Goal: Transaction & Acquisition: Purchase product/service

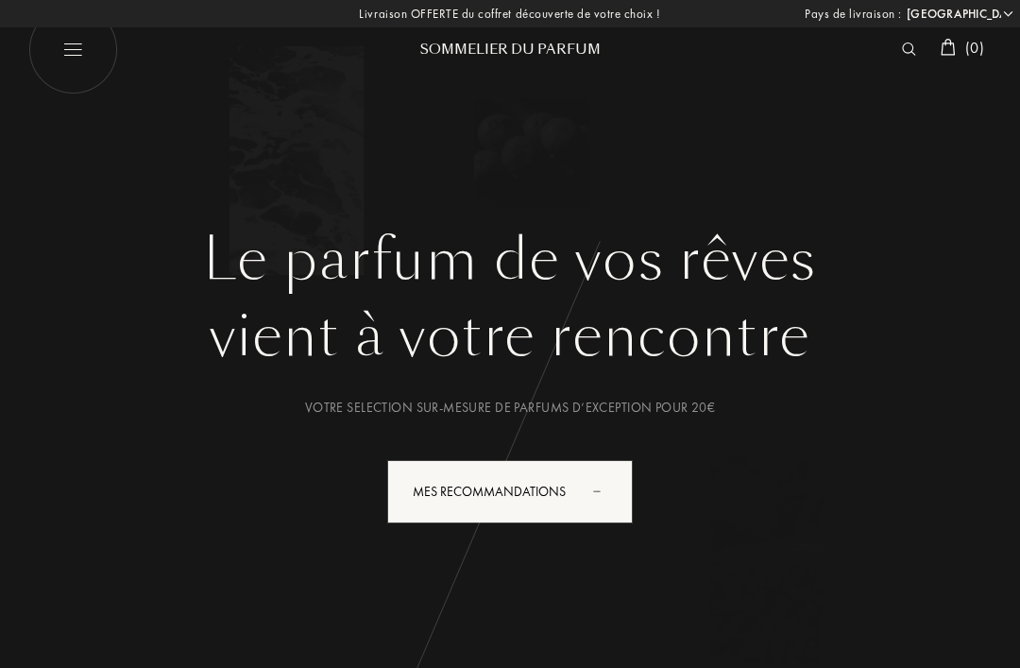
select select "FR"
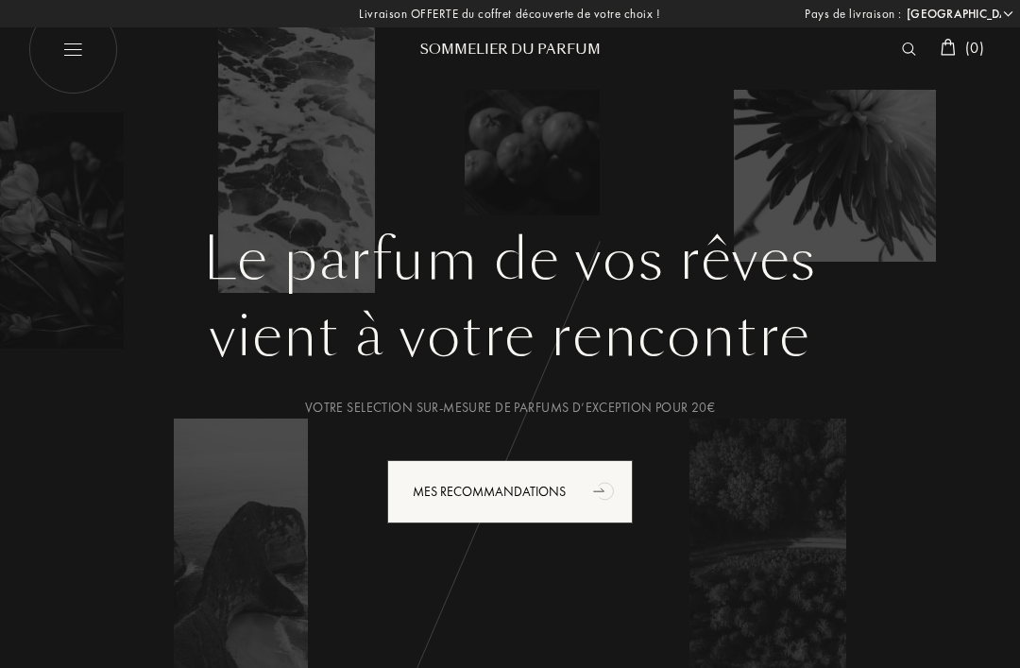
click at [74, 62] on img at bounding box center [73, 50] width 90 height 90
select select "FR"
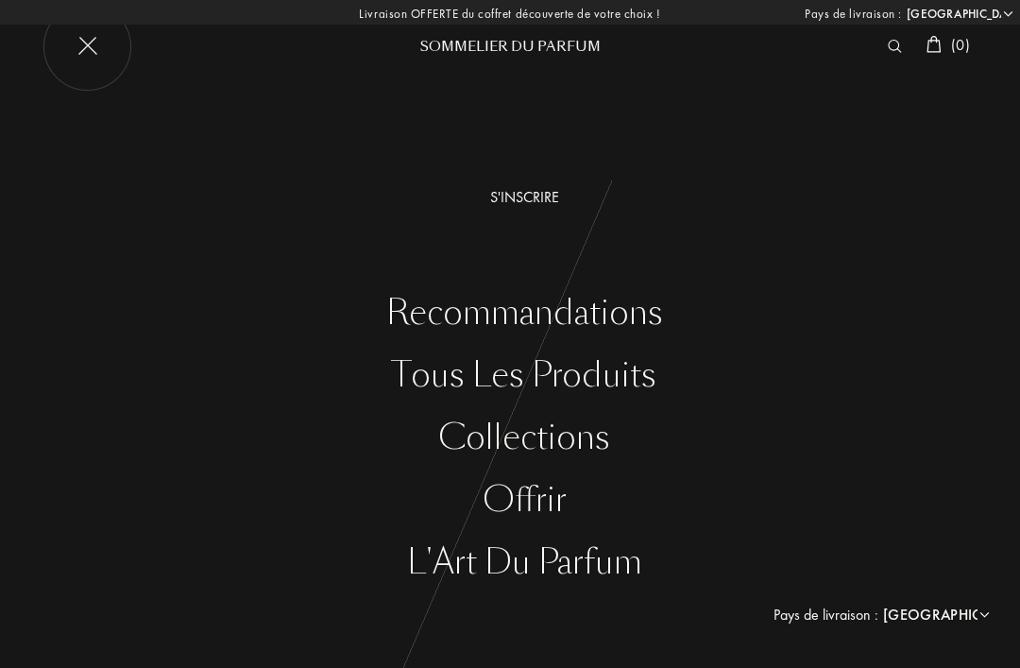
click at [619, 318] on div "Recommandations" at bounding box center [524, 313] width 992 height 39
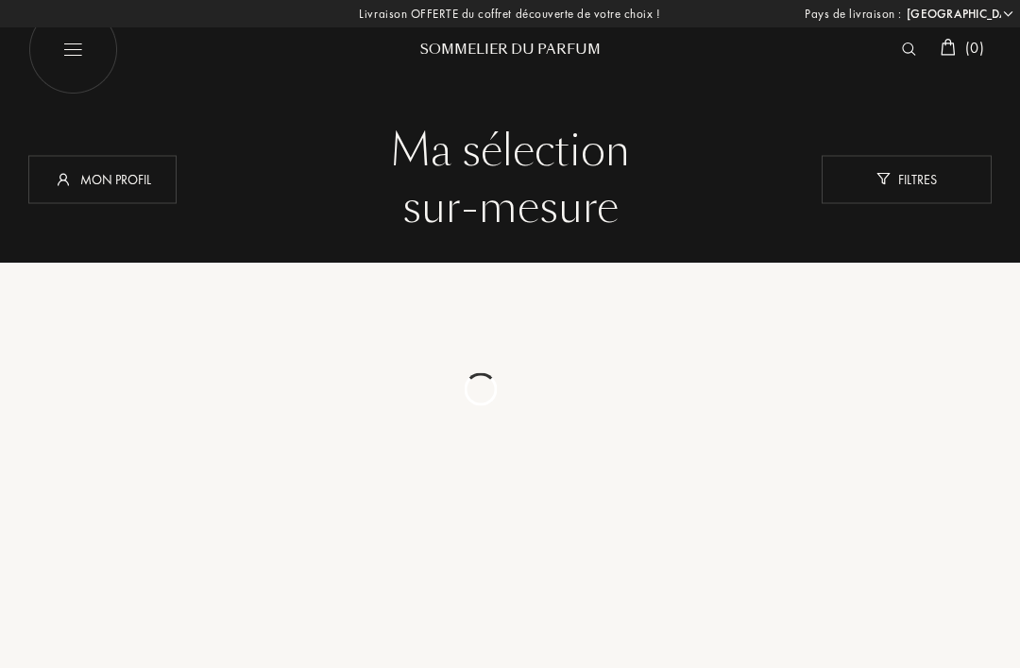
select select "FR"
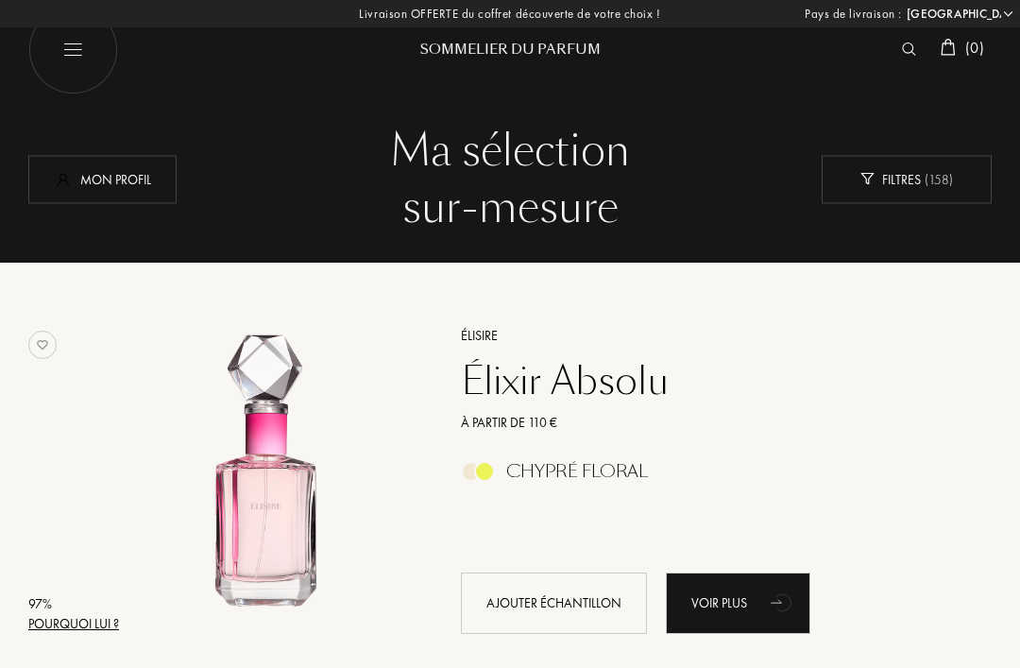
click at [128, 189] on div "Mon profil" at bounding box center [102, 179] width 148 height 48
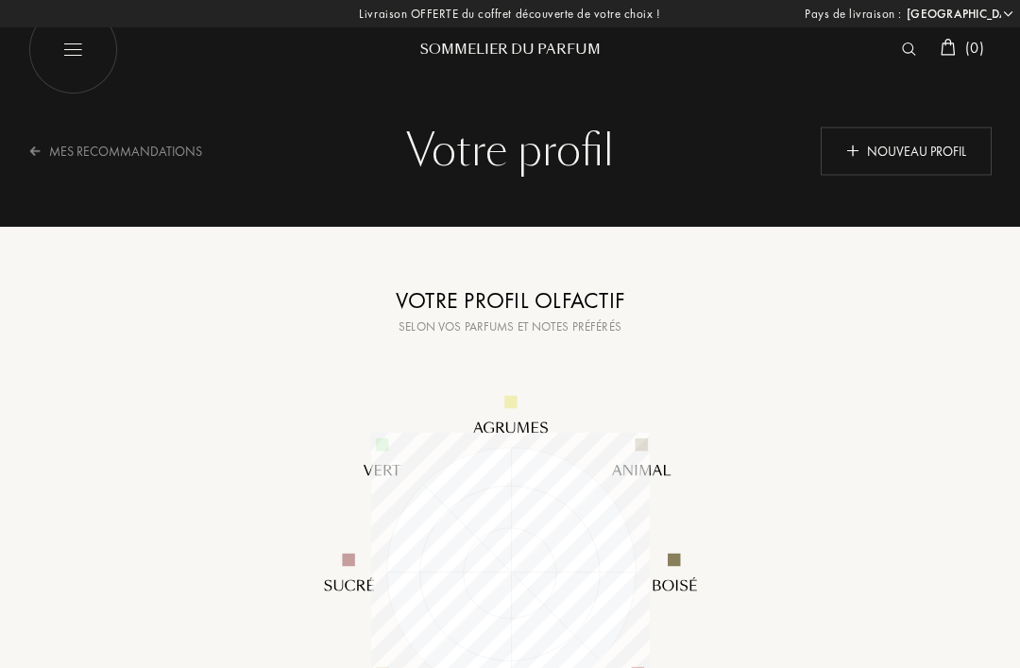
select select "FR"
click at [181, 152] on div "Mes Recommandations" at bounding box center [127, 151] width 198 height 46
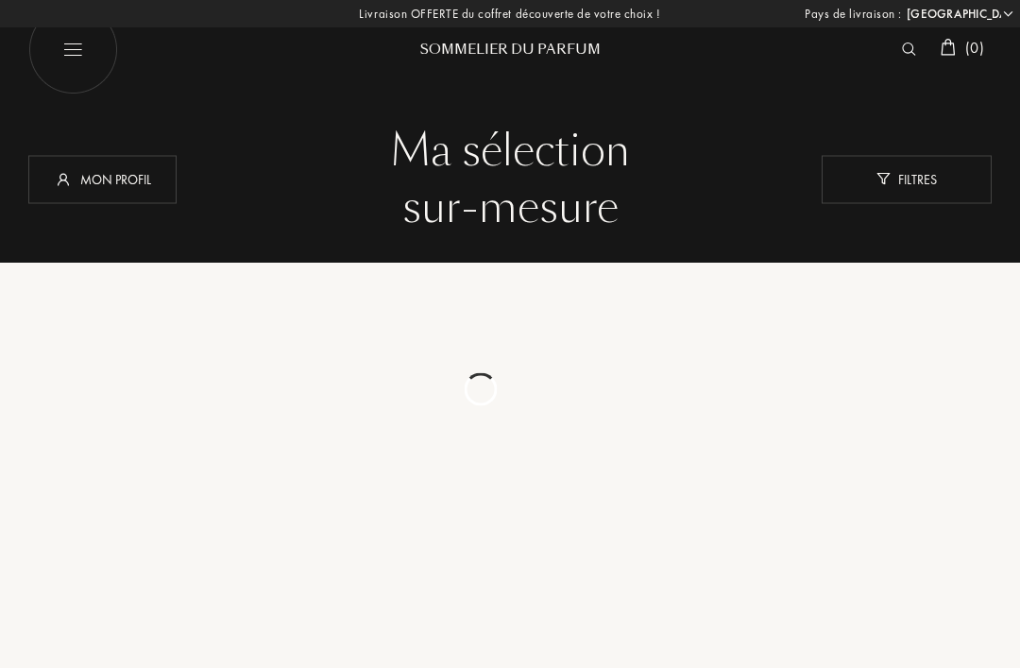
select select "FR"
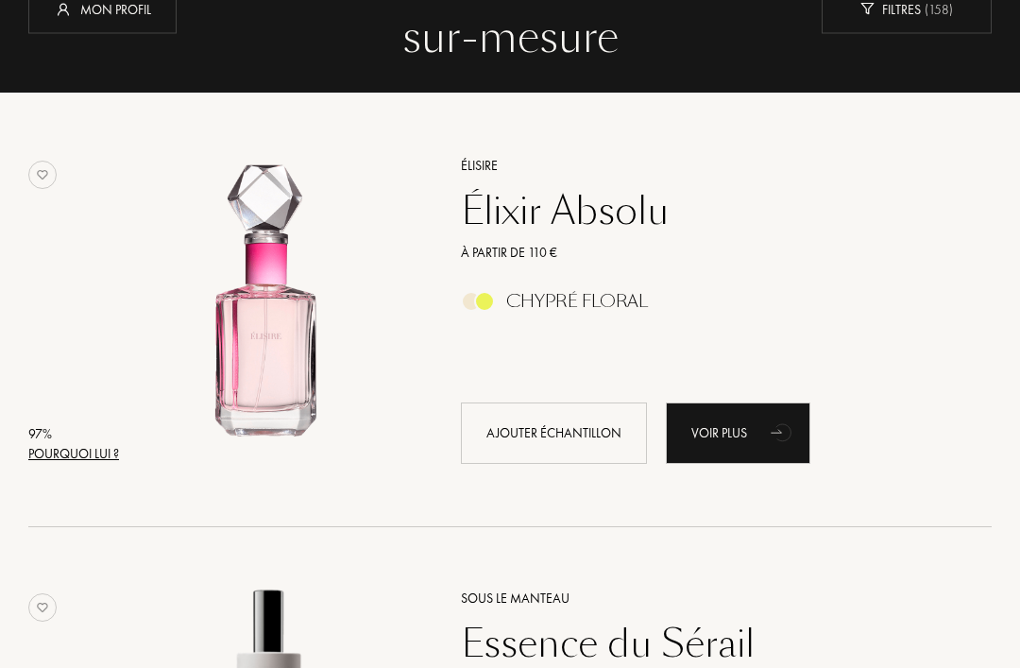
scroll to position [170, 0]
click at [73, 437] on div "97 %" at bounding box center [73, 434] width 91 height 20
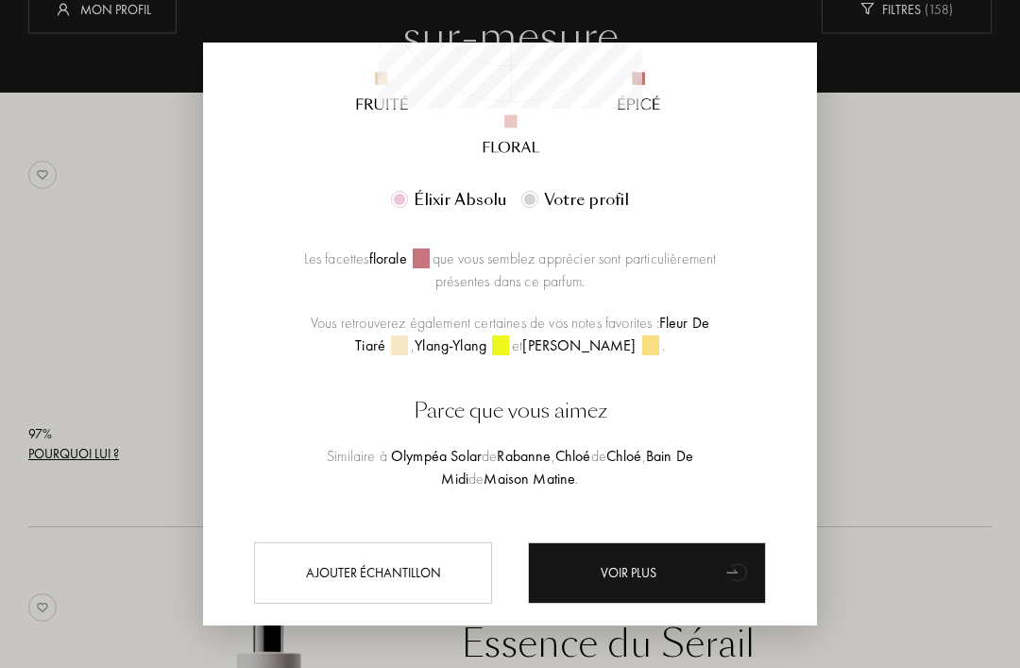
scroll to position [466, 0]
click at [897, 362] on div at bounding box center [510, 364] width 1020 height 728
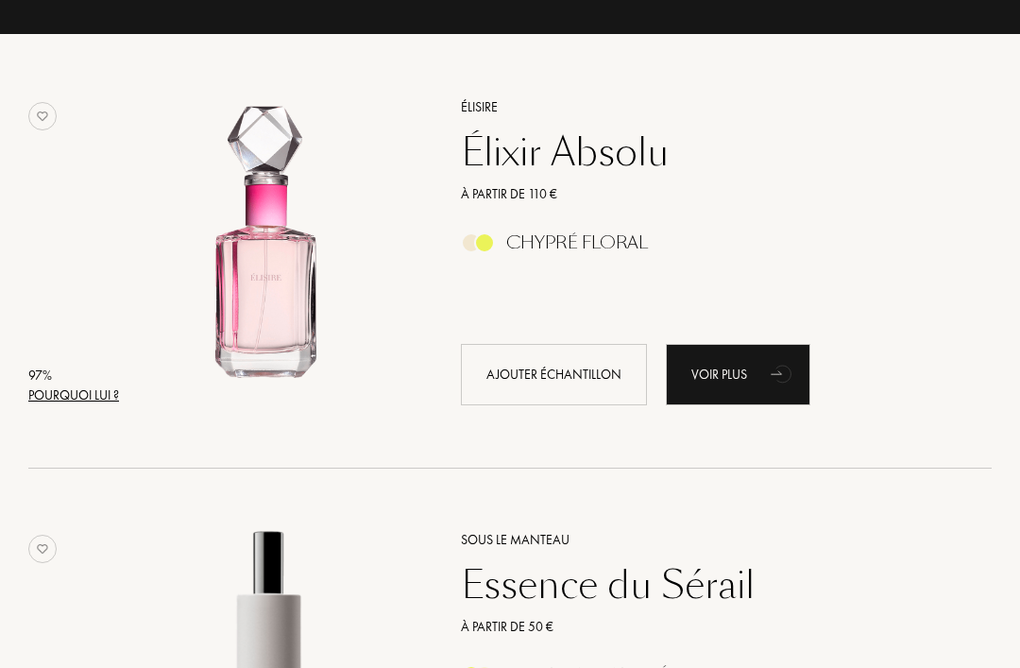
scroll to position [246, 0]
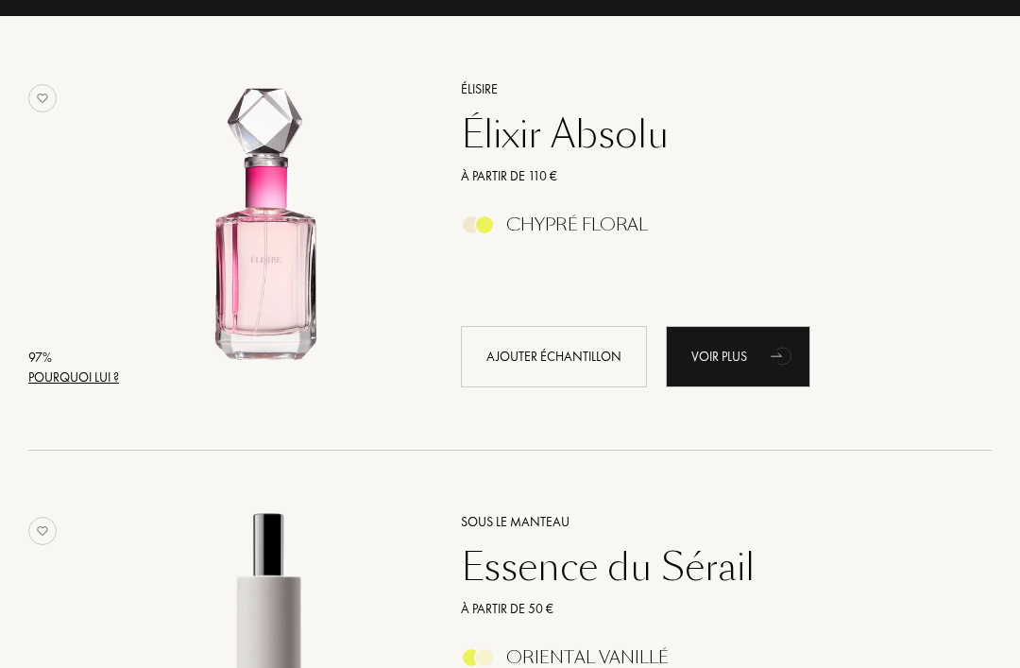
click at [603, 129] on div "Élixir Absolu" at bounding box center [706, 134] width 518 height 45
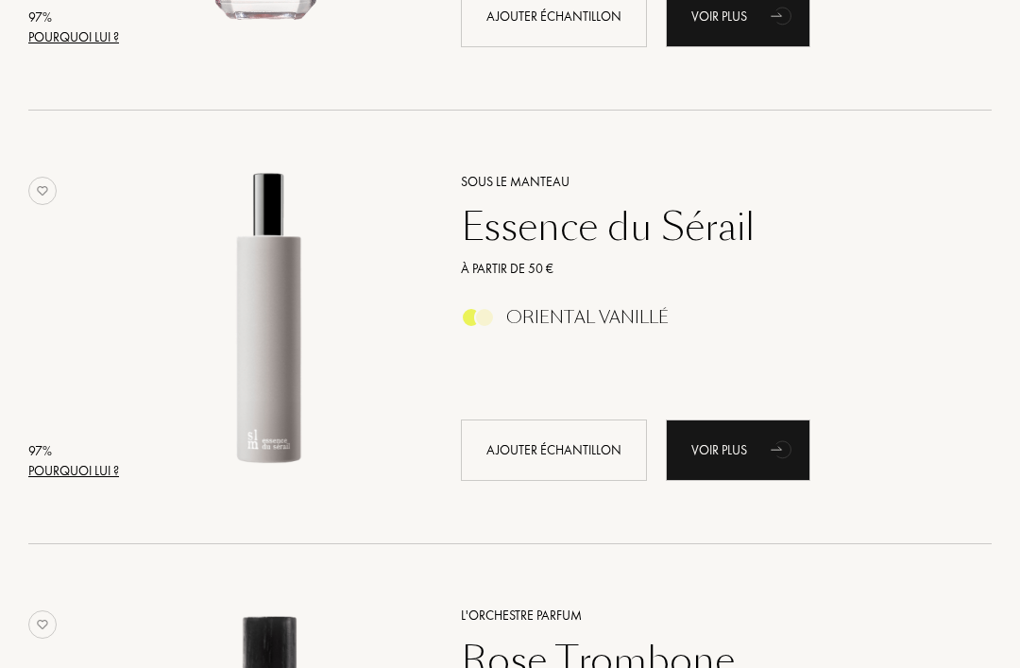
scroll to position [588, 0]
click at [635, 230] on div "Essence du Sérail" at bounding box center [706, 225] width 518 height 45
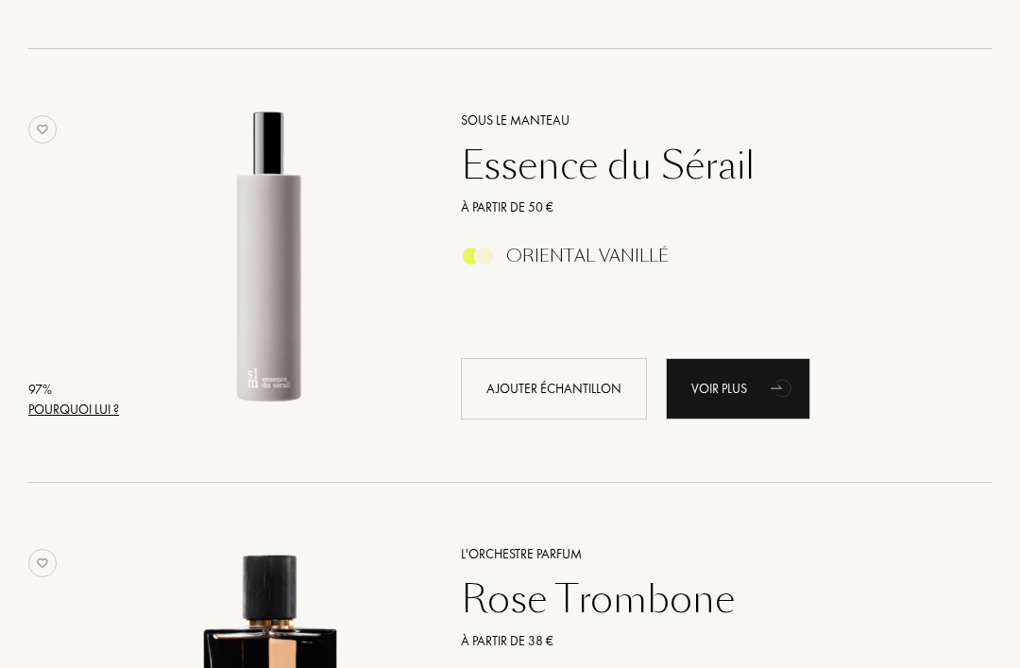
click at [82, 402] on div "Pourquoi lui ?" at bounding box center [73, 410] width 91 height 20
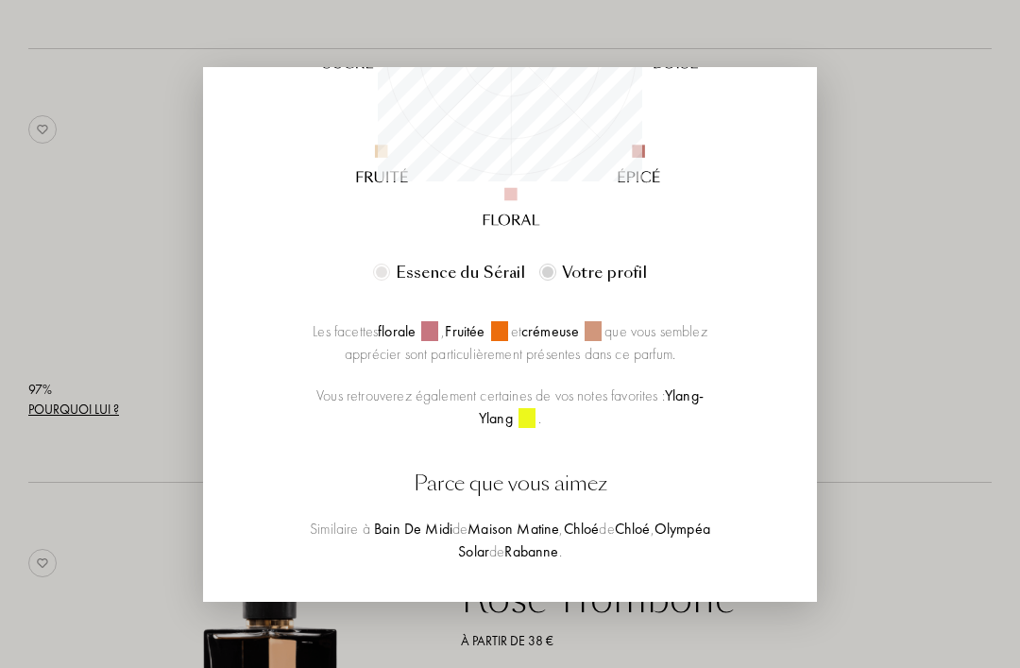
scroll to position [418, 0]
click at [916, 257] on div at bounding box center [510, 334] width 1020 height 668
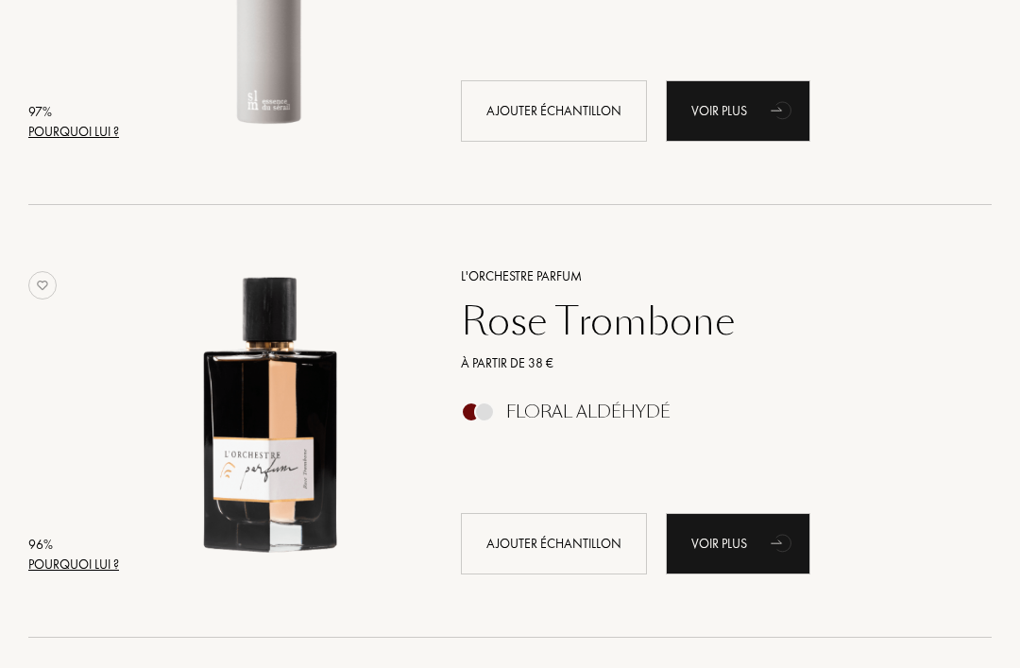
scroll to position [928, 0]
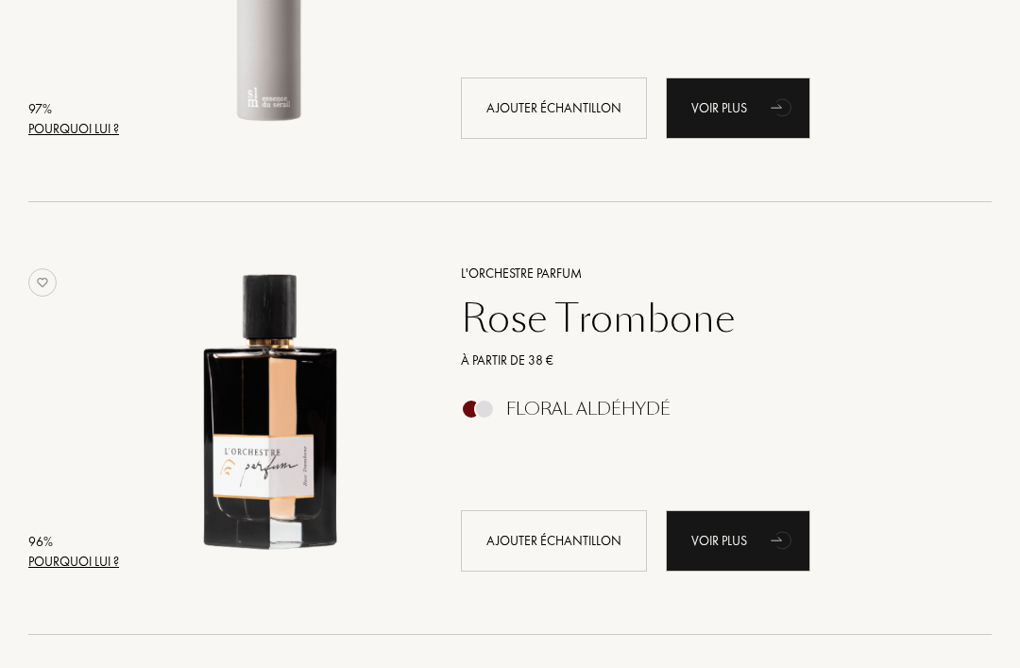
click at [591, 101] on div "Ajouter échantillon" at bounding box center [554, 108] width 186 height 61
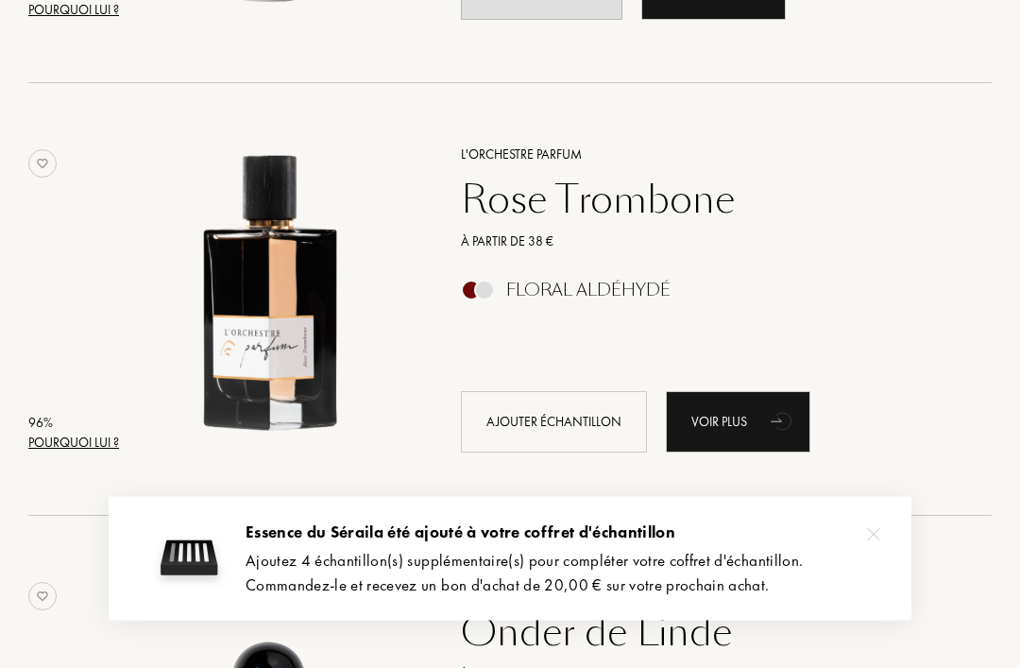
scroll to position [1053, 0]
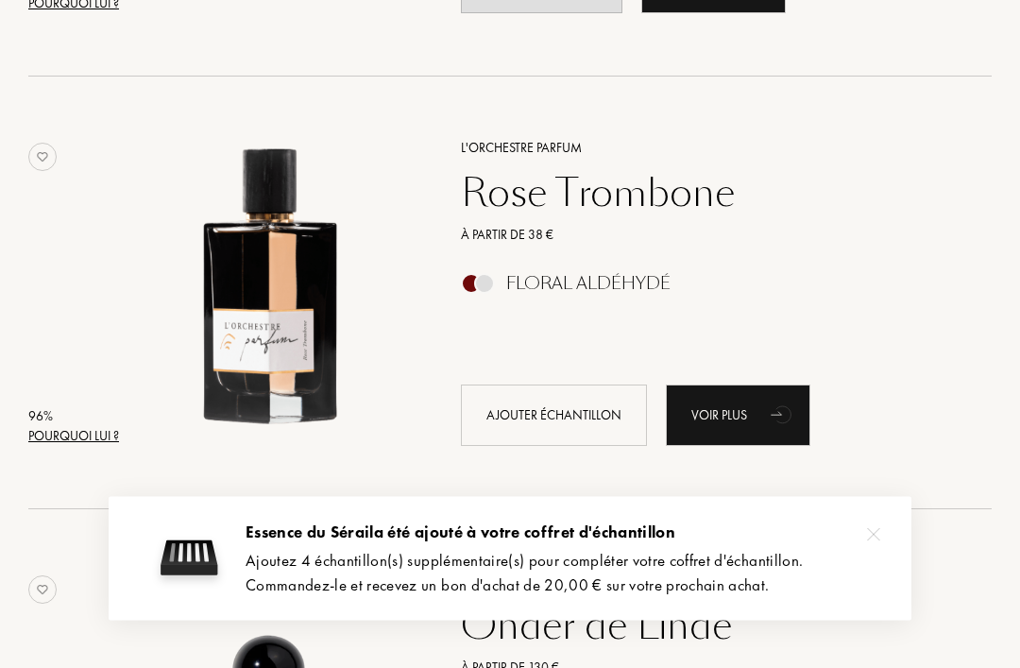
click at [62, 427] on div "Pourquoi lui ?" at bounding box center [73, 437] width 91 height 20
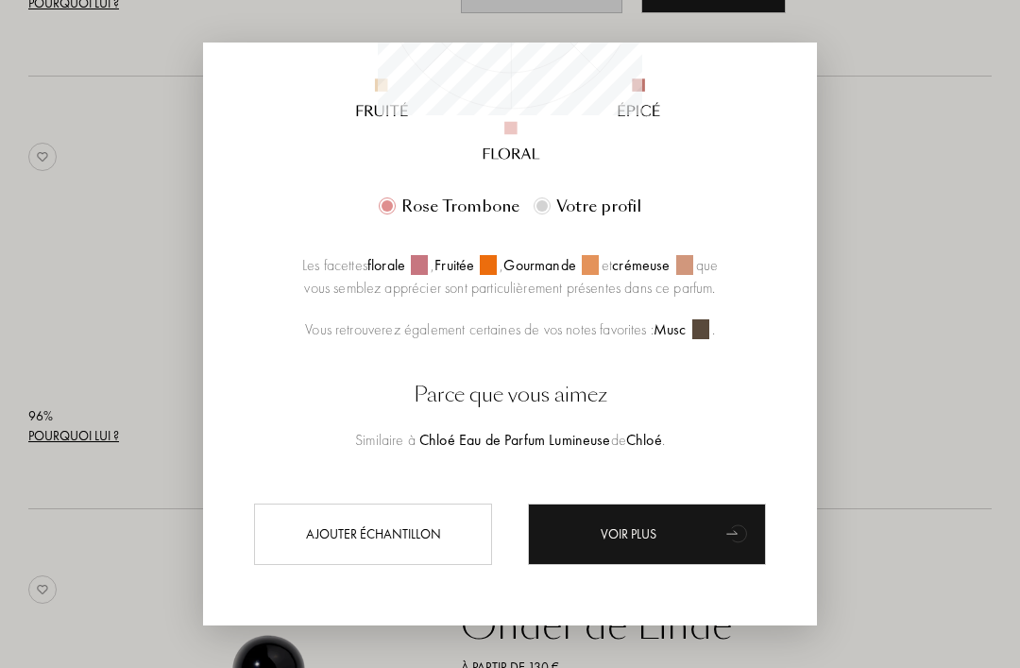
scroll to position [465, 0]
click at [919, 232] on div at bounding box center [510, 364] width 1020 height 728
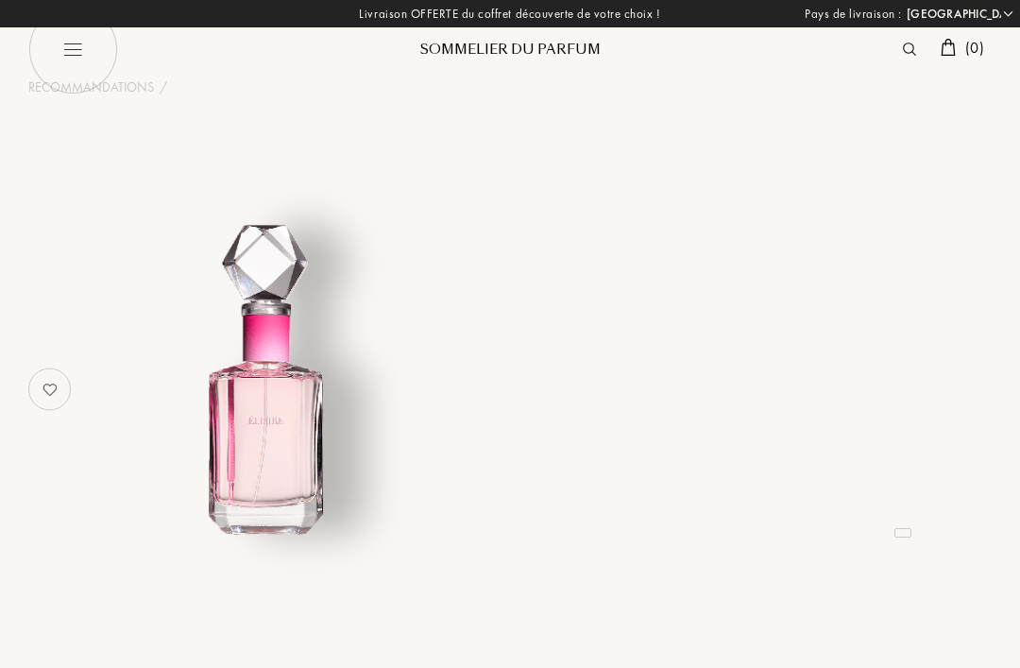
select select "FR"
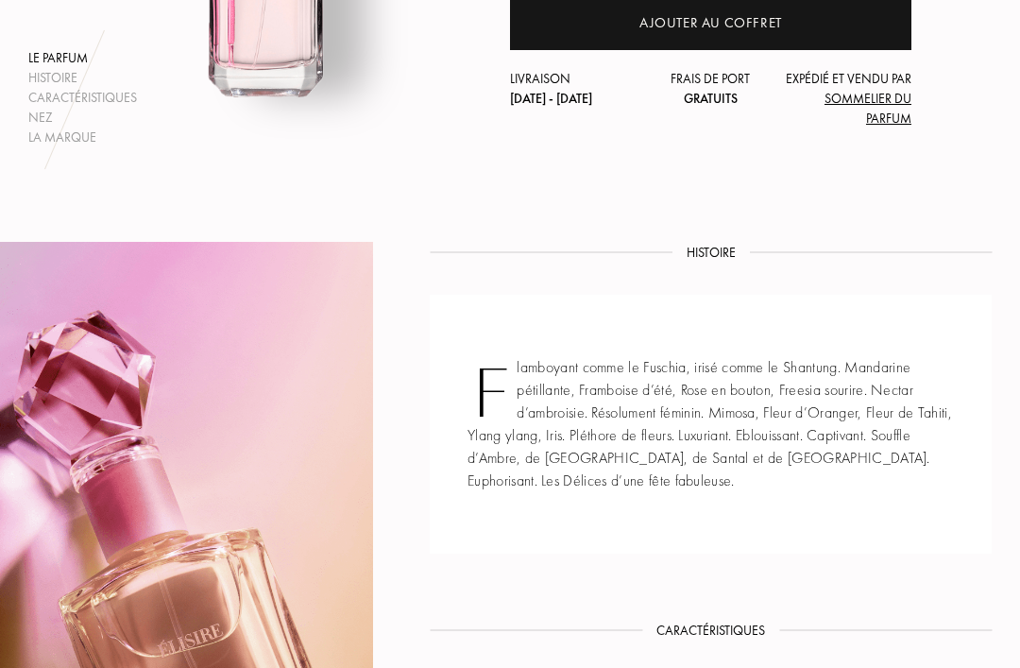
scroll to position [437, 0]
click at [758, 40] on div "Ajouter au coffret" at bounding box center [710, 22] width 401 height 55
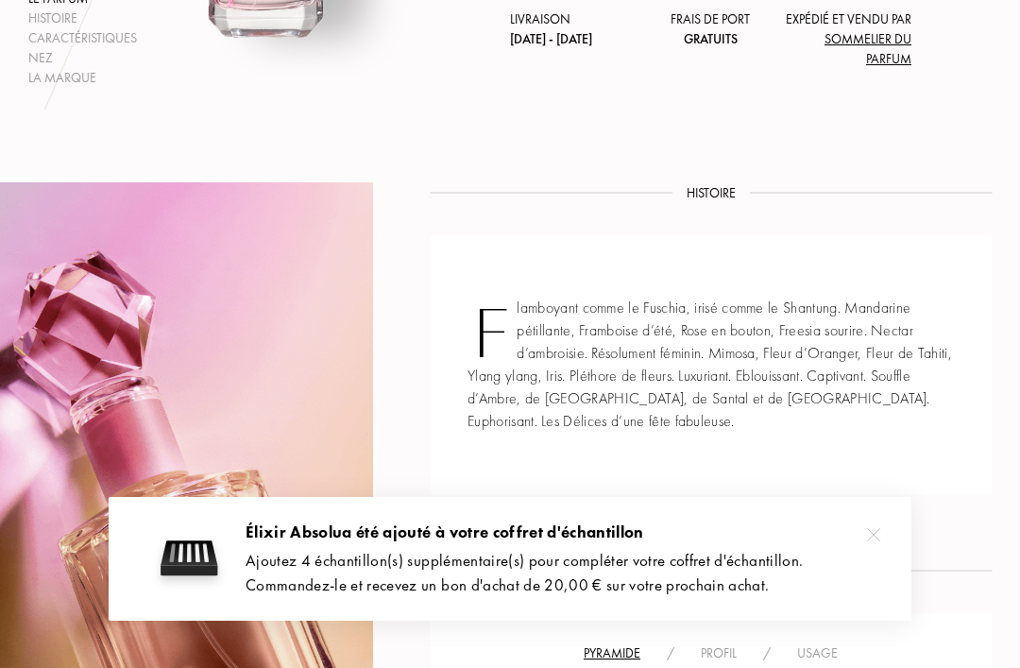
scroll to position [498, 0]
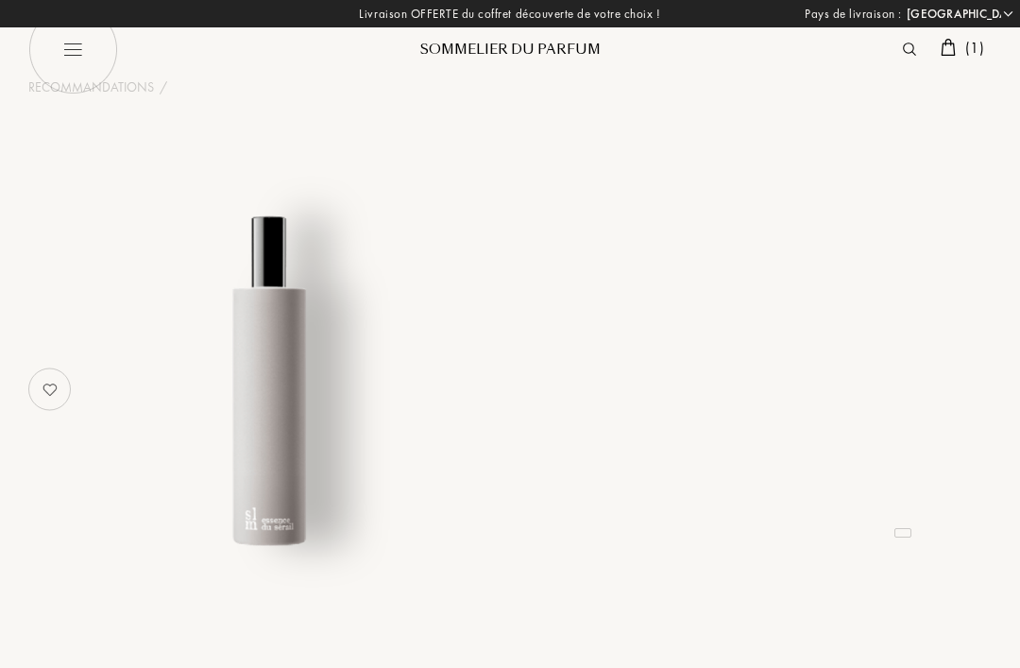
select select "FR"
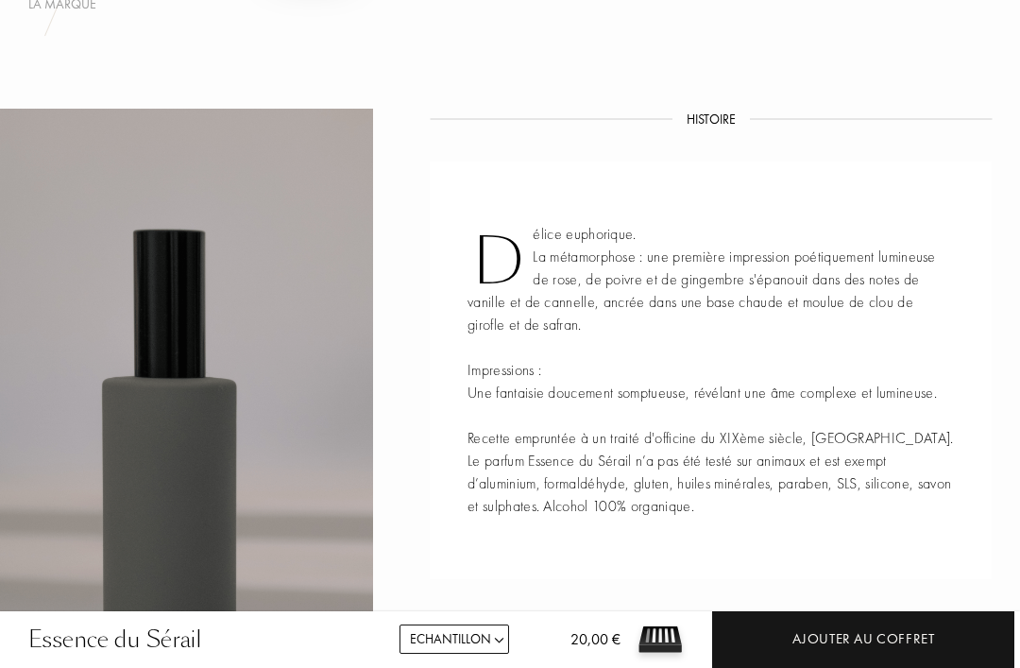
scroll to position [571, 0]
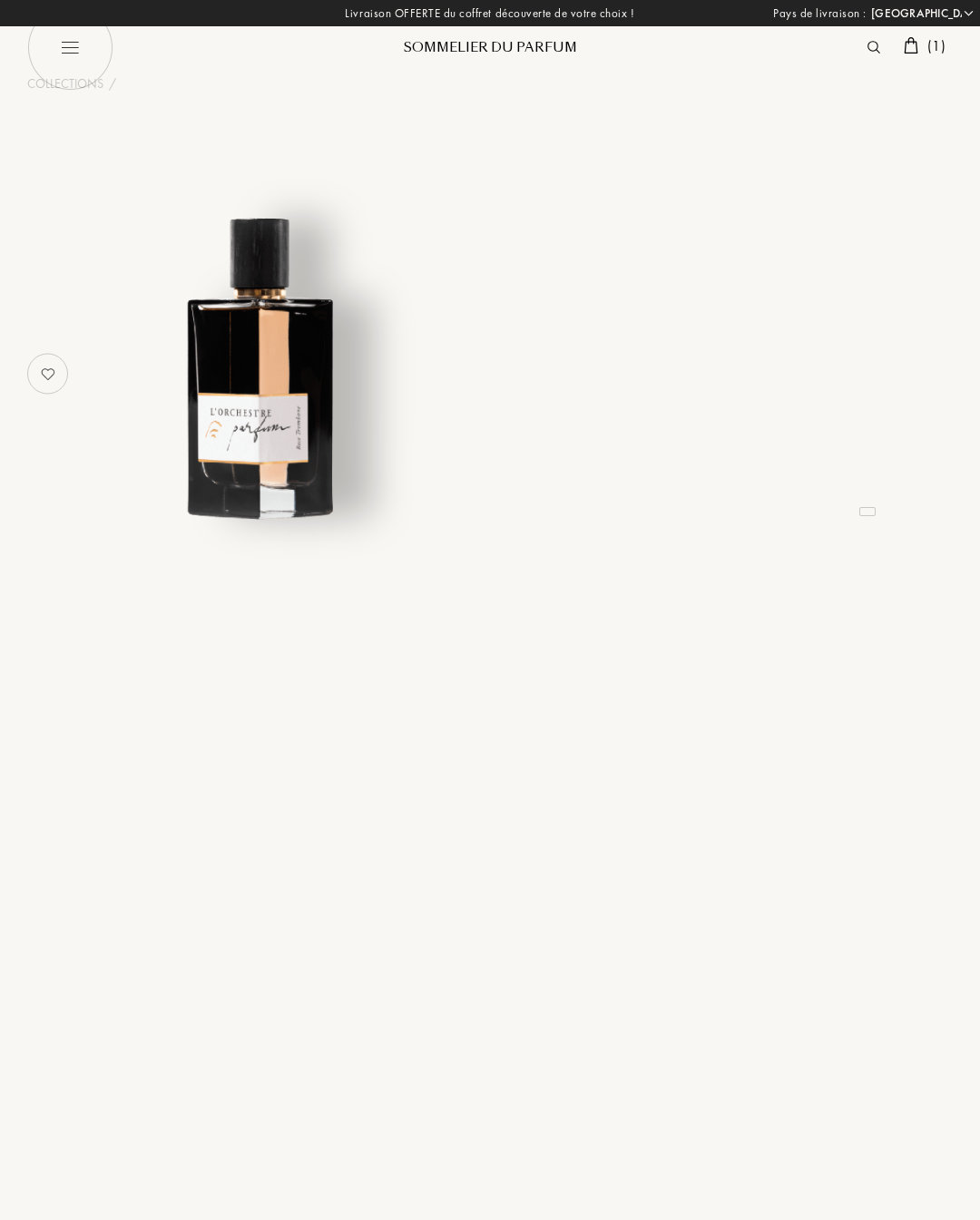
select select "FR"
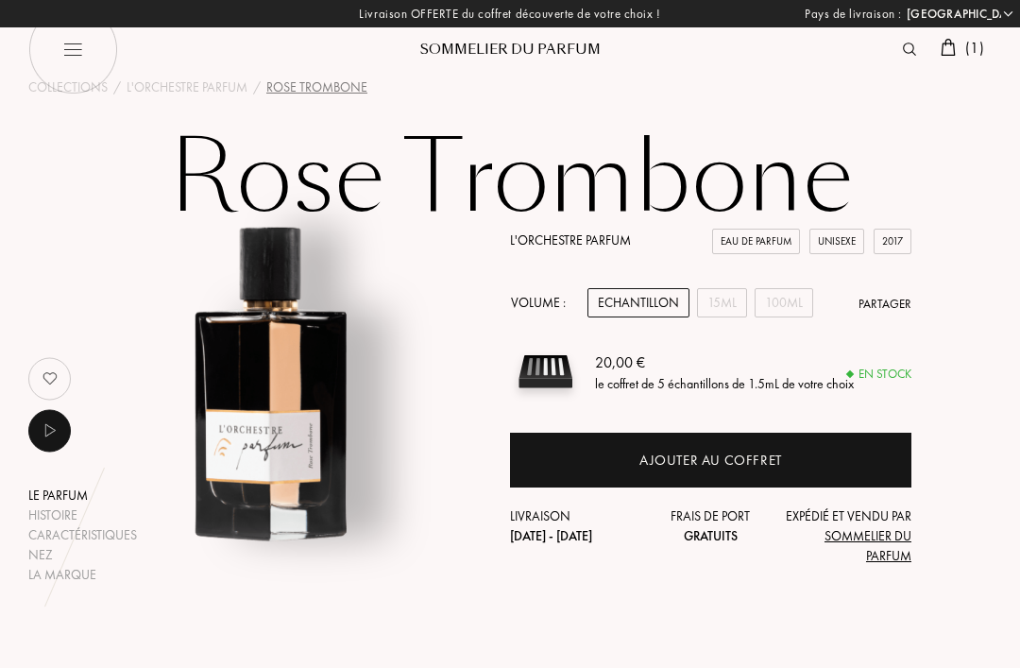
click at [615, 449] on div "Ajouter au coffret" at bounding box center [710, 460] width 401 height 55
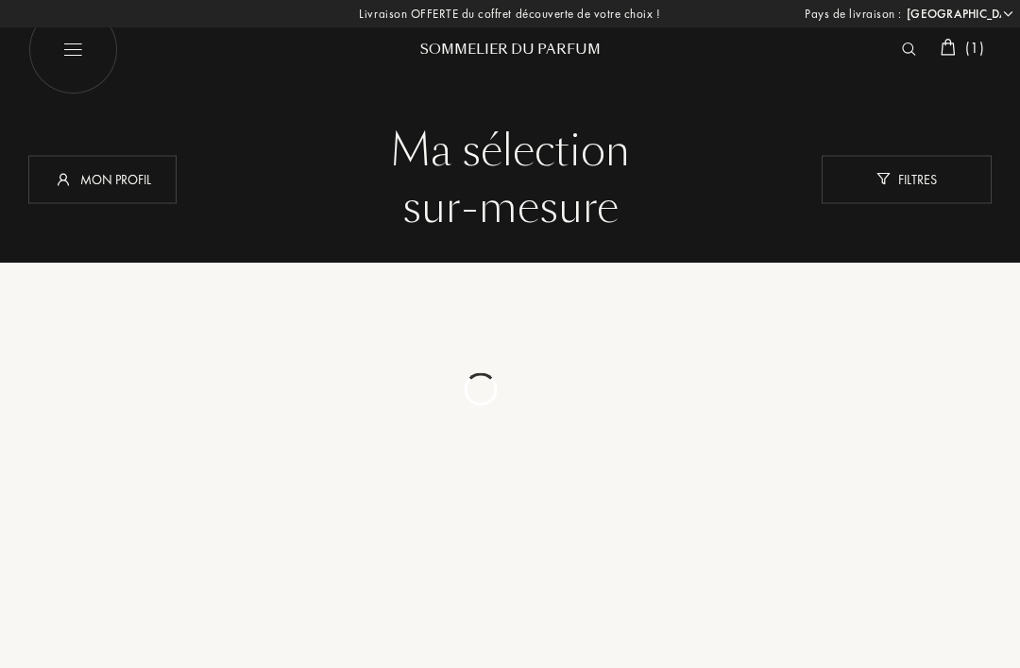
select select "FR"
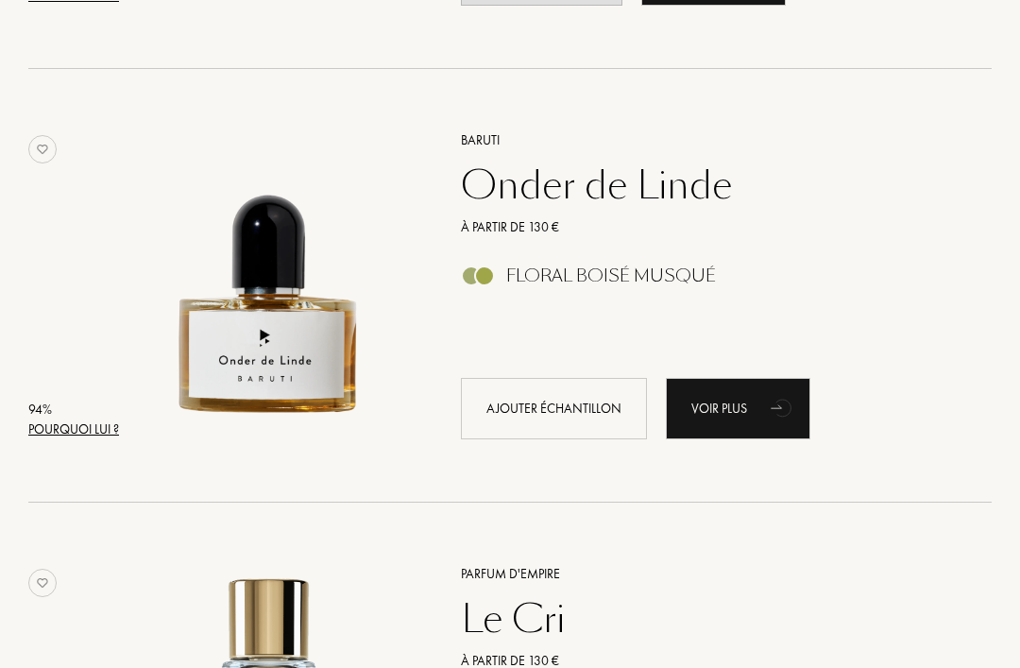
scroll to position [1494, 0]
click at [77, 420] on div "Pourquoi lui ?" at bounding box center [73, 429] width 91 height 20
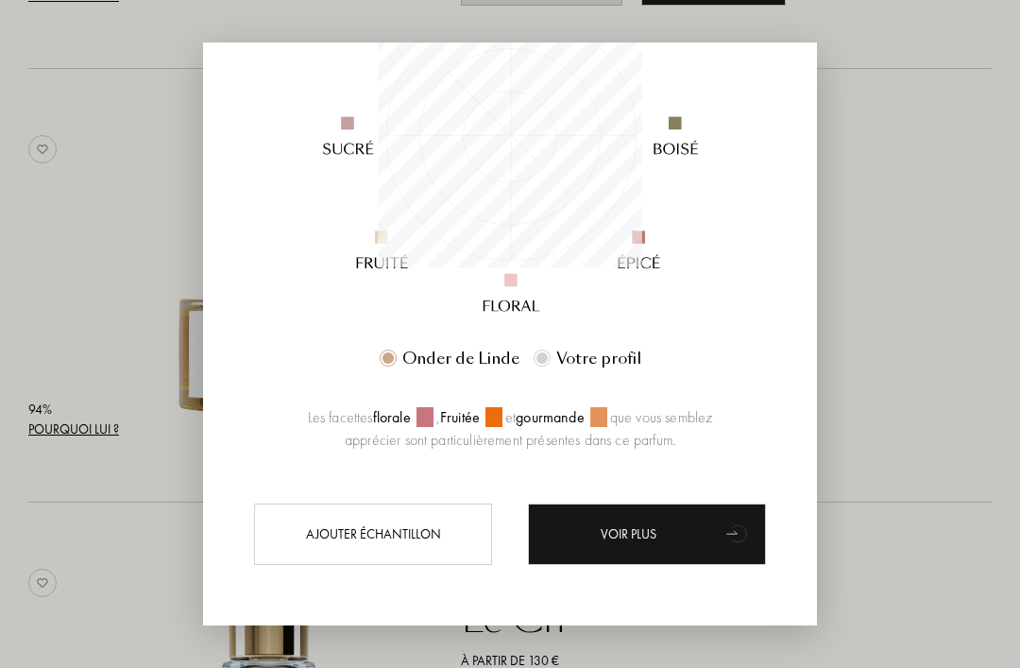
scroll to position [306, 0]
click at [912, 234] on div at bounding box center [510, 364] width 1020 height 728
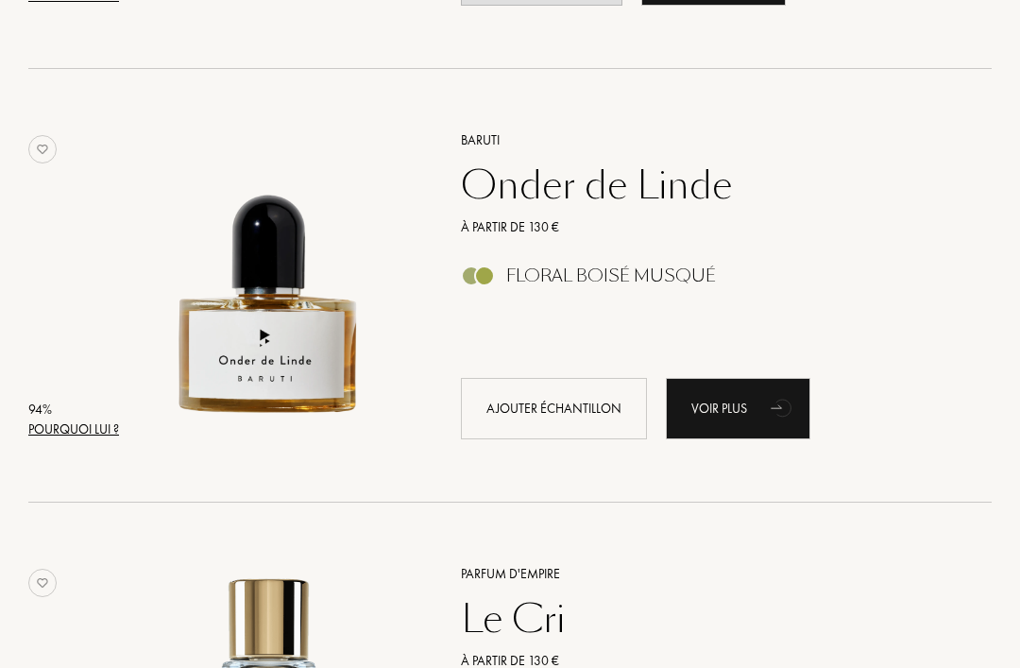
click at [669, 167] on div "Onder de Linde" at bounding box center [706, 184] width 518 height 45
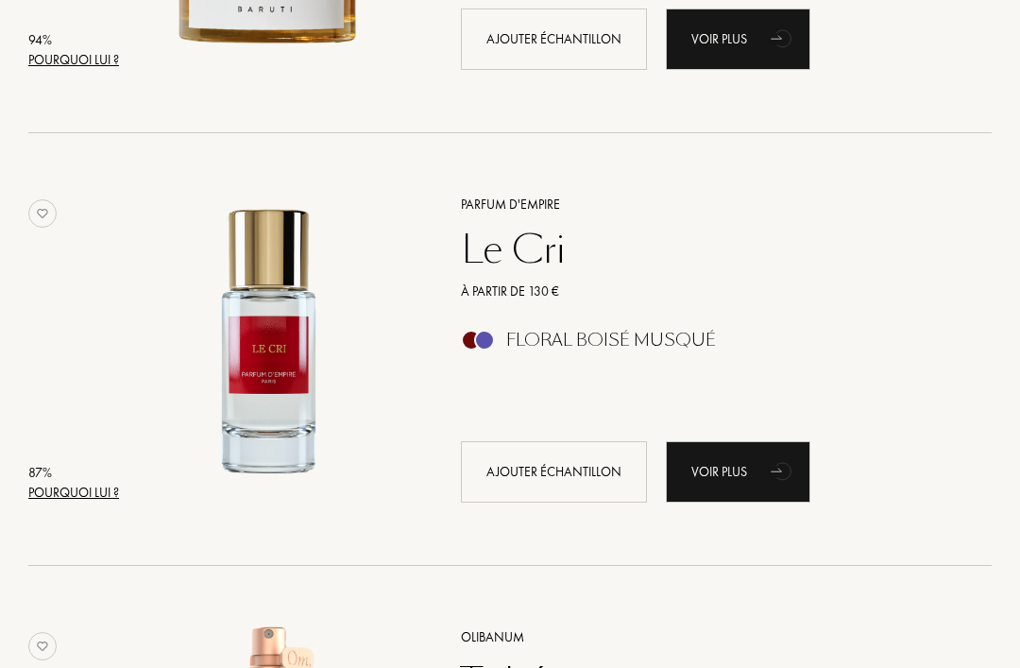
scroll to position [1872, 0]
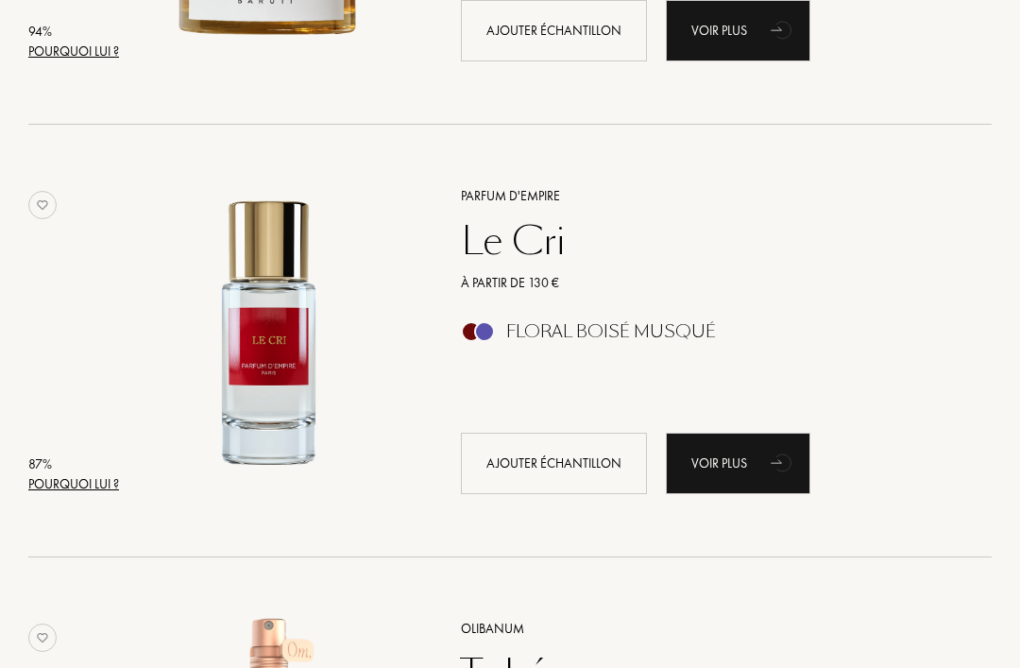
click at [552, 239] on div "Le Cri" at bounding box center [706, 240] width 518 height 45
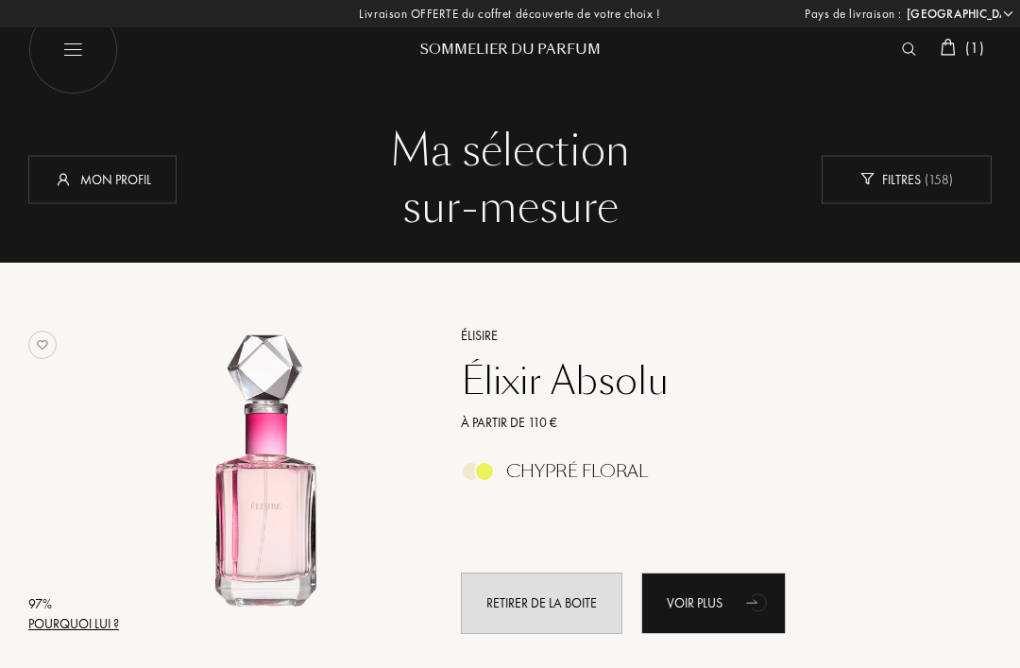
scroll to position [1933, 0]
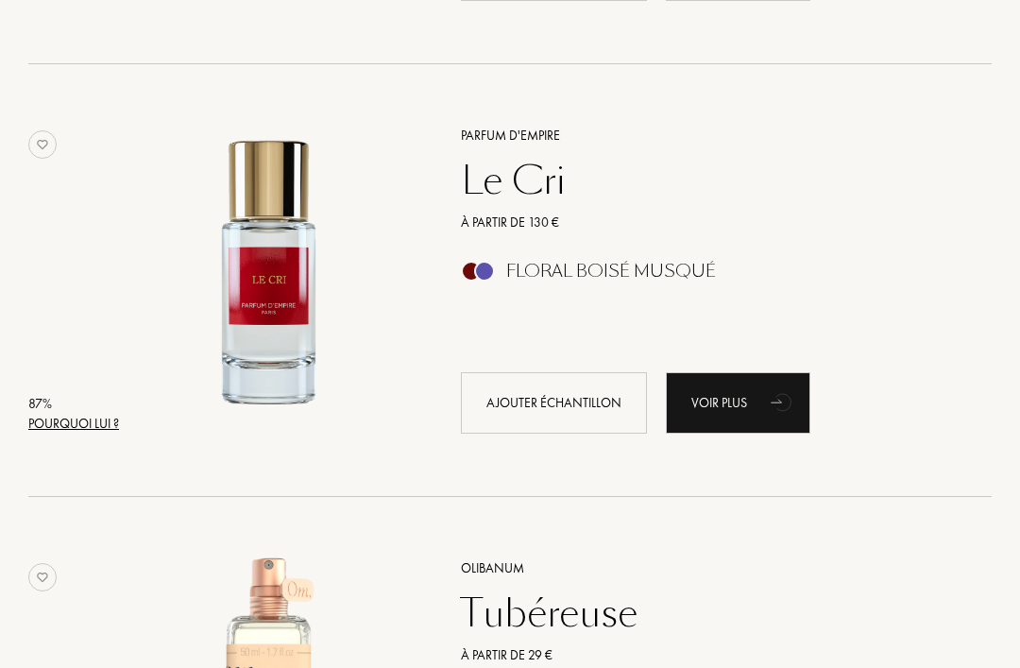
click at [98, 424] on div "Pourquoi lui ?" at bounding box center [73, 424] width 91 height 20
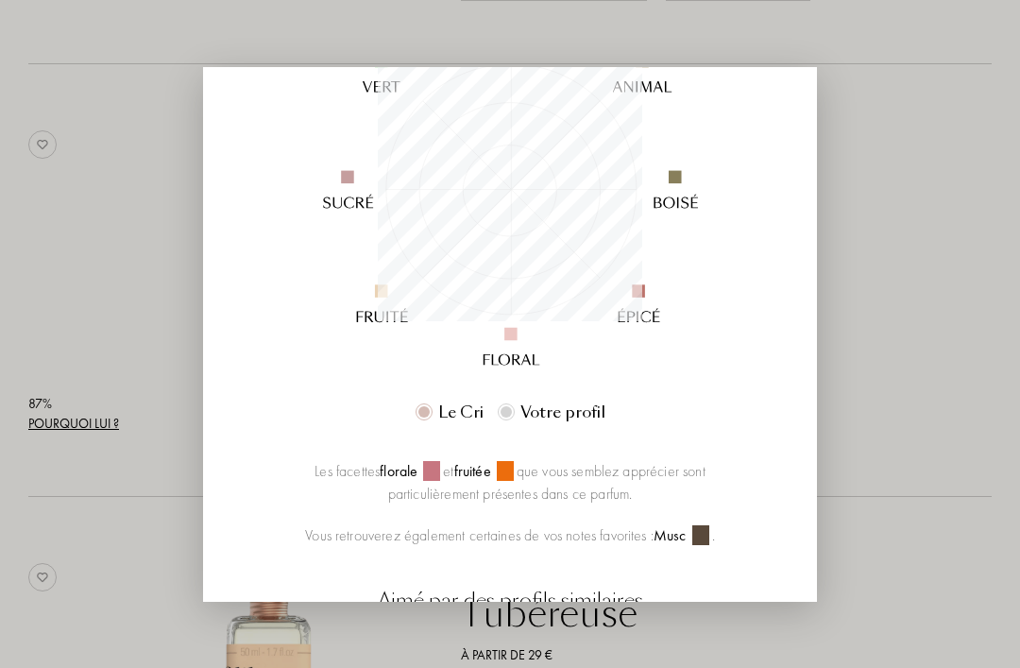
scroll to position [277, 0]
click at [947, 317] on div at bounding box center [510, 334] width 1020 height 668
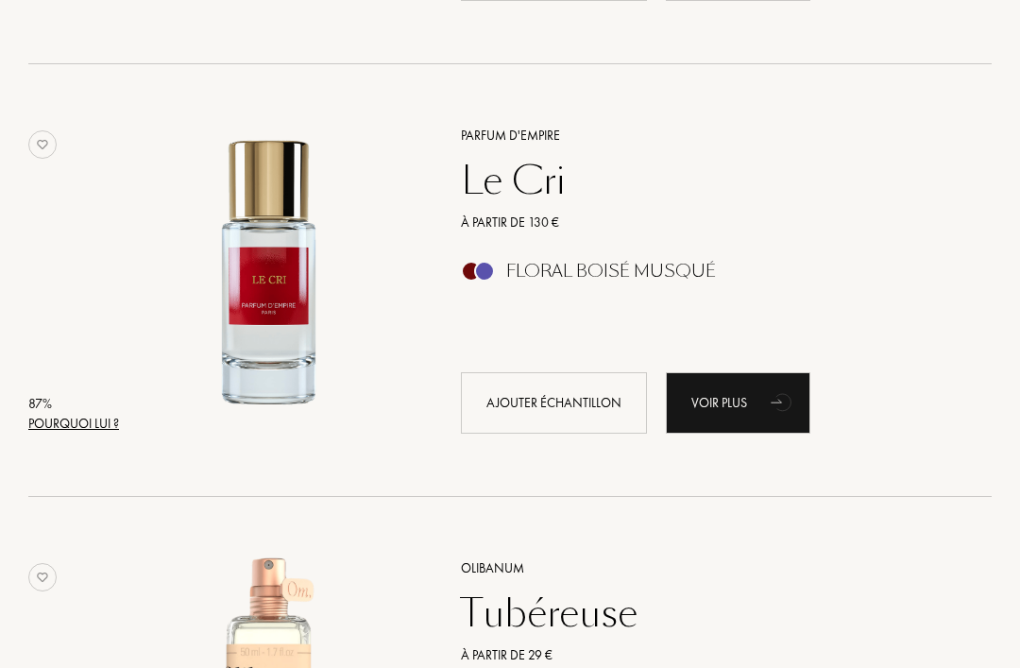
click at [557, 175] on div "Le Cri" at bounding box center [706, 180] width 518 height 45
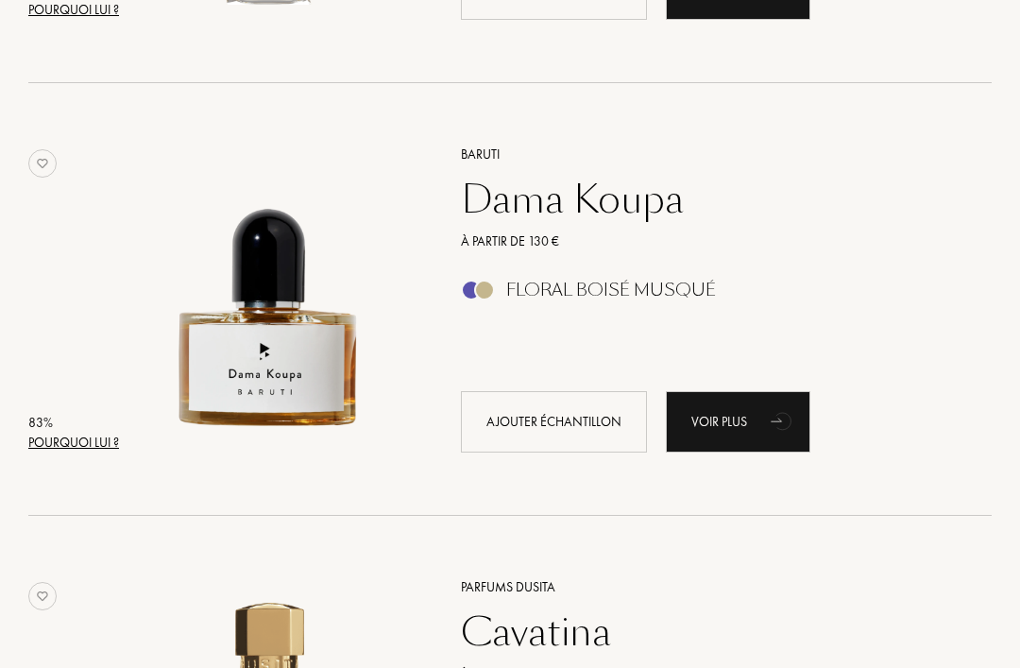
scroll to position [3646, 0]
click at [64, 439] on div "Pourquoi lui ?" at bounding box center [73, 443] width 91 height 20
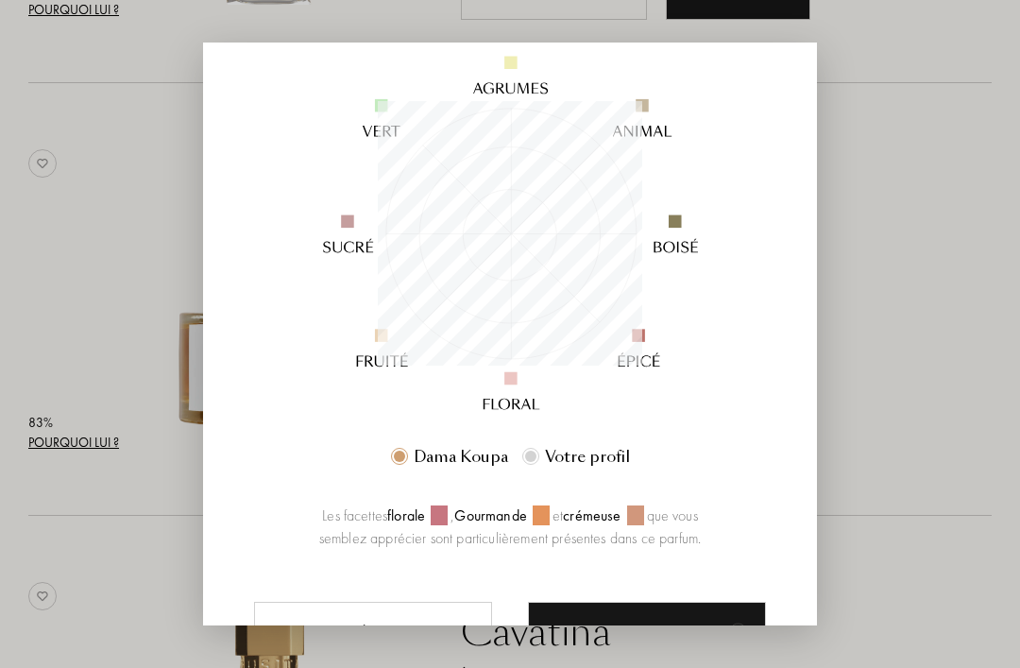
scroll to position [210, 0]
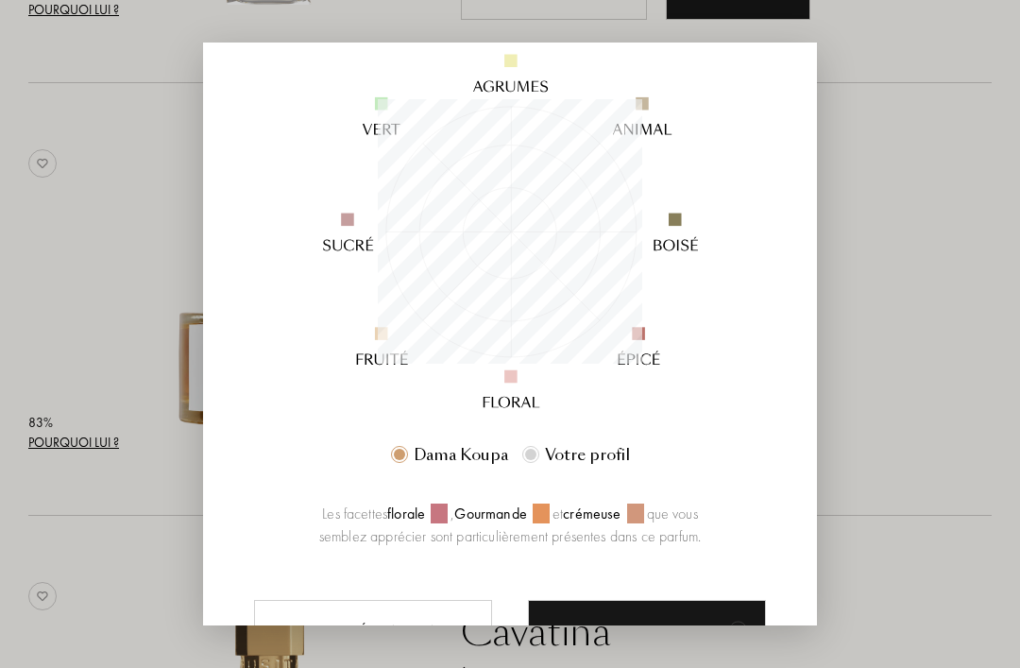
click at [929, 236] on div at bounding box center [510, 364] width 1020 height 728
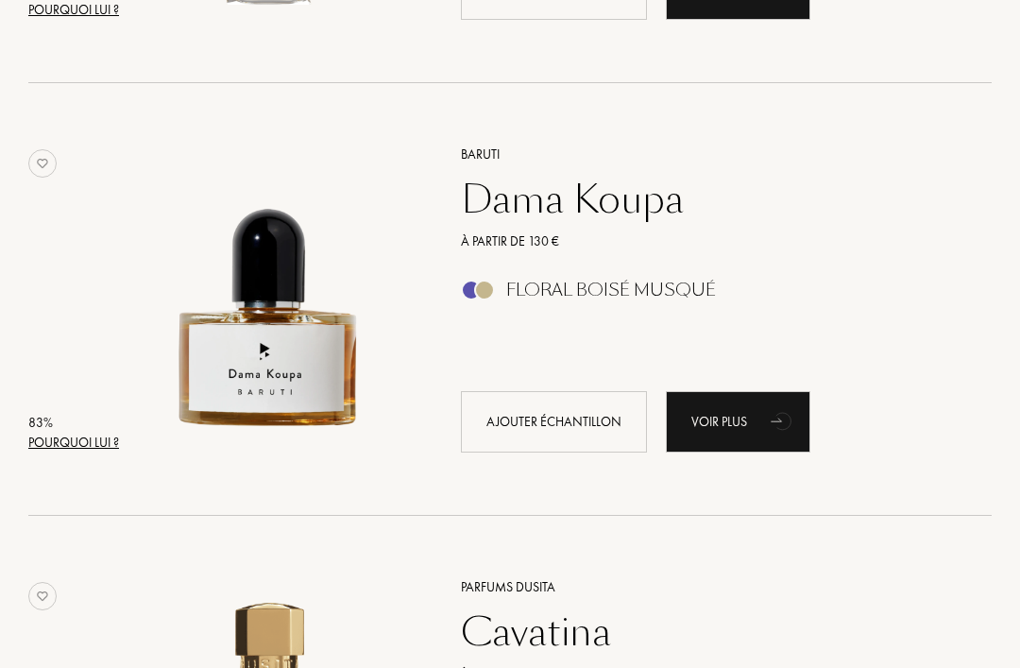
click at [626, 198] on div "Dama Koupa" at bounding box center [706, 199] width 518 height 45
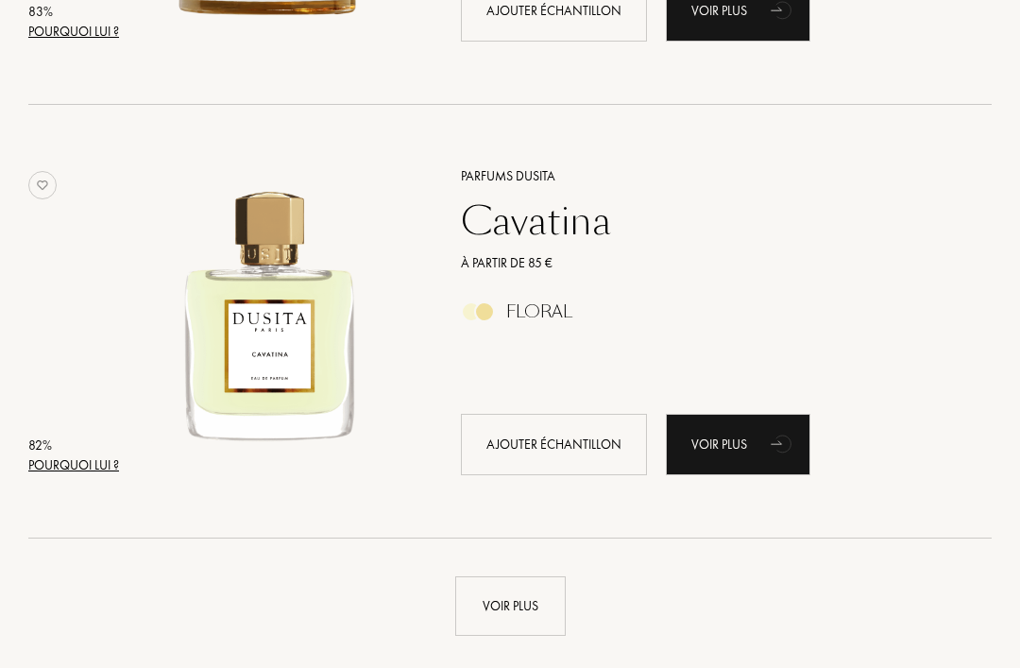
scroll to position [4057, 0]
click at [77, 457] on div "Pourquoi lui ?" at bounding box center [73, 465] width 91 height 20
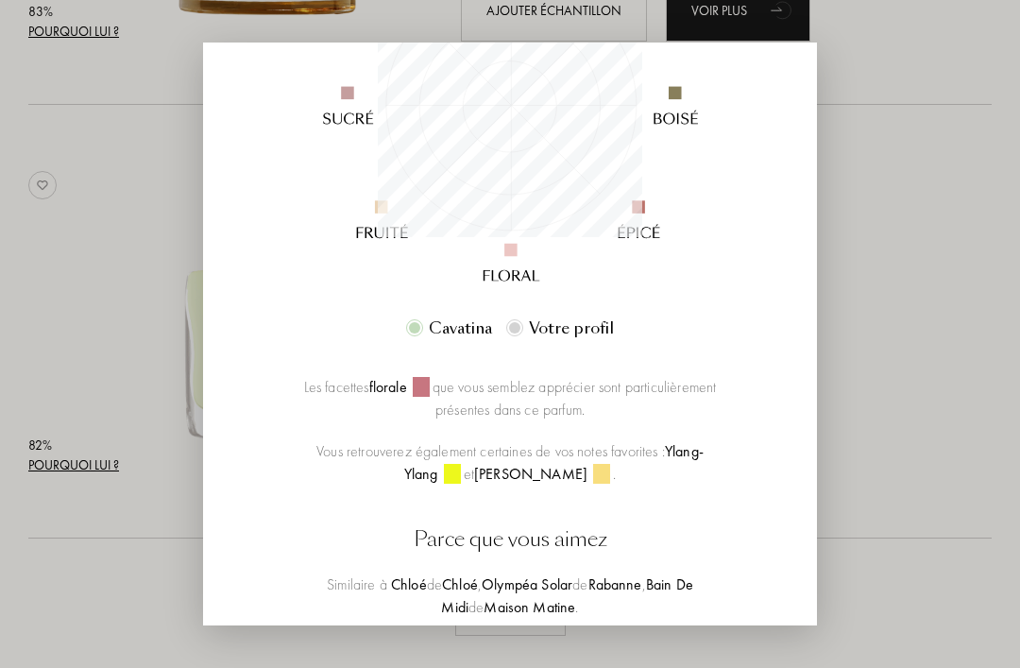
scroll to position [344, 0]
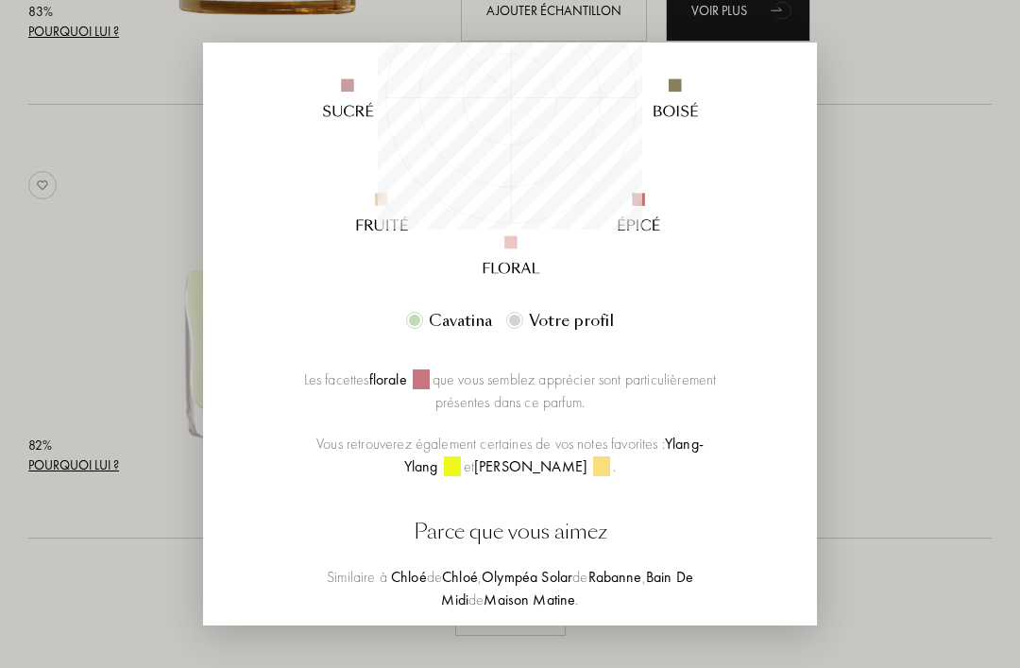
click at [940, 211] on div at bounding box center [510, 364] width 1020 height 728
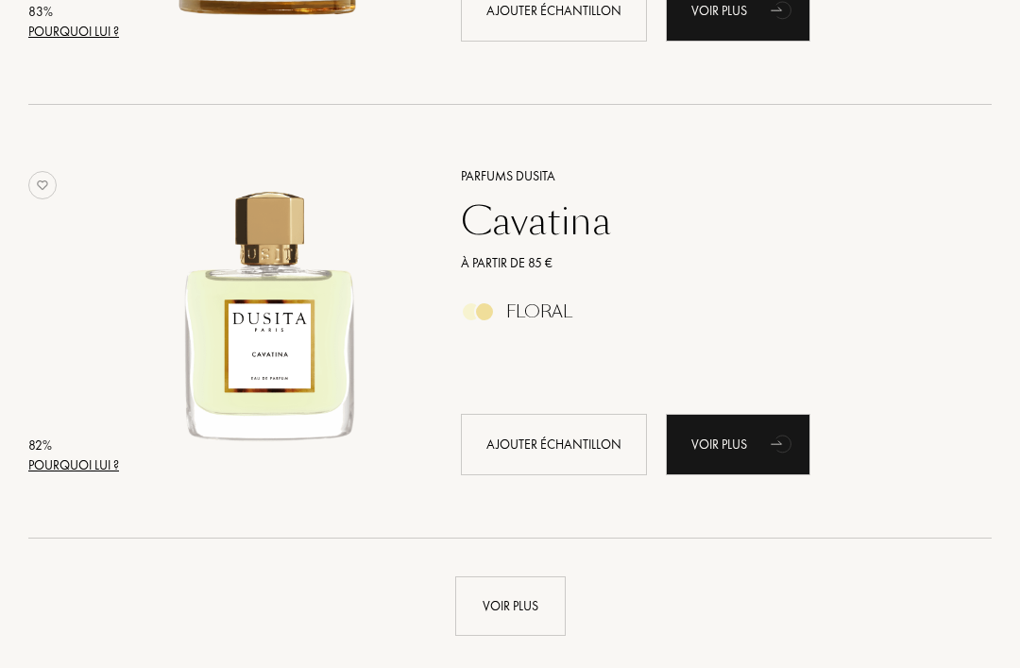
click at [600, 216] on div "Cavatina" at bounding box center [706, 220] width 518 height 45
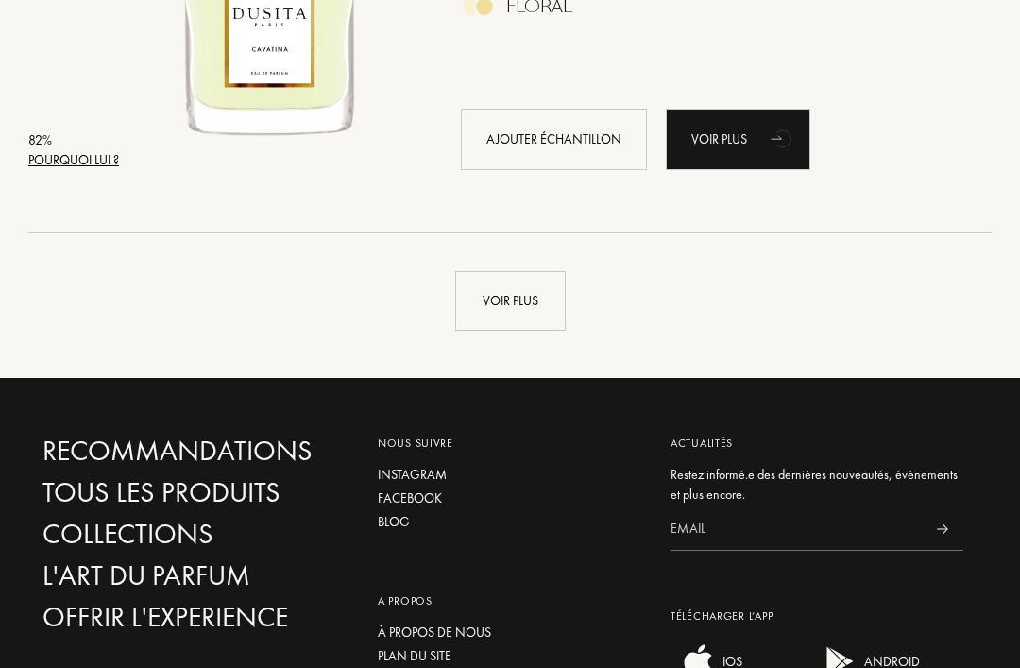
scroll to position [4371, 0]
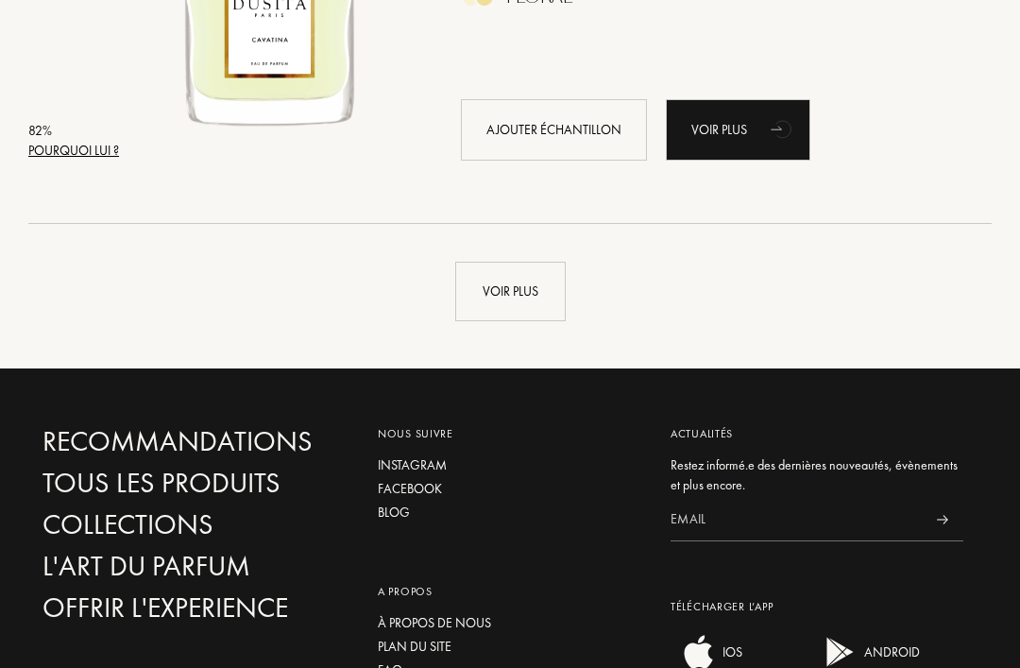
click at [537, 282] on div "Voir plus" at bounding box center [510, 293] width 111 height 60
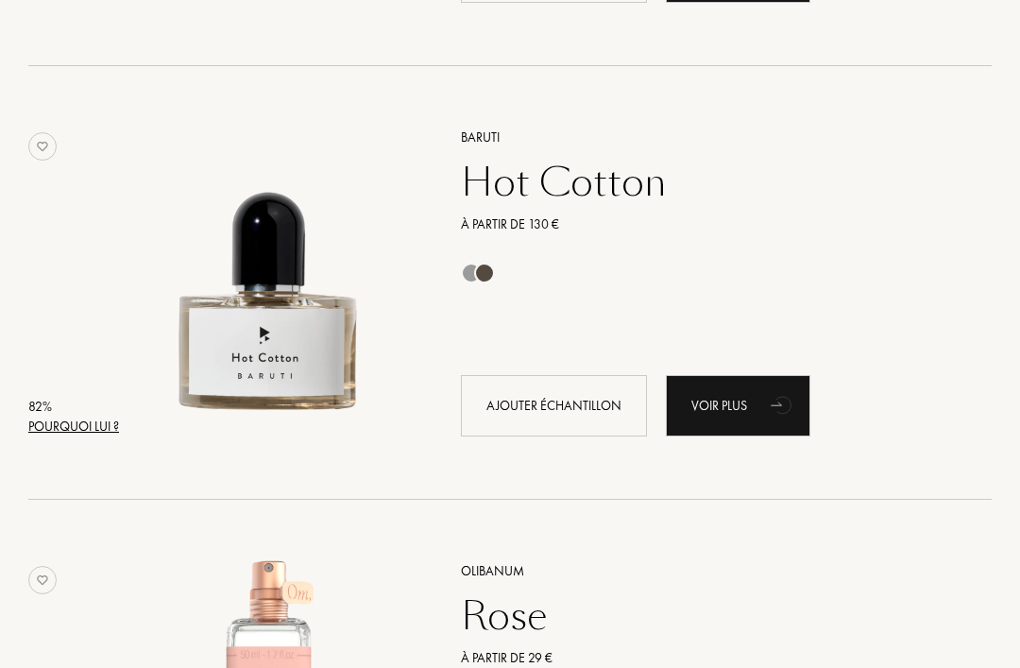
scroll to position [4962, 0]
click at [63, 418] on div "Pourquoi lui ?" at bounding box center [73, 427] width 91 height 20
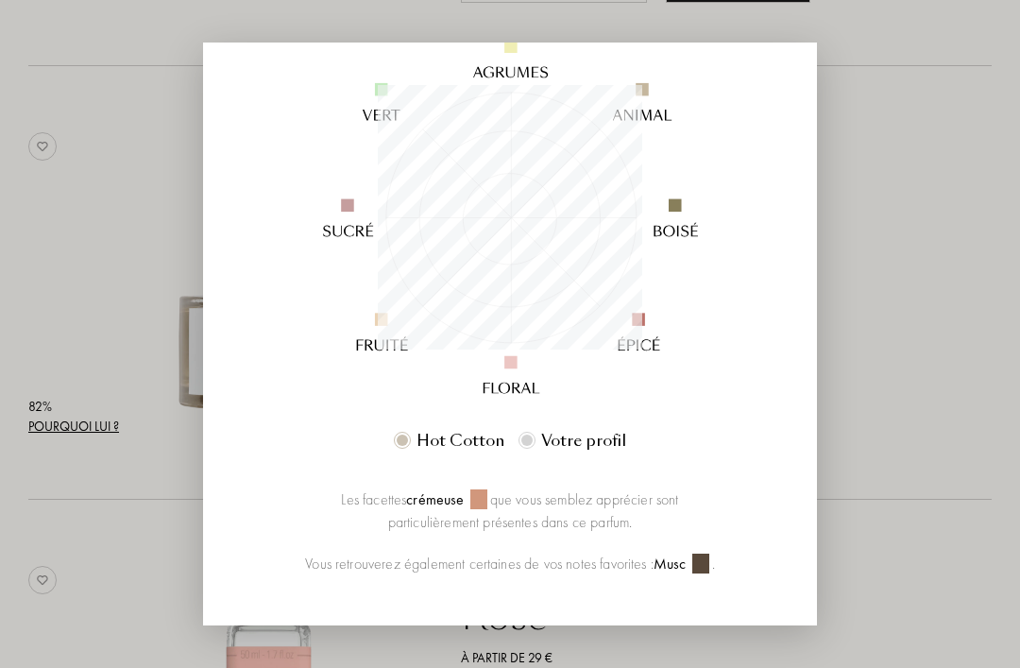
scroll to position [226, 0]
click at [942, 169] on div at bounding box center [510, 364] width 1020 height 728
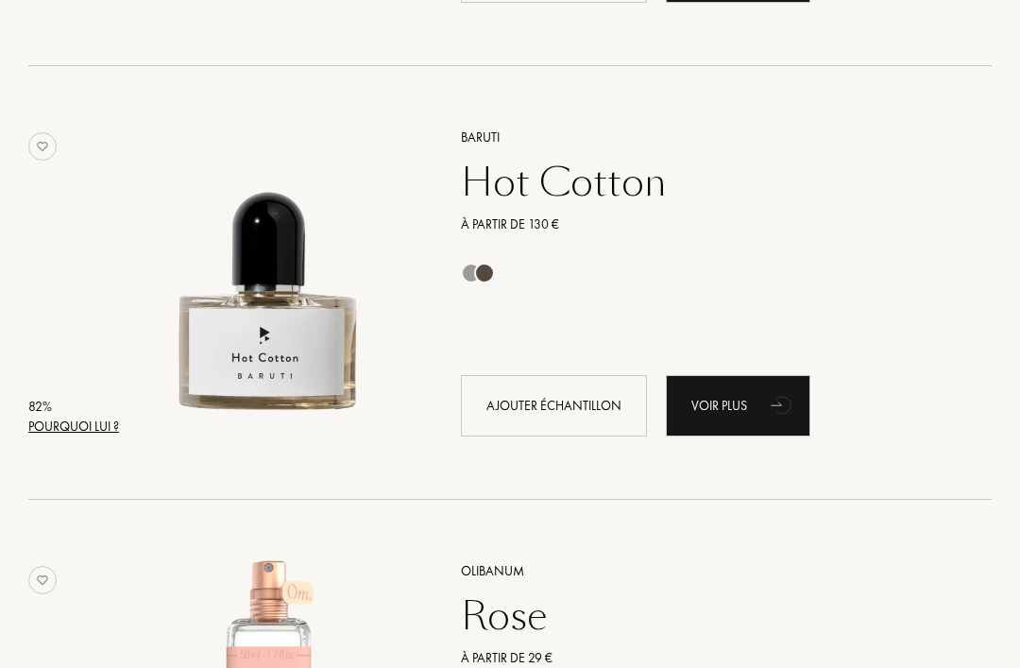
click at [628, 185] on div "Hot Cotton" at bounding box center [706, 182] width 518 height 45
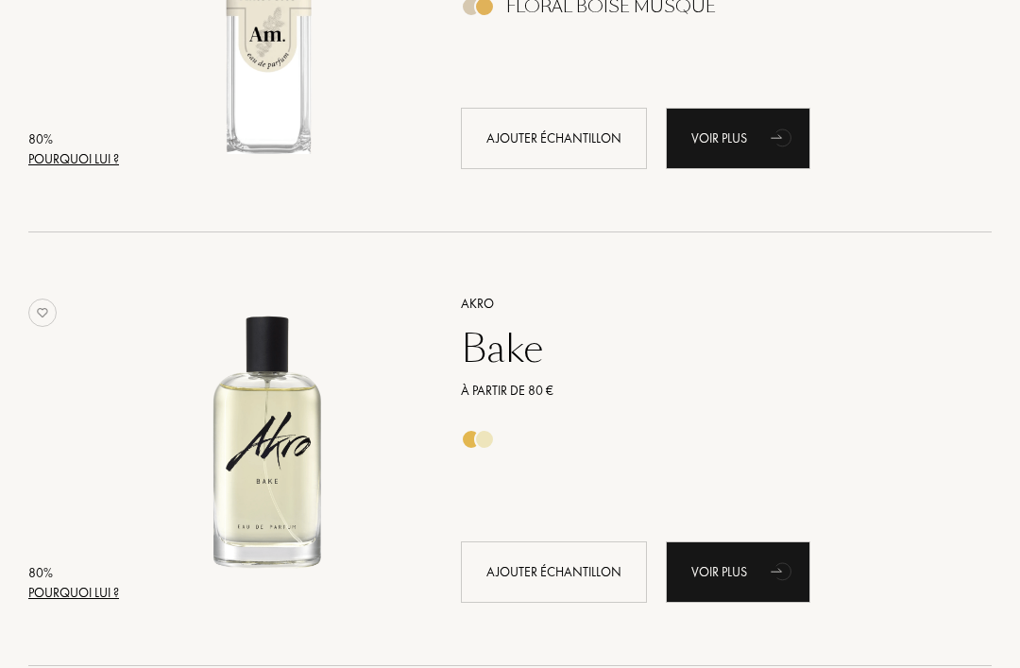
scroll to position [7411, 0]
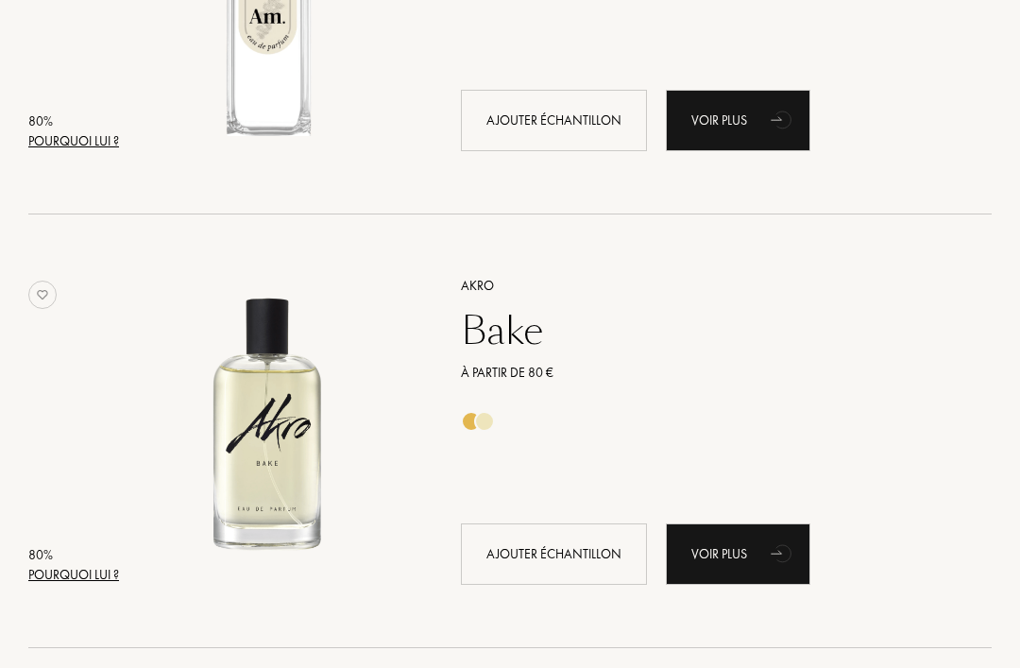
click at [77, 560] on div "80 %" at bounding box center [73, 556] width 91 height 20
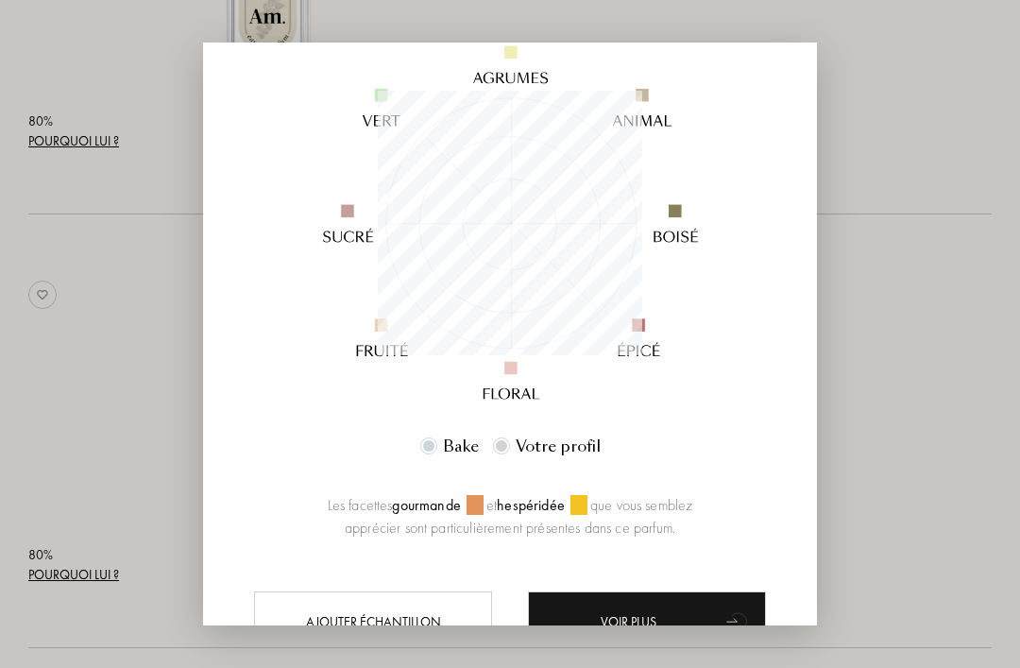
scroll to position [219, 0]
click at [948, 255] on div at bounding box center [510, 364] width 1020 height 728
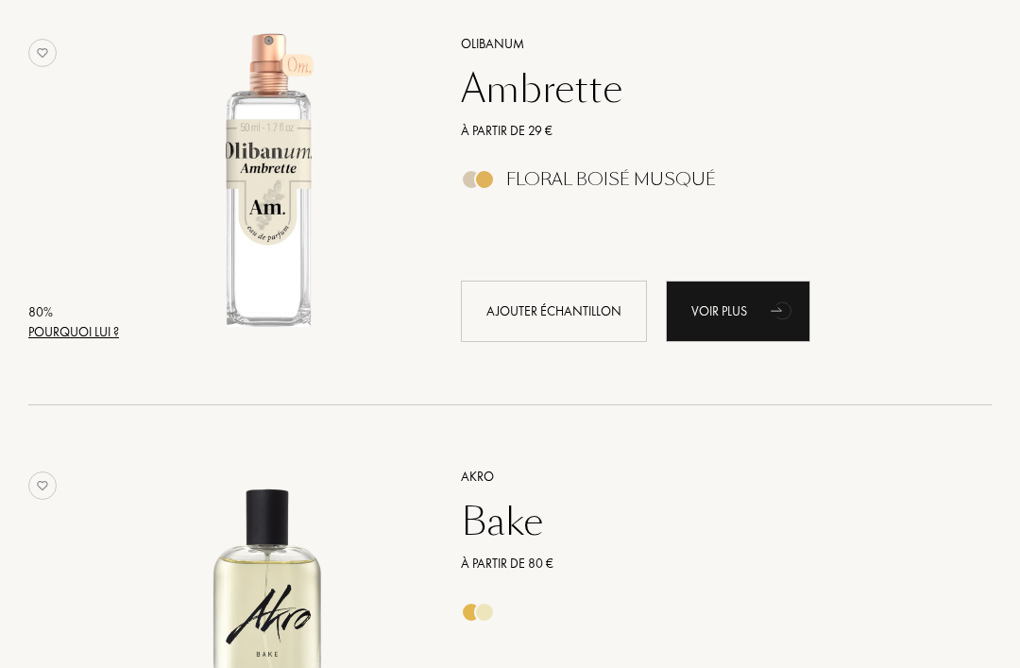
click at [59, 331] on div "Pourquoi lui ?" at bounding box center [73, 333] width 91 height 20
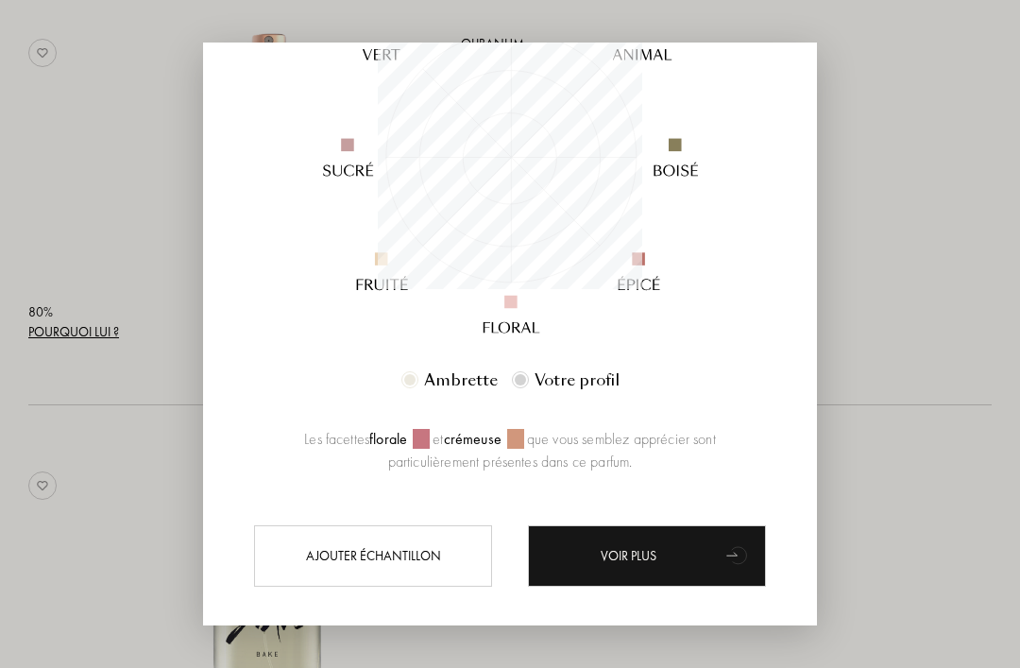
scroll to position [285, 0]
click at [929, 185] on div at bounding box center [510, 364] width 1020 height 728
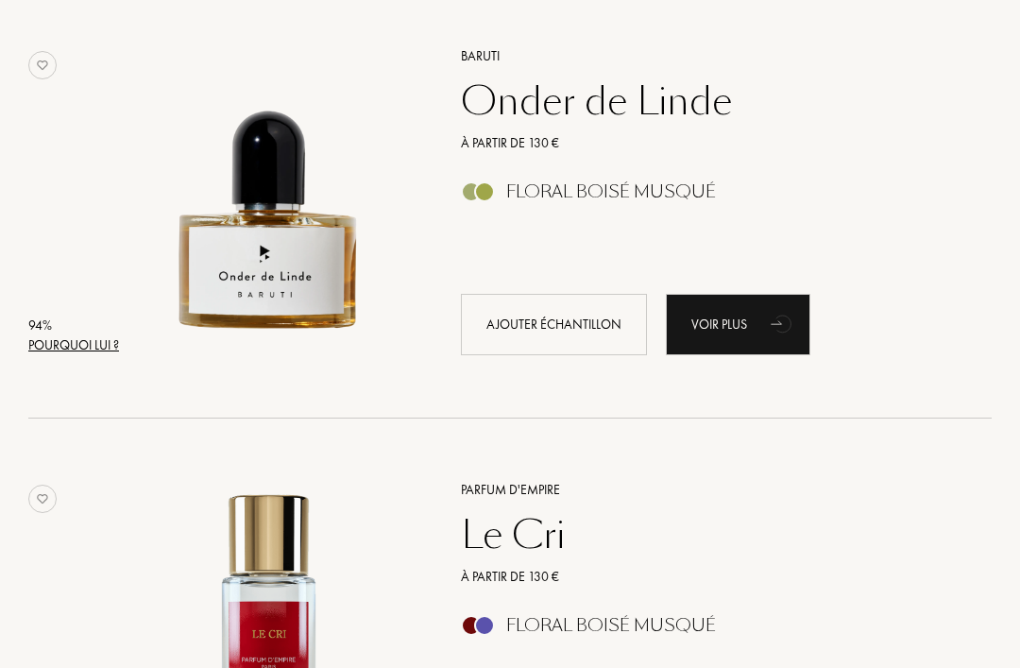
scroll to position [1578, 0]
click at [664, 191] on div "Floral Boisé Musqué" at bounding box center [611, 191] width 210 height 21
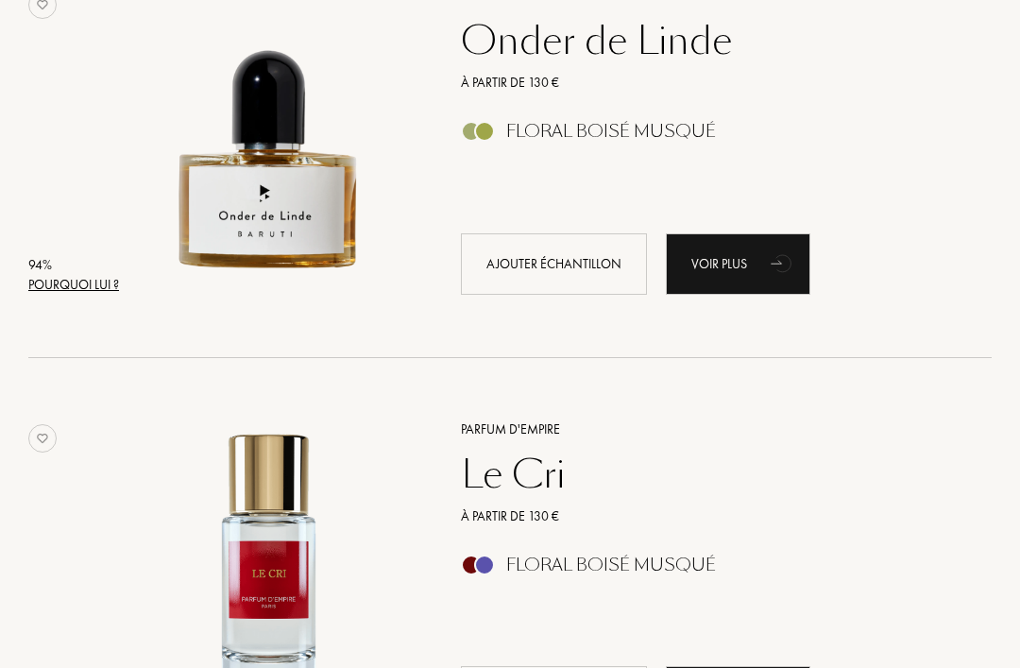
click at [60, 286] on div "Pourquoi lui ?" at bounding box center [73, 285] width 91 height 20
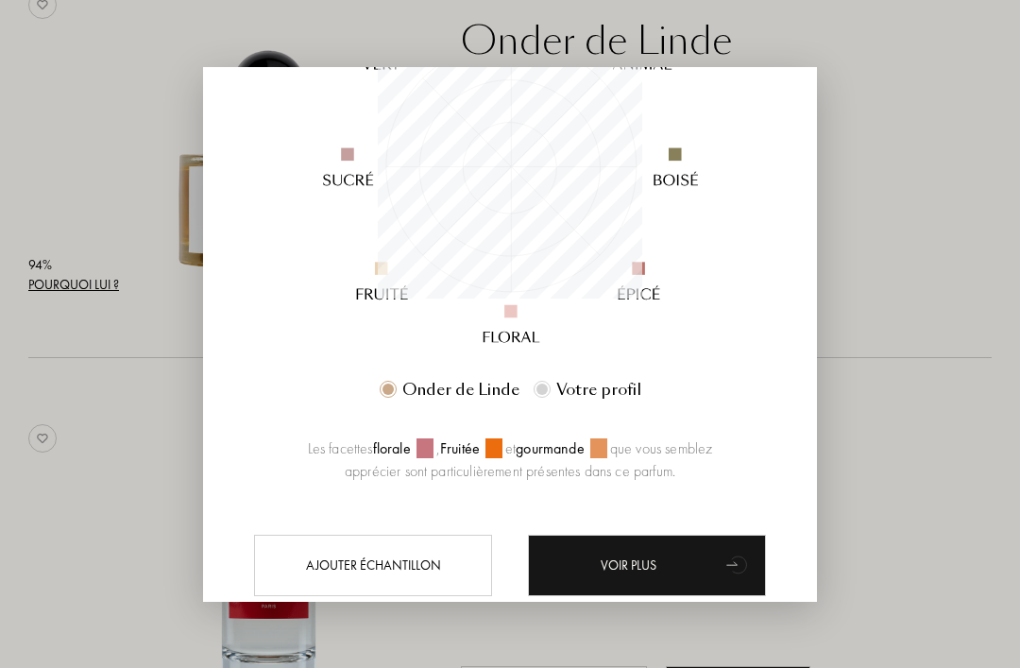
scroll to position [303, 0]
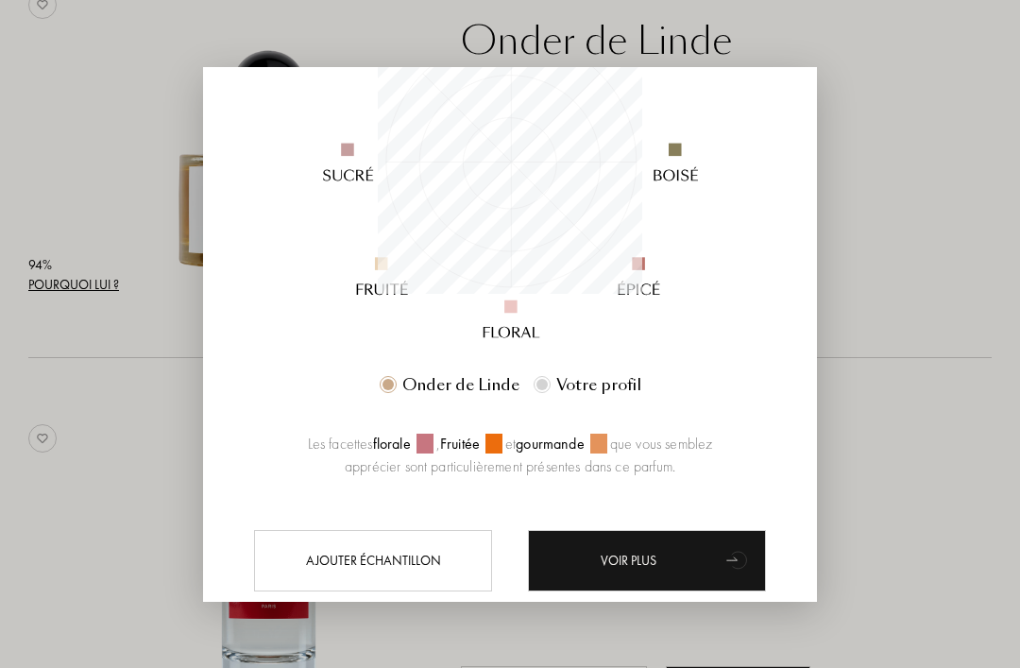
click at [945, 126] on div at bounding box center [510, 334] width 1020 height 668
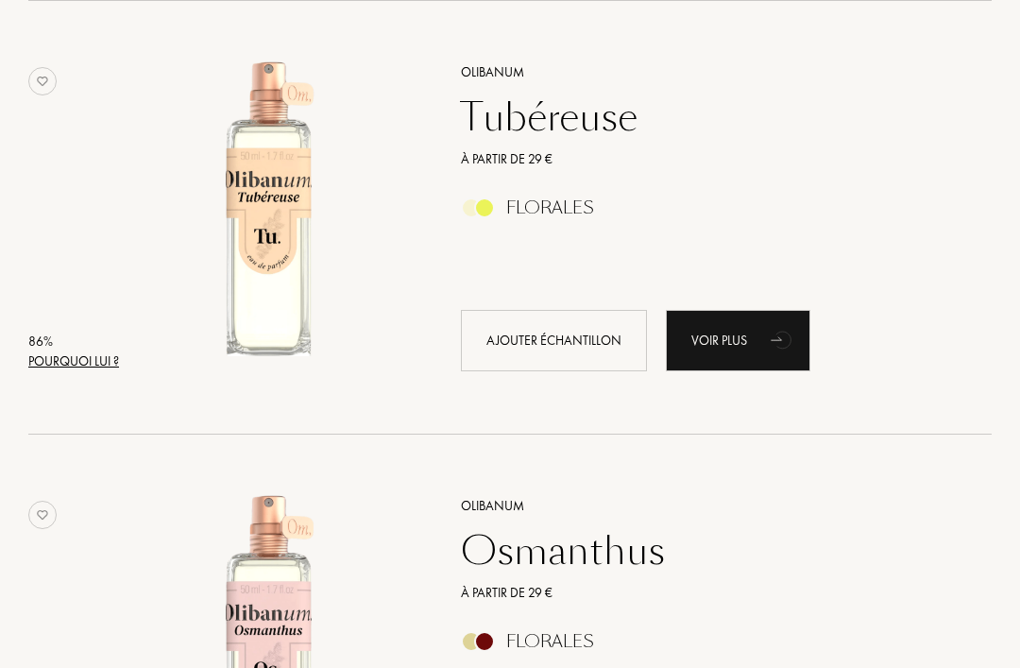
scroll to position [2429, 0]
click at [60, 351] on div "Pourquoi lui ?" at bounding box center [73, 361] width 91 height 20
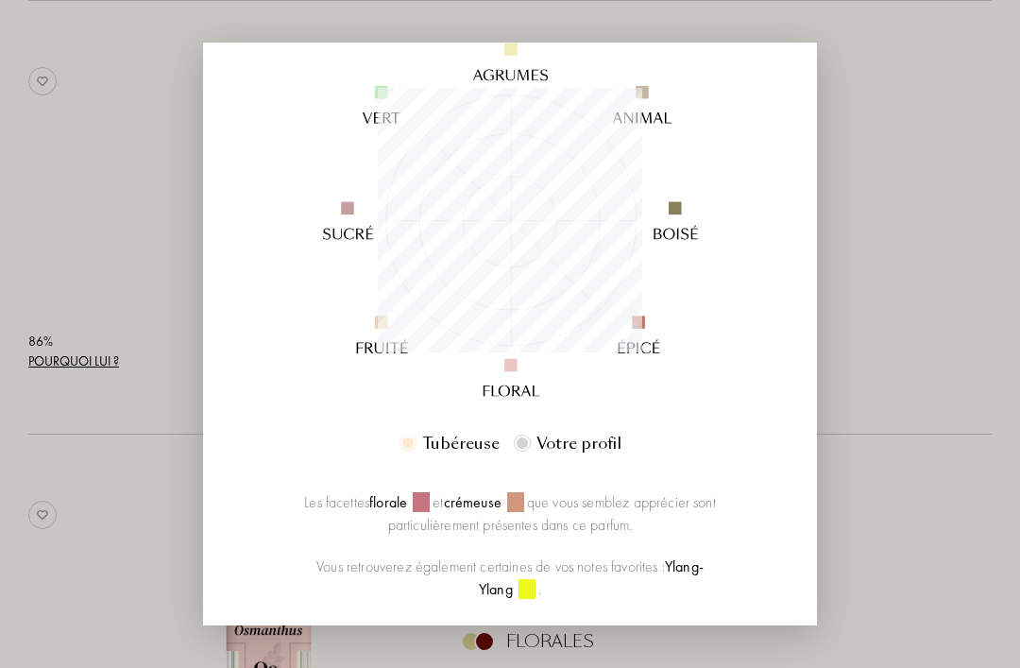
scroll to position [223, 0]
click at [942, 241] on div at bounding box center [510, 364] width 1020 height 728
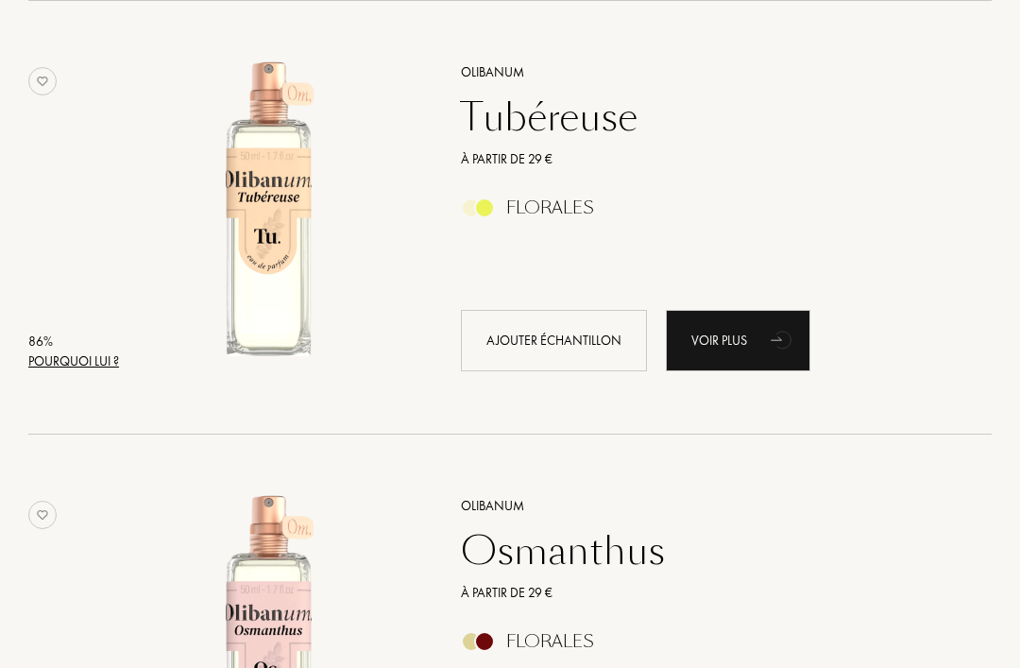
click at [606, 121] on div "Tubéreuse" at bounding box center [706, 116] width 518 height 45
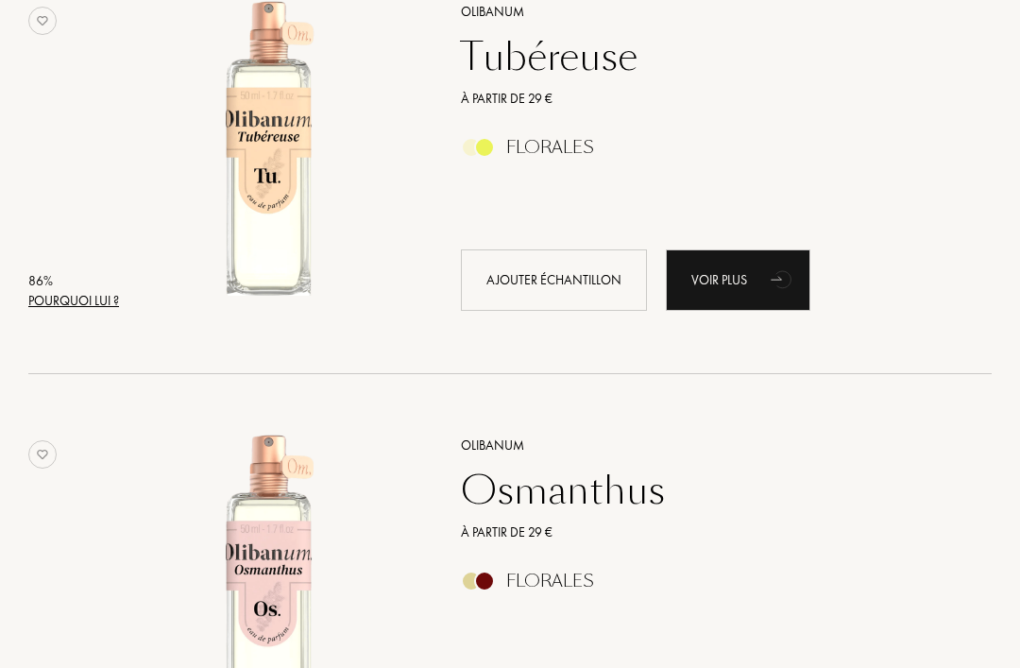
click at [64, 297] on div "Pourquoi lui ?" at bounding box center [73, 301] width 91 height 20
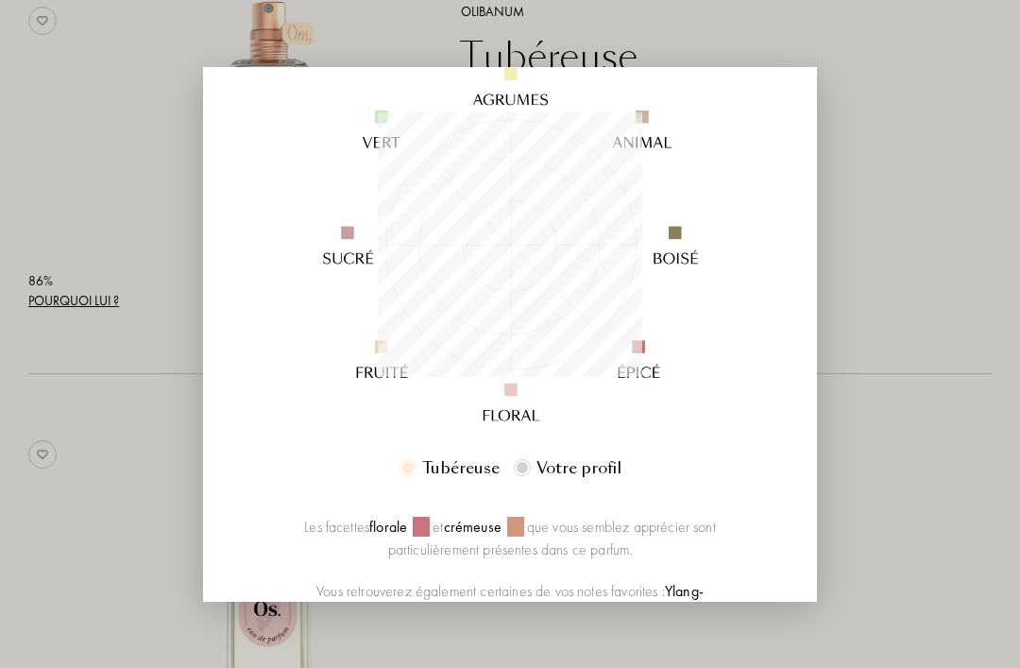
scroll to position [221, 0]
click at [942, 130] on div at bounding box center [510, 334] width 1020 height 668
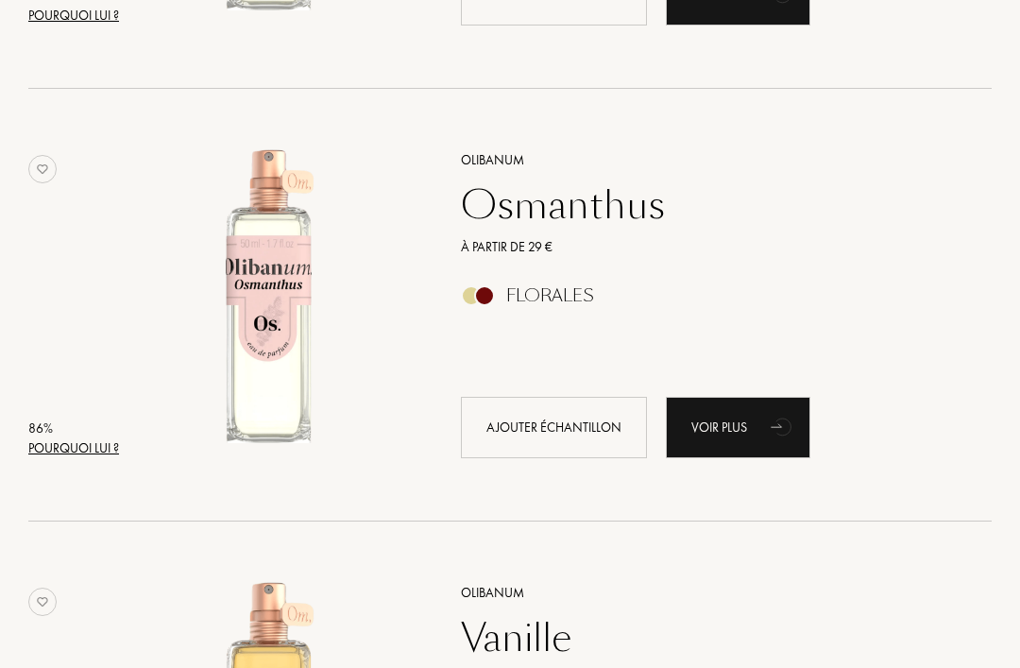
scroll to position [2774, 0]
click at [73, 435] on div "86 %" at bounding box center [73, 428] width 91 height 20
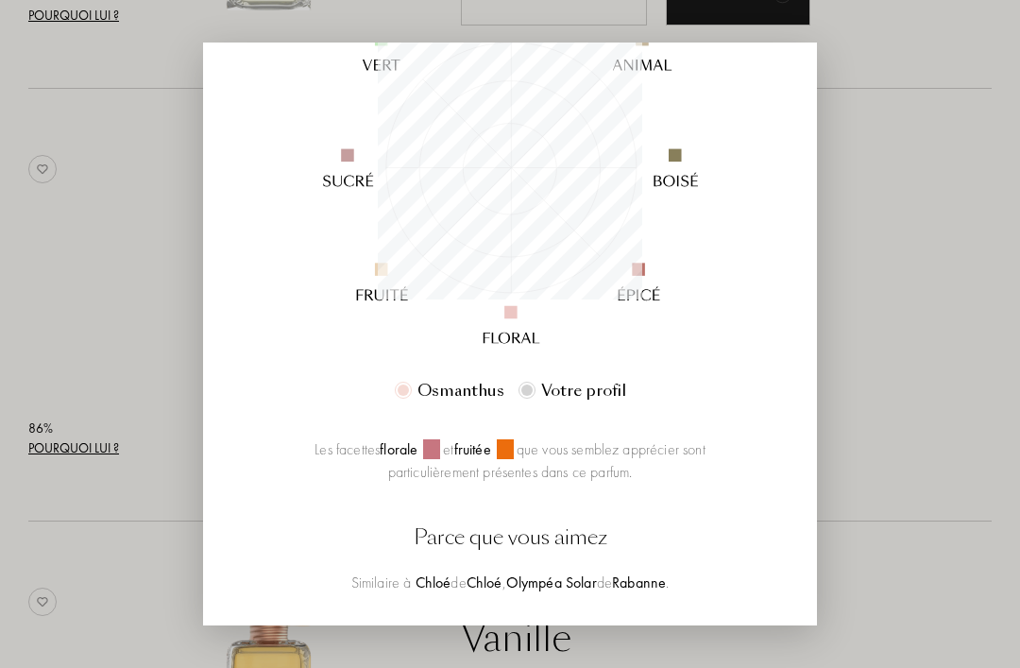
scroll to position [275, 0]
click at [908, 183] on div at bounding box center [510, 364] width 1020 height 728
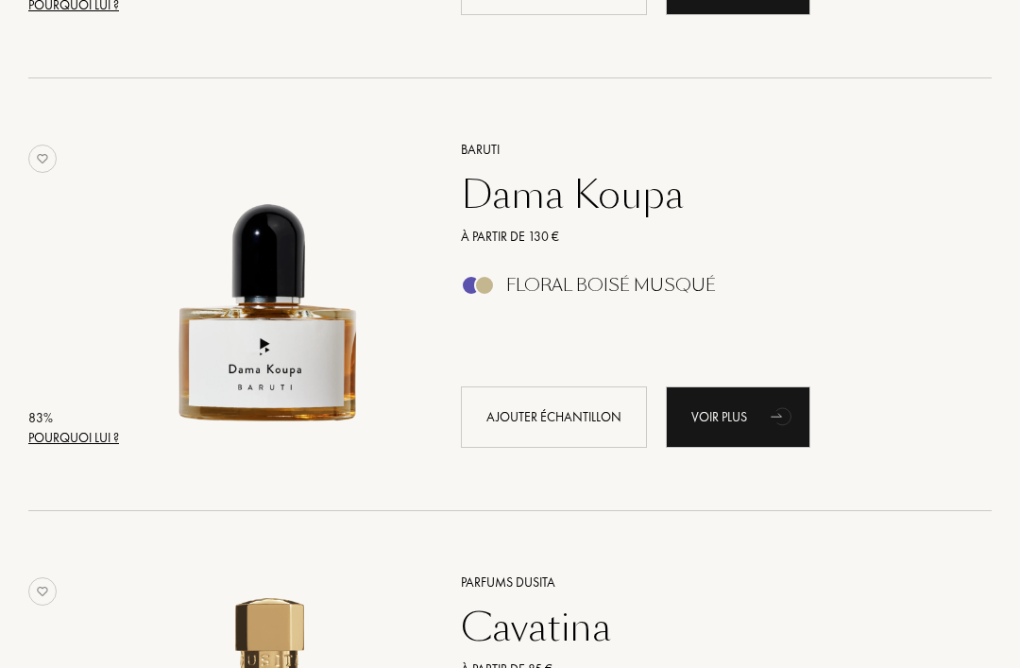
scroll to position [3651, 0]
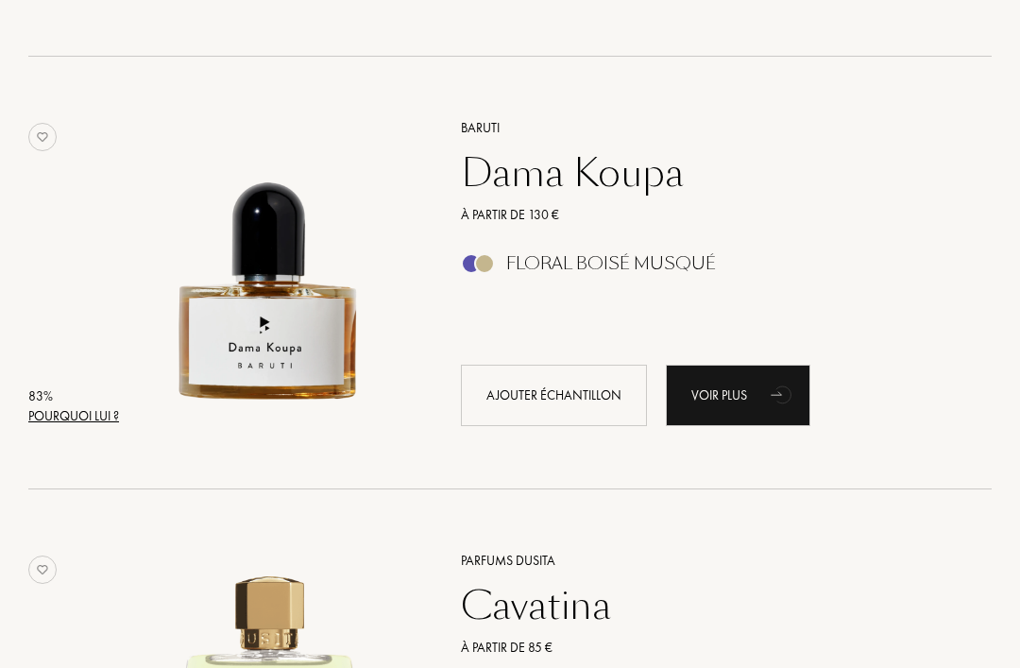
click at [60, 416] on div "Pourquoi lui ?" at bounding box center [73, 417] width 91 height 20
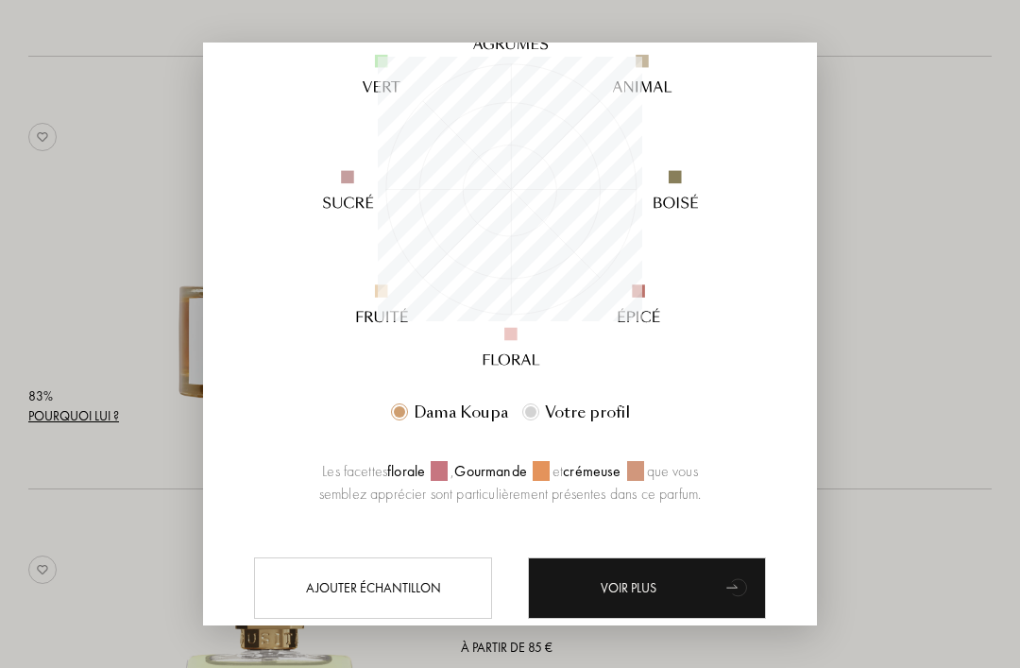
scroll to position [255, 0]
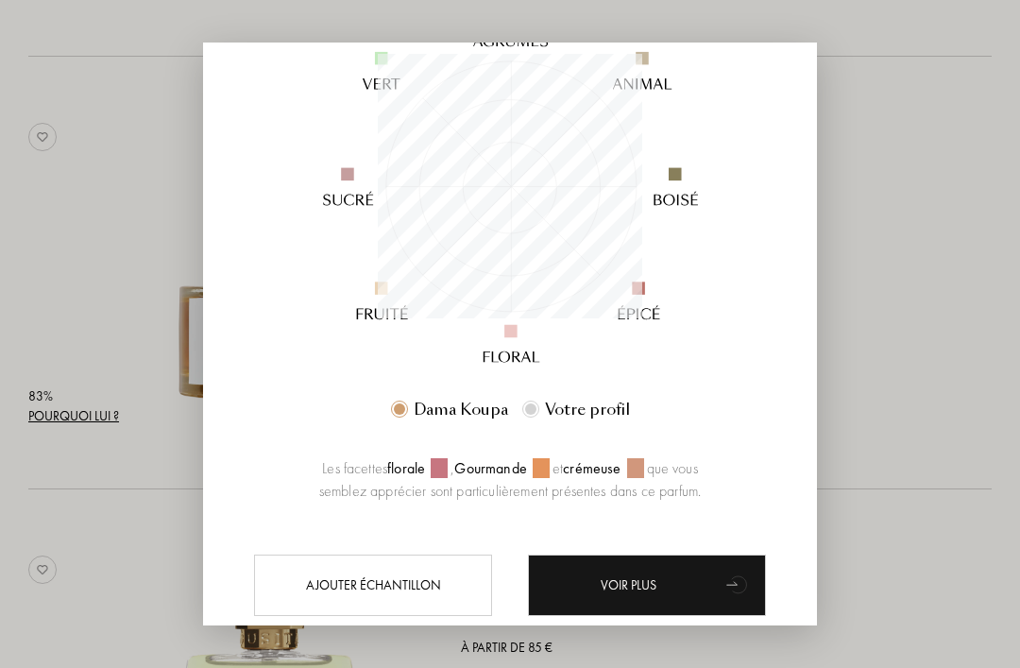
click at [922, 236] on div at bounding box center [510, 364] width 1020 height 728
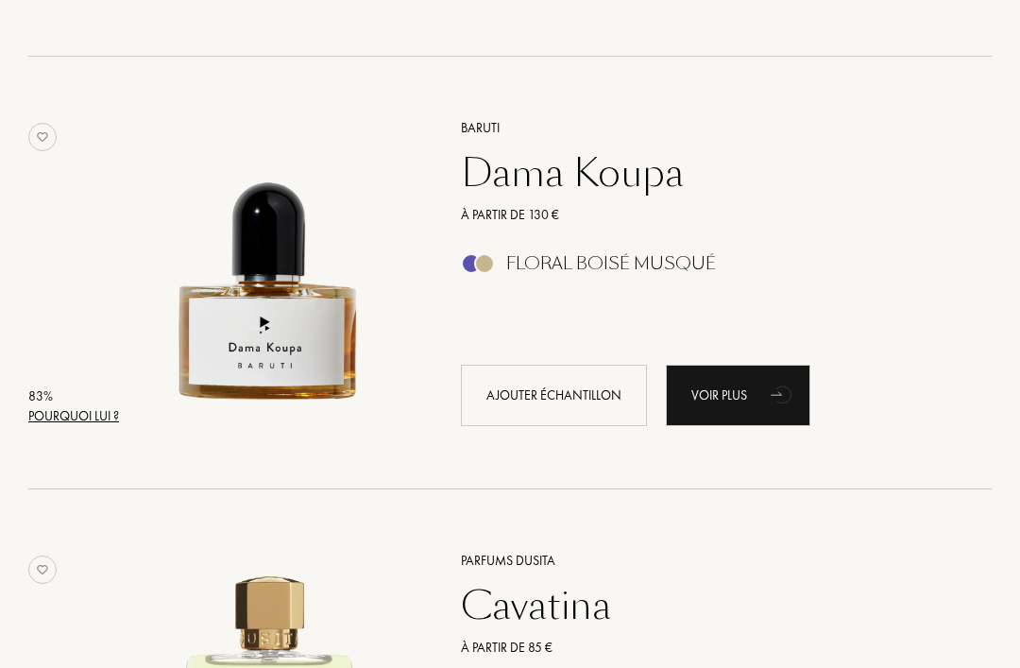
click at [654, 173] on div "Dama Koupa" at bounding box center [706, 172] width 518 height 45
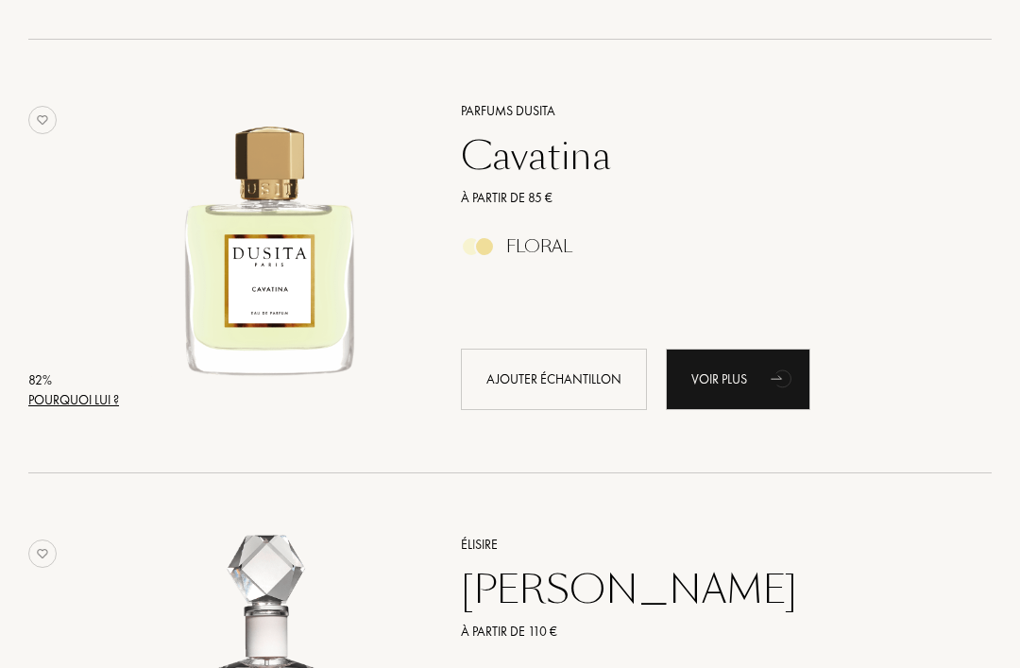
scroll to position [4123, 0]
click at [58, 385] on div "82 %" at bounding box center [73, 379] width 91 height 20
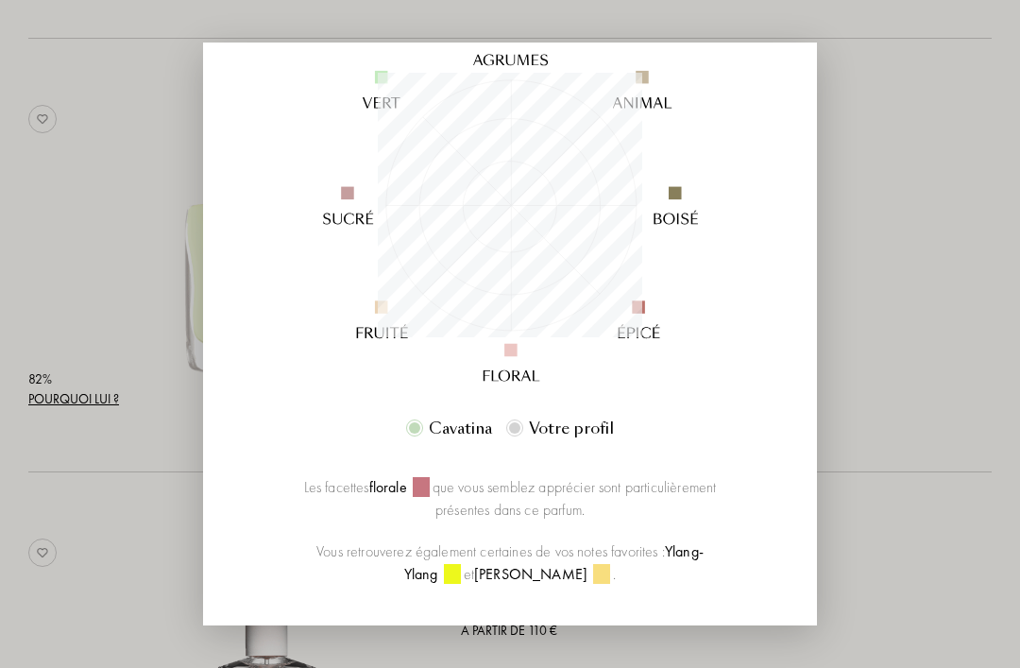
scroll to position [238, 0]
click at [916, 211] on div at bounding box center [510, 364] width 1020 height 728
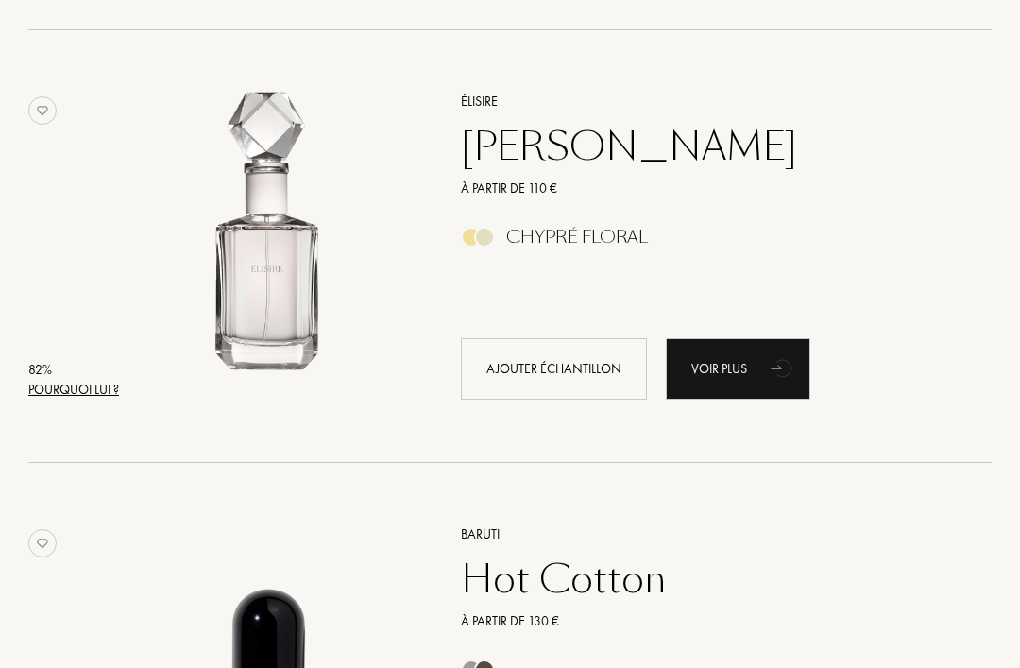
click at [62, 385] on div "Pourquoi lui ?" at bounding box center [73, 391] width 91 height 20
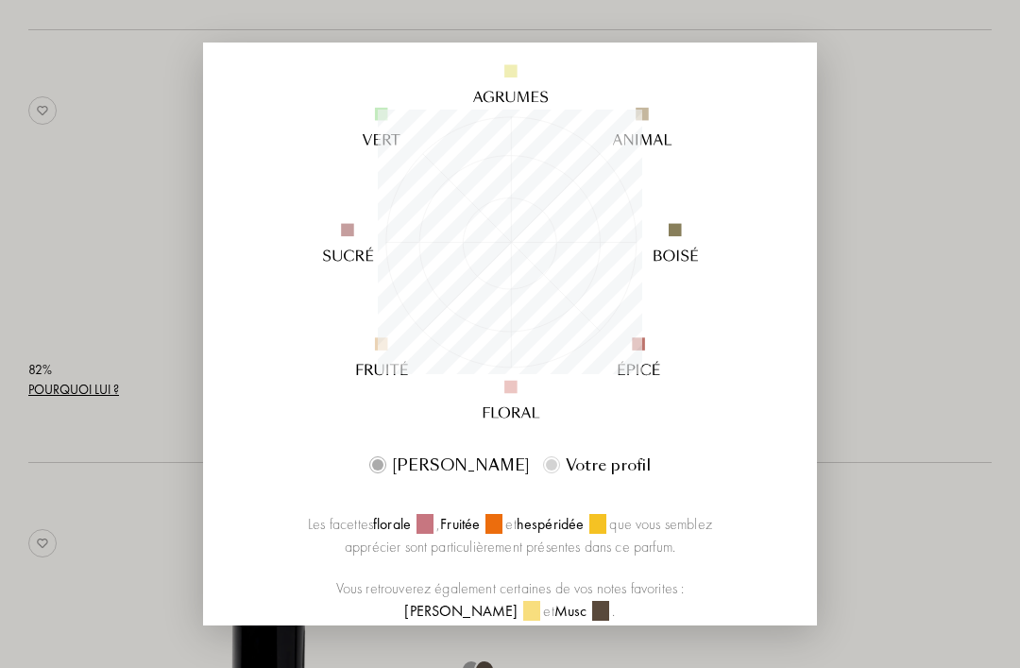
scroll to position [242, 0]
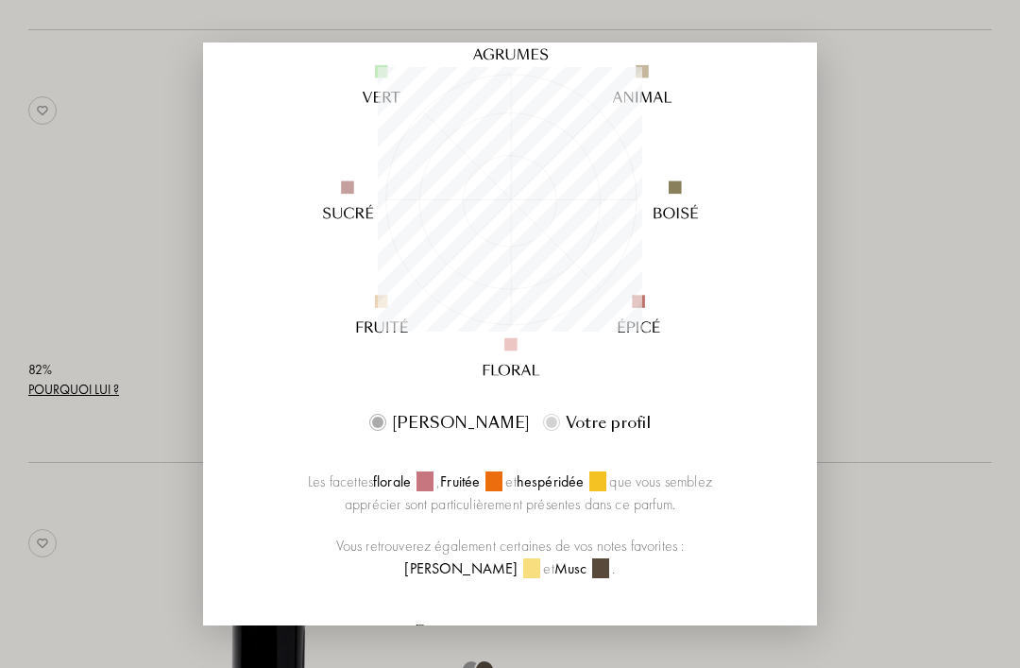
click at [921, 179] on div at bounding box center [510, 364] width 1020 height 728
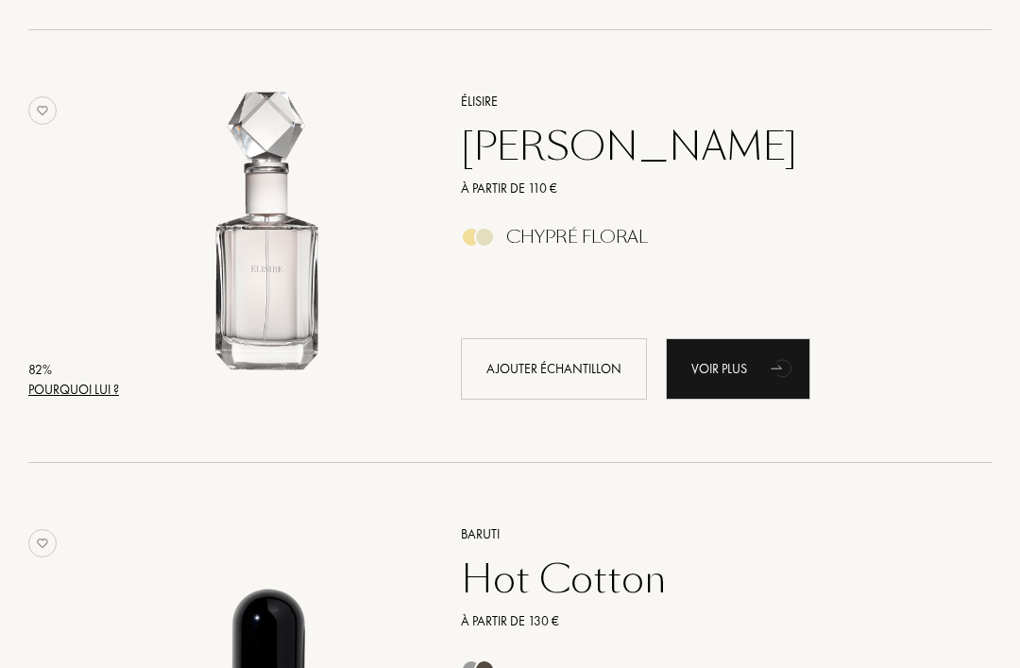
click at [689, 146] on div "Jasmin Paradis" at bounding box center [706, 146] width 518 height 45
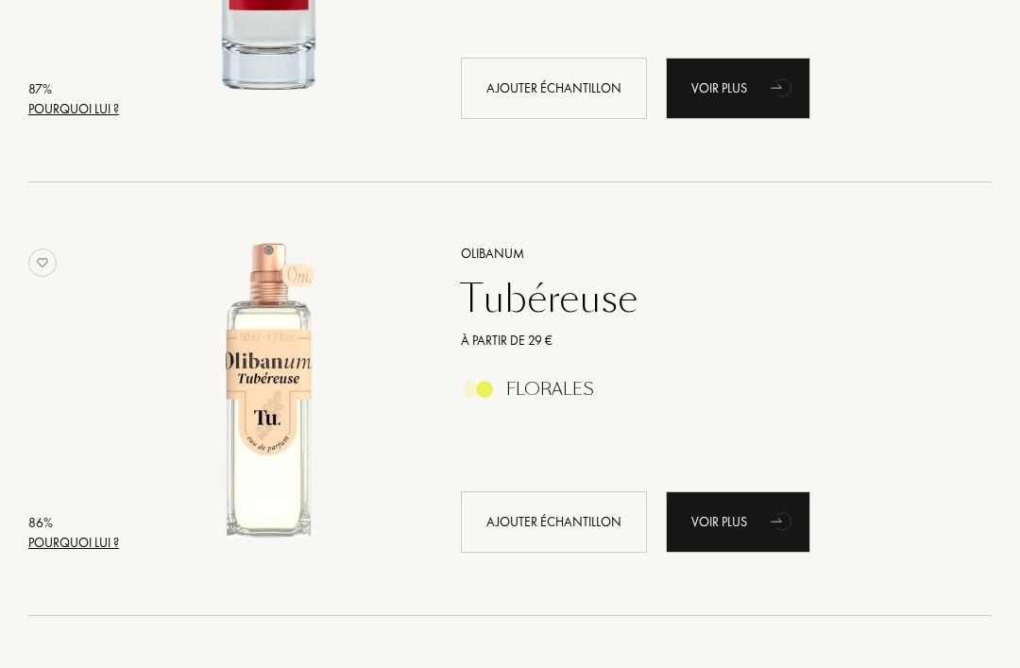
scroll to position [2247, 0]
click at [588, 298] on div "Tubéreuse" at bounding box center [706, 298] width 518 height 45
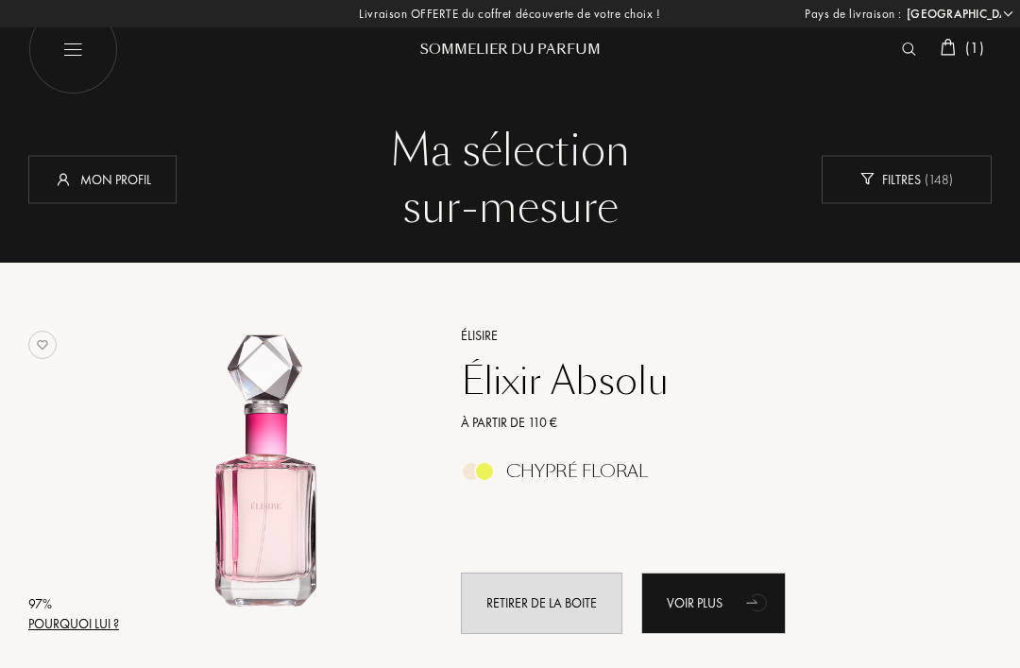
scroll to position [2308, 0]
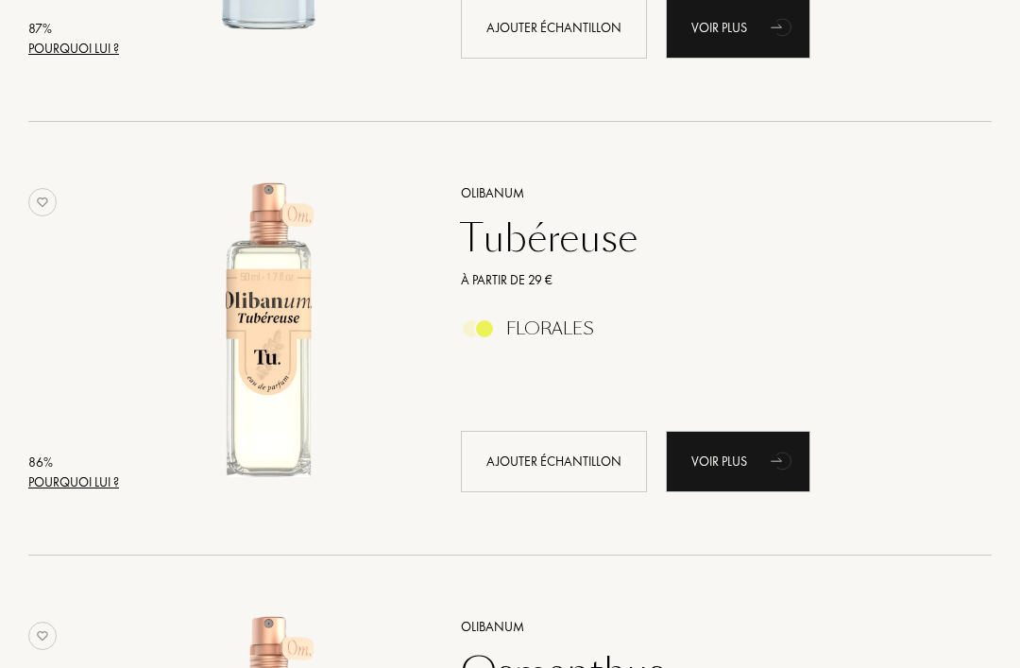
click at [91, 468] on div "86 %" at bounding box center [73, 462] width 91 height 20
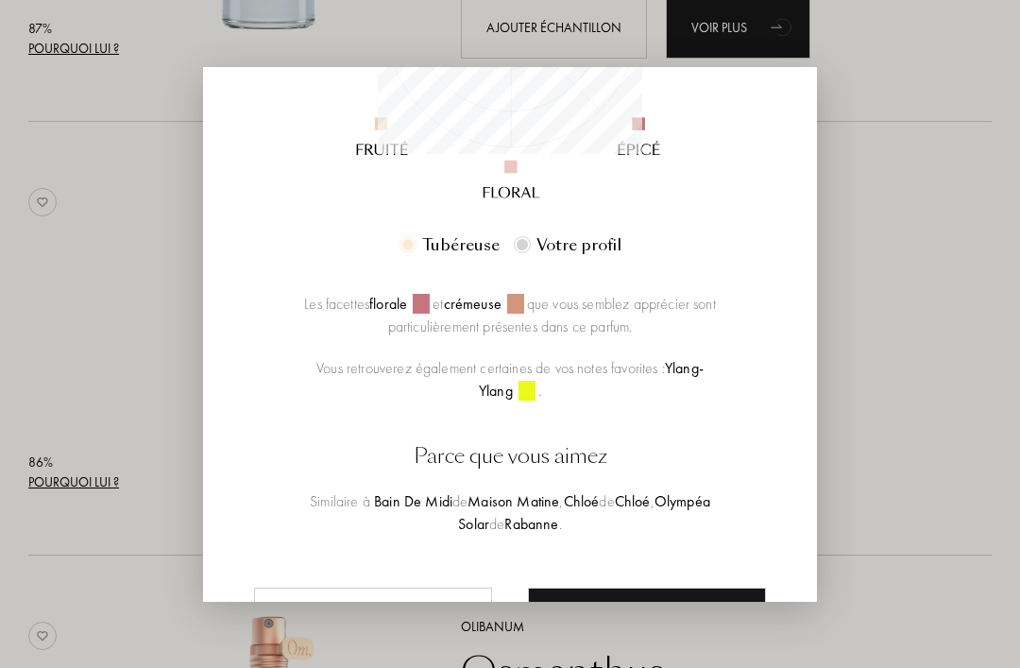
scroll to position [444, 0]
click at [937, 193] on div at bounding box center [510, 334] width 1020 height 668
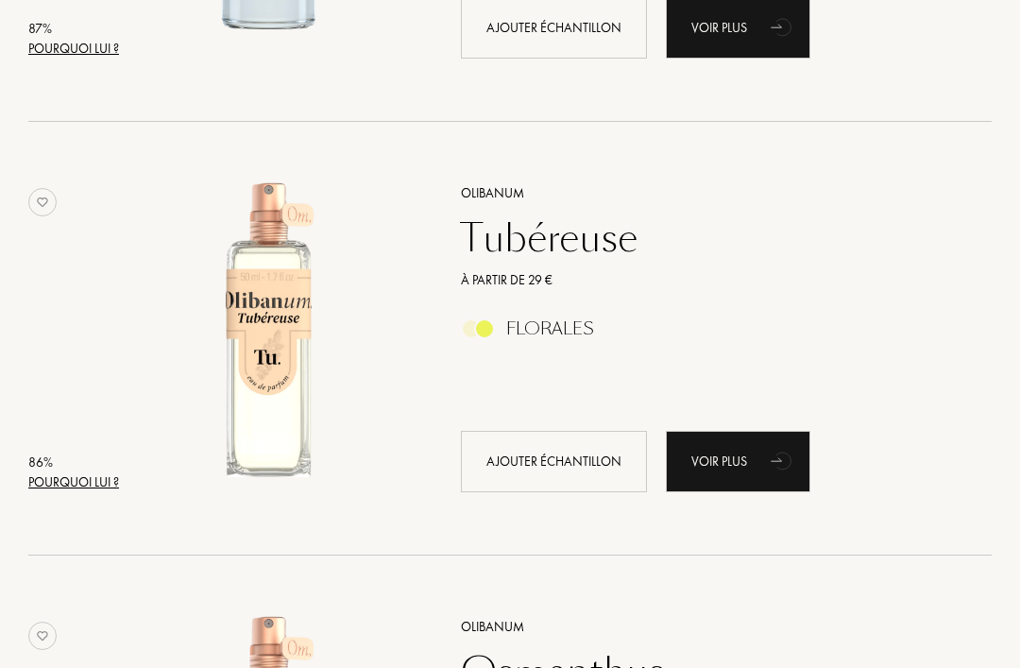
click at [590, 454] on div "Ajouter échantillon" at bounding box center [554, 461] width 186 height 61
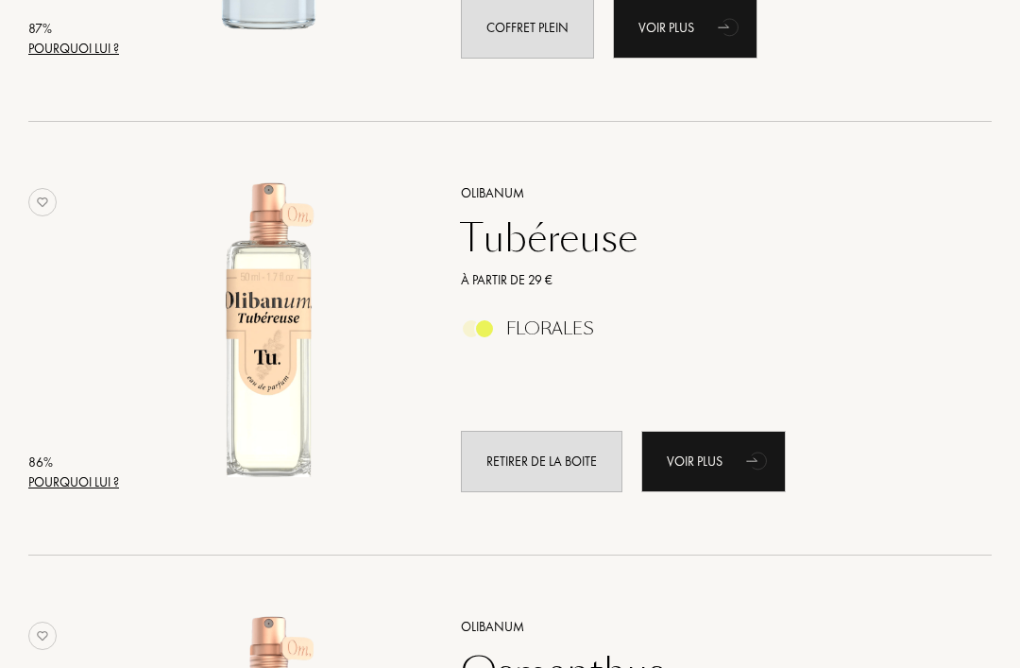
click at [941, 230] on div "Tubéreuse" at bounding box center [706, 237] width 518 height 45
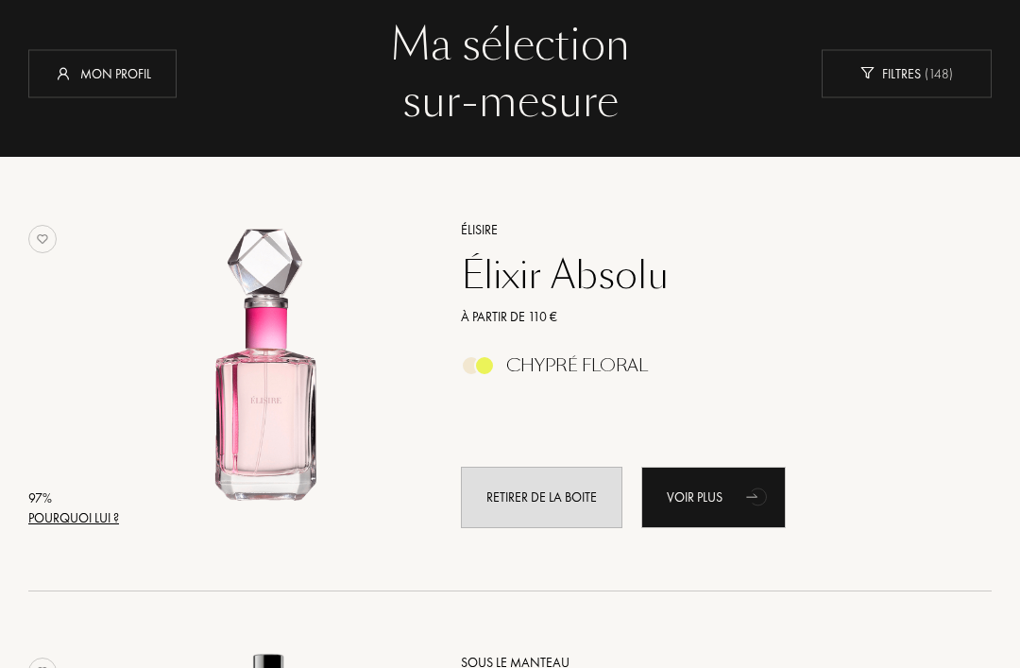
scroll to position [0, 0]
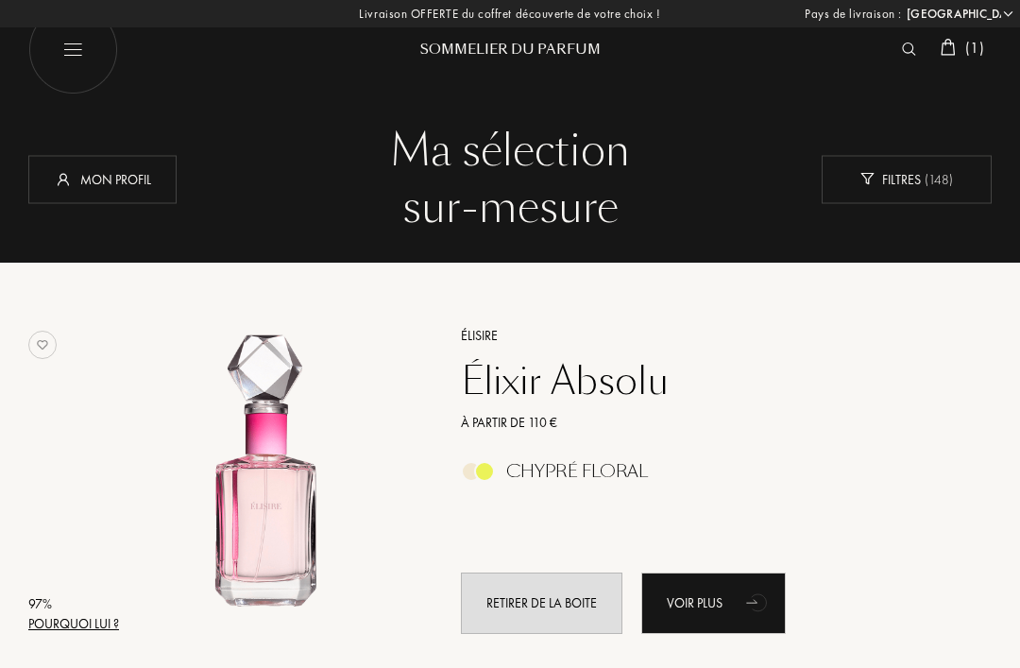
click at [940, 181] on span "( 148 )" at bounding box center [937, 178] width 32 height 17
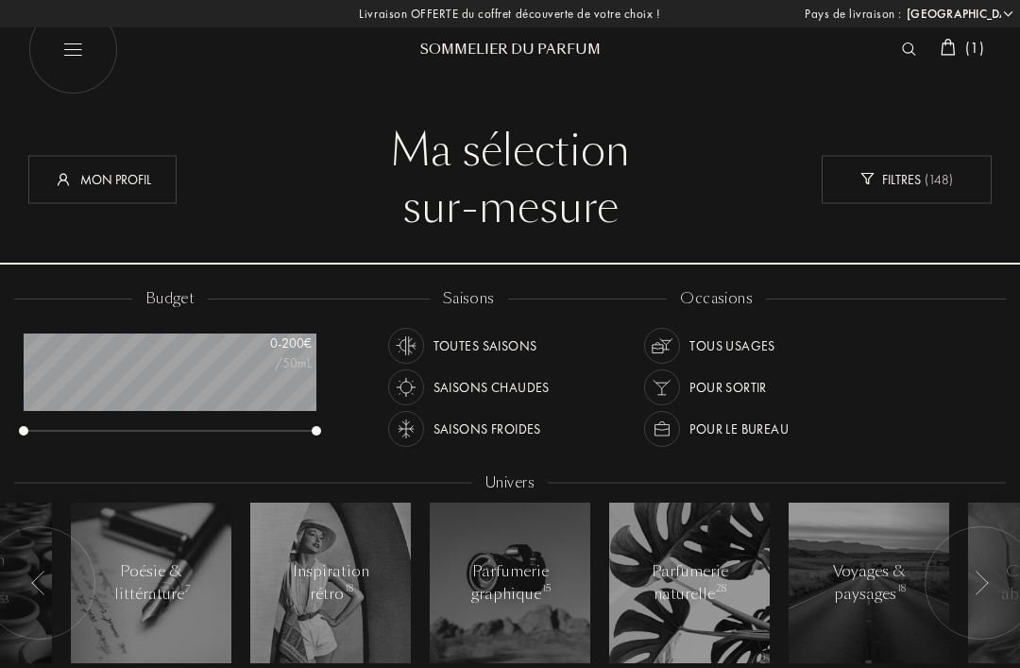
click at [952, 46] on img at bounding box center [948, 47] width 15 height 17
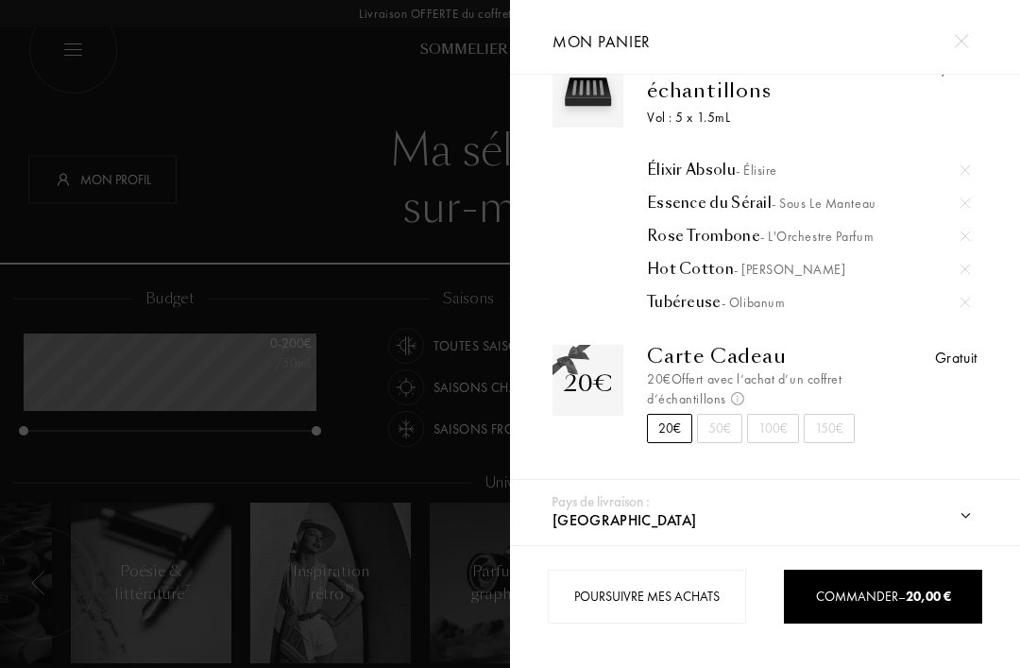
scroll to position [56, 0]
click at [879, 585] on div "Commander – 20,00 €" at bounding box center [883, 597] width 198 height 54
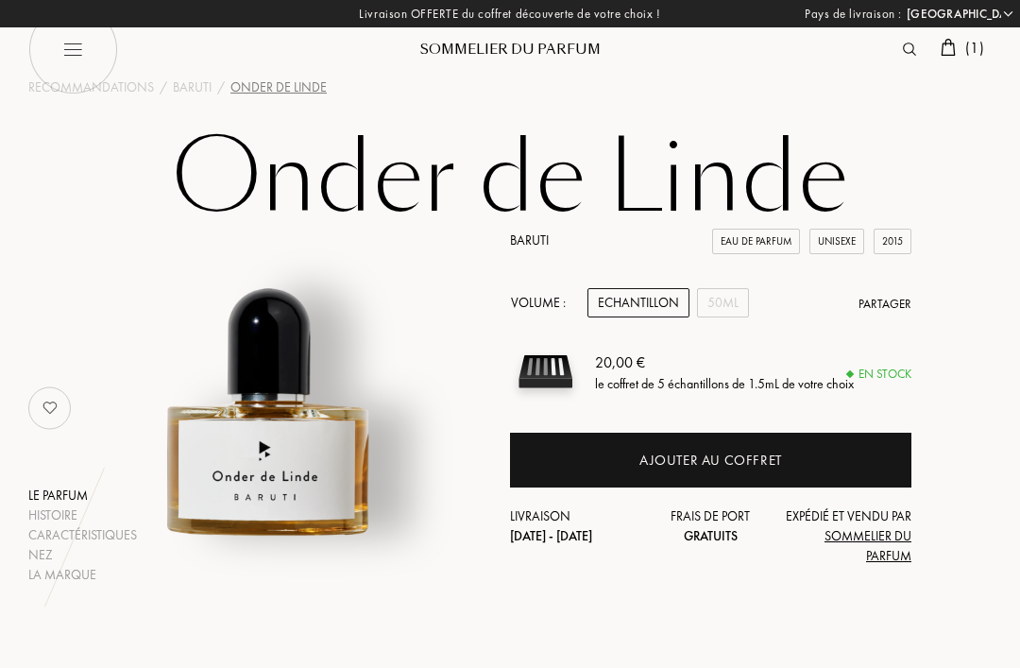
select select "FR"
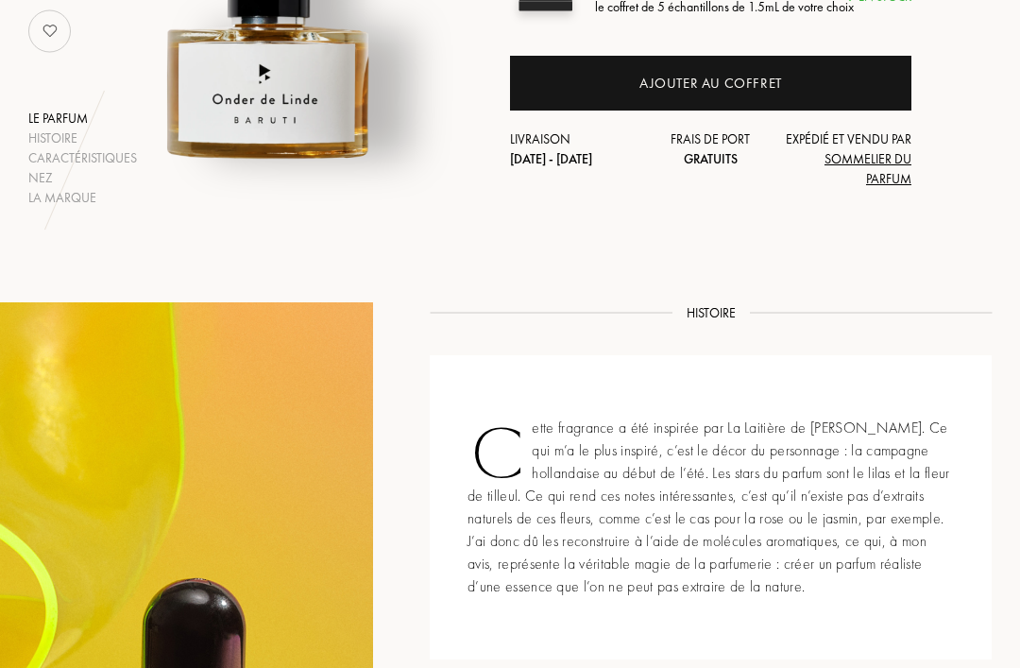
scroll to position [437, 0]
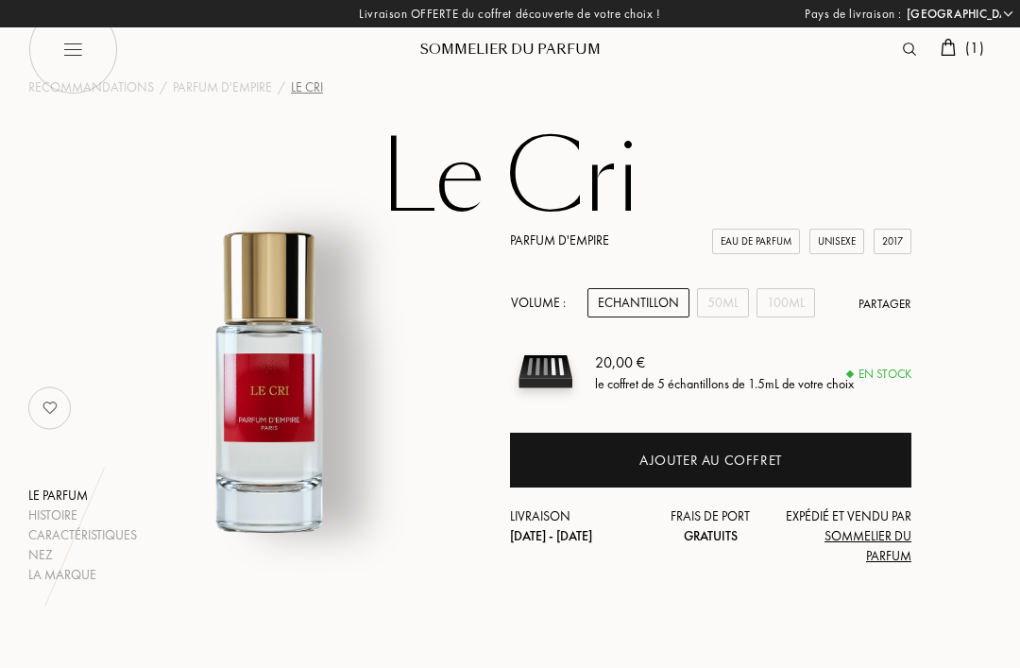
select select "FR"
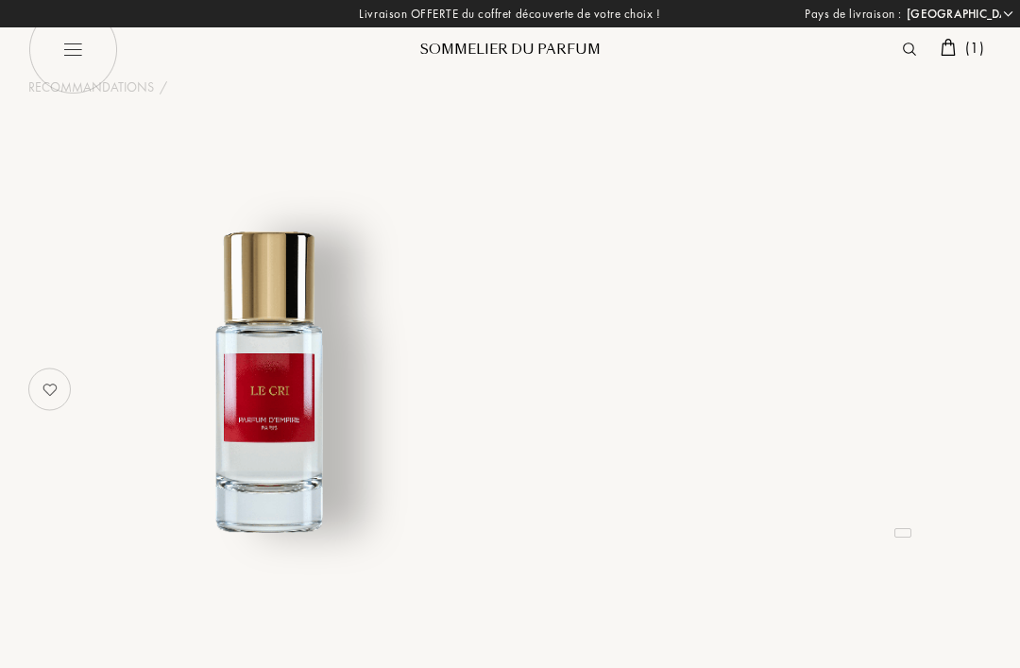
select select "FR"
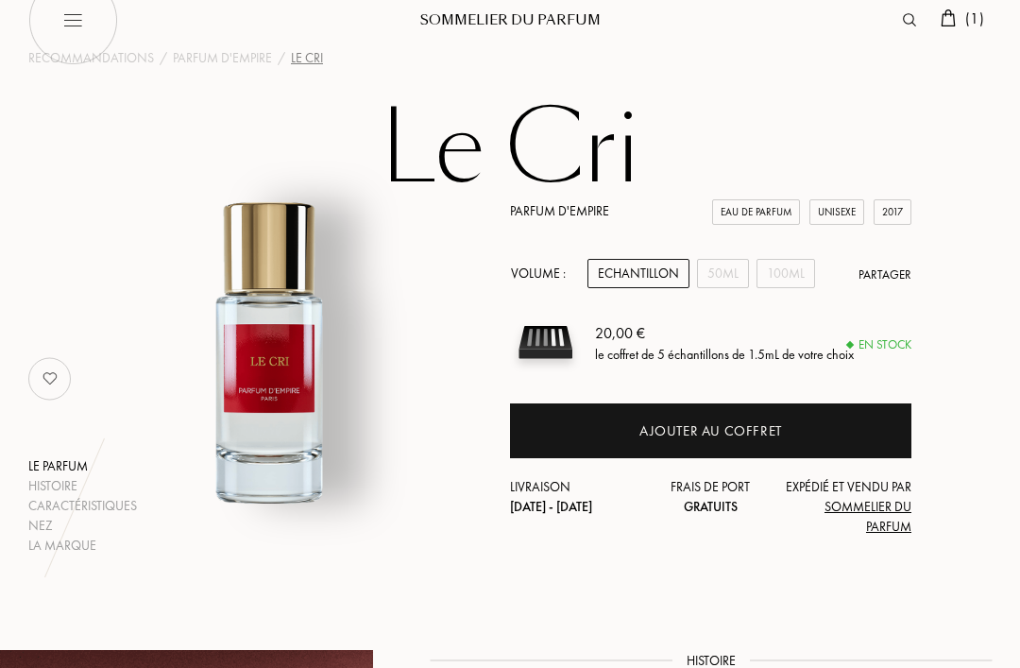
scroll to position [17, 0]
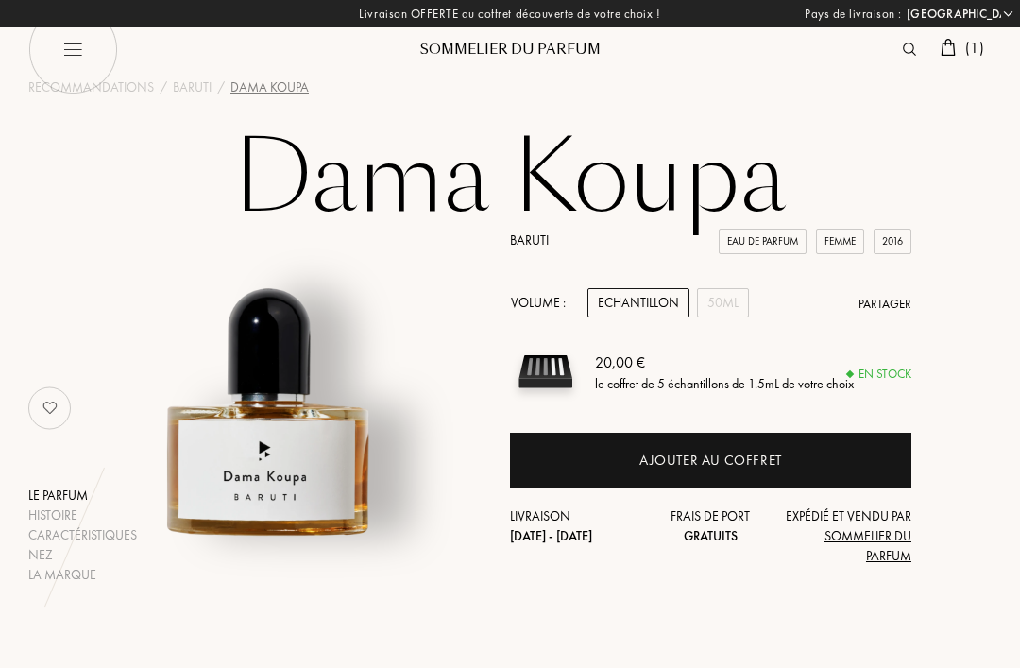
select select "FR"
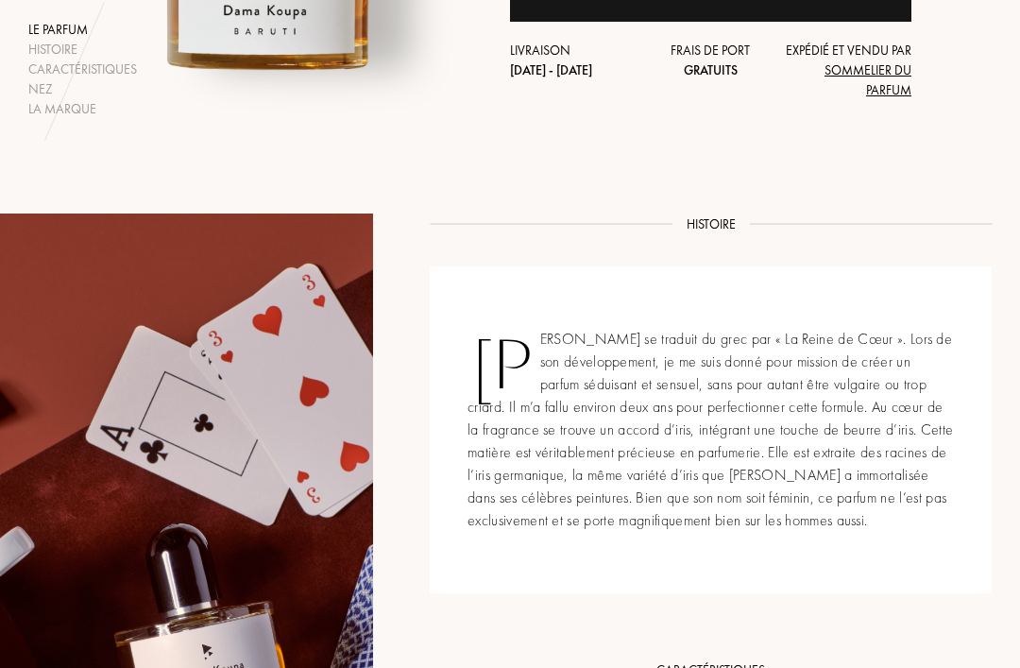
scroll to position [526, 0]
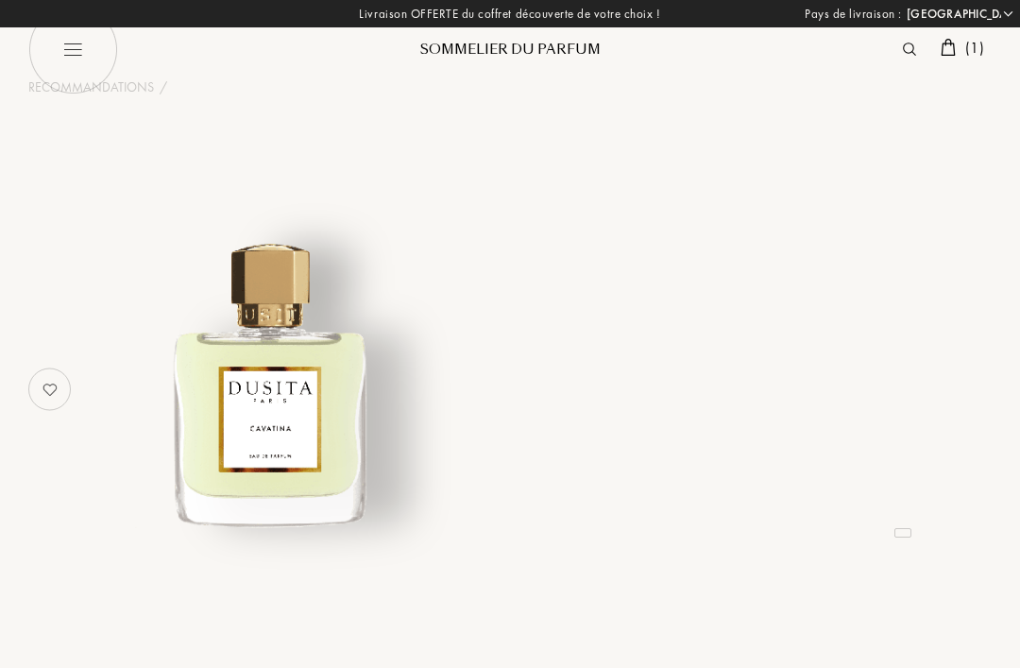
select select "FR"
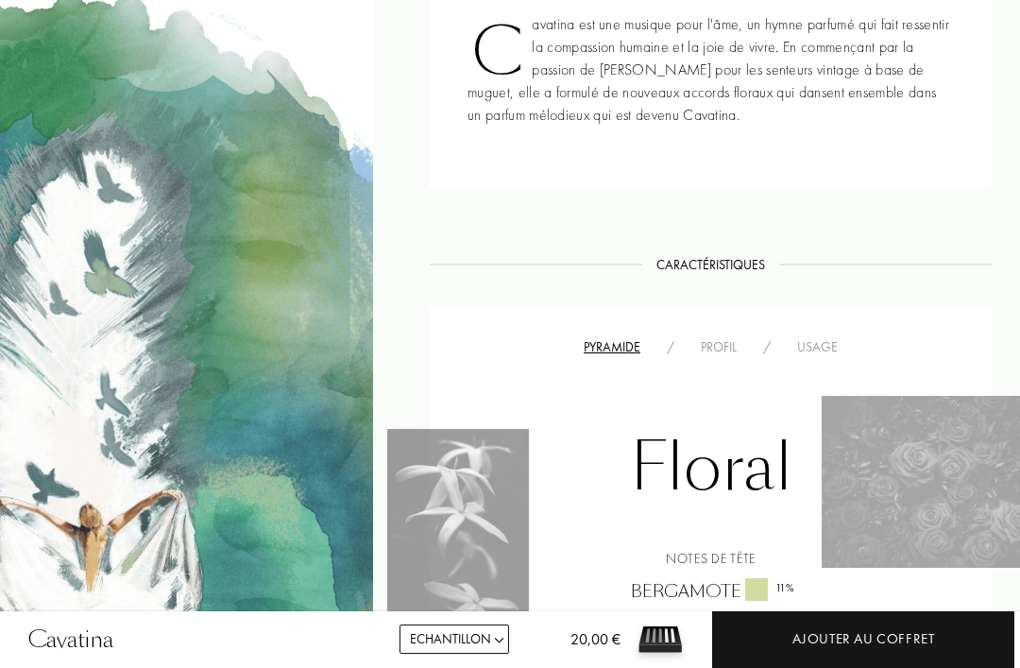
scroll to position [781, 0]
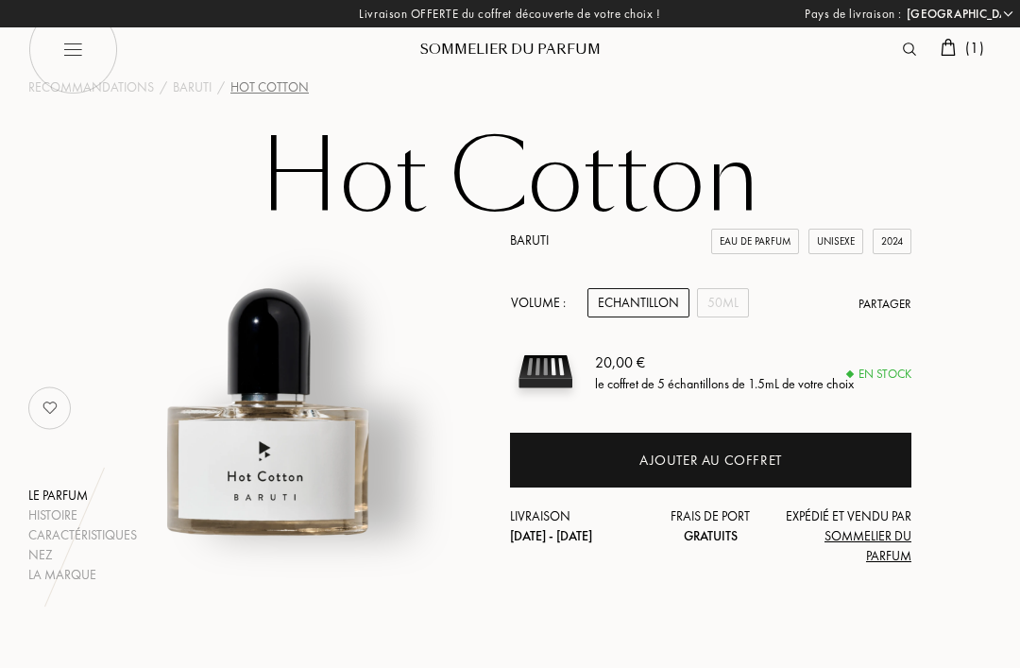
select select "FR"
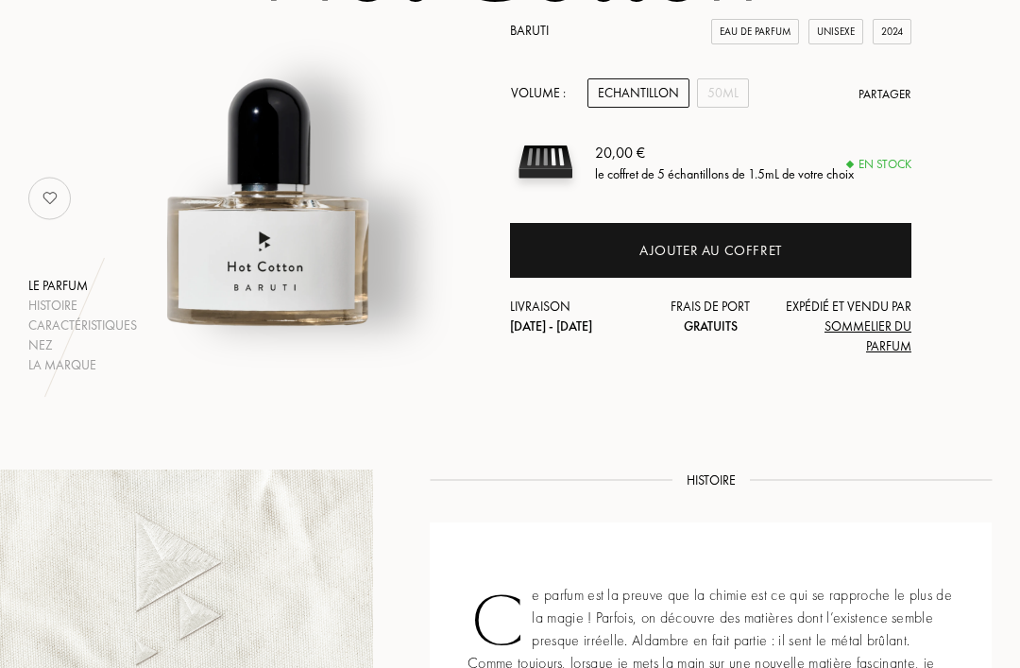
scroll to position [209, 0]
click at [632, 245] on div "Ajouter au coffret" at bounding box center [710, 251] width 401 height 55
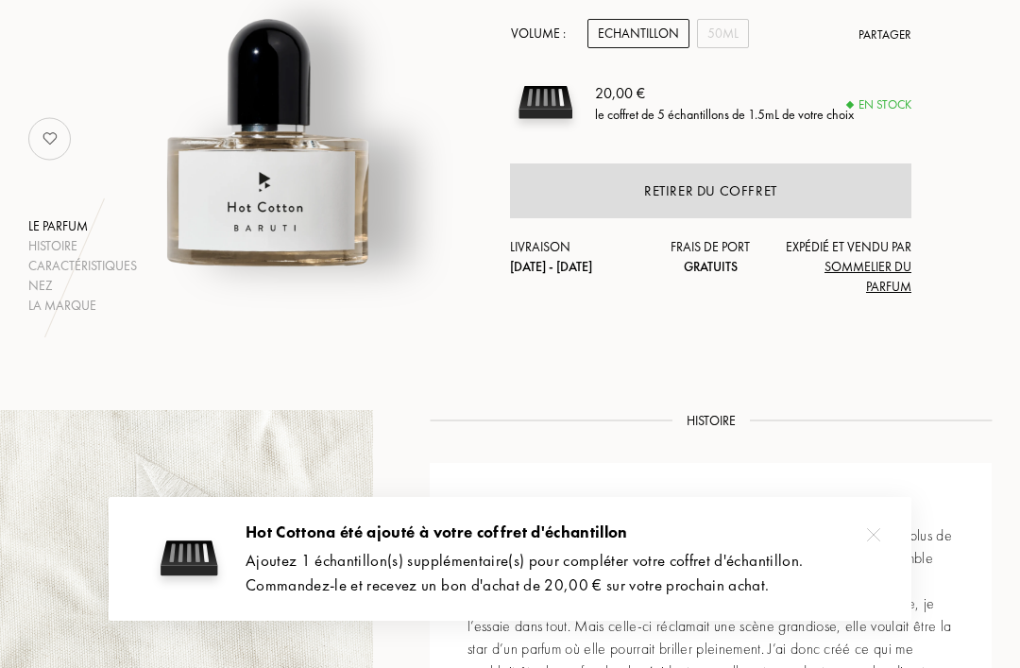
scroll to position [270, 0]
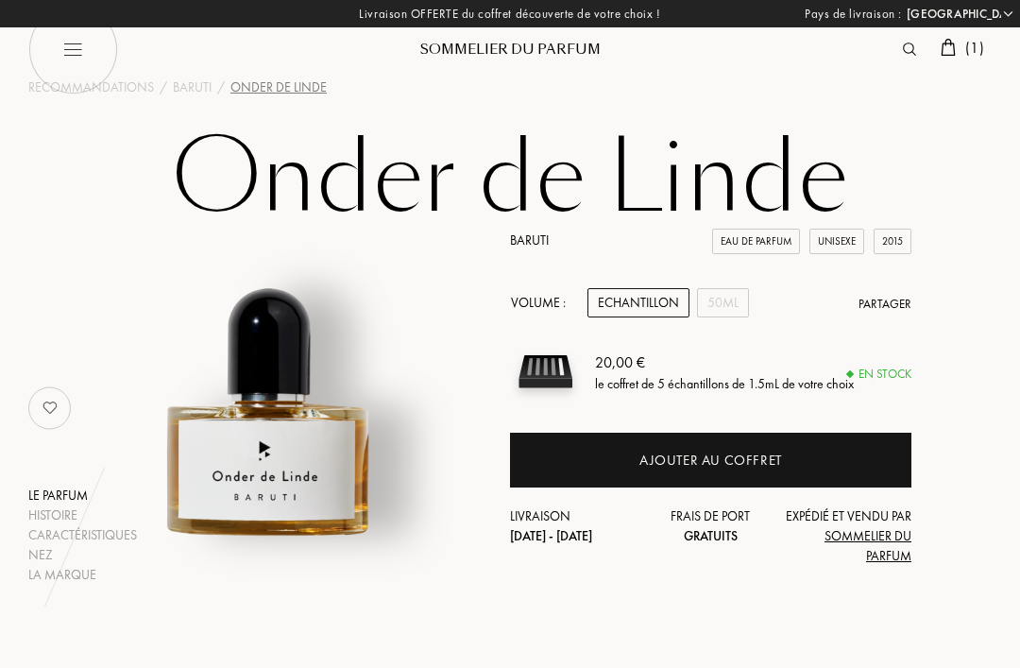
select select "FR"
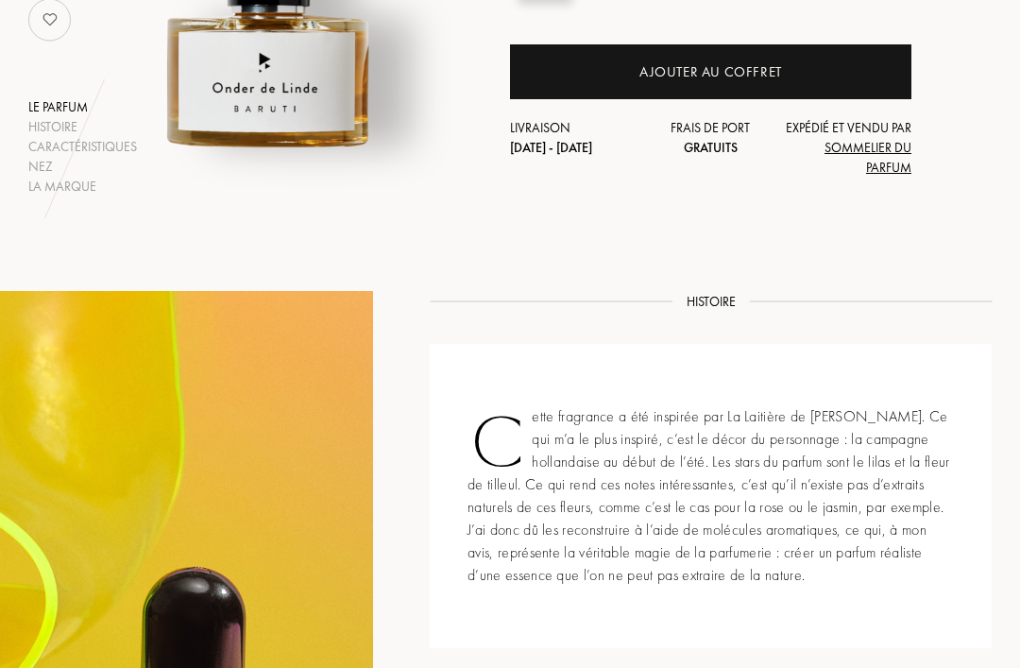
scroll to position [449, 0]
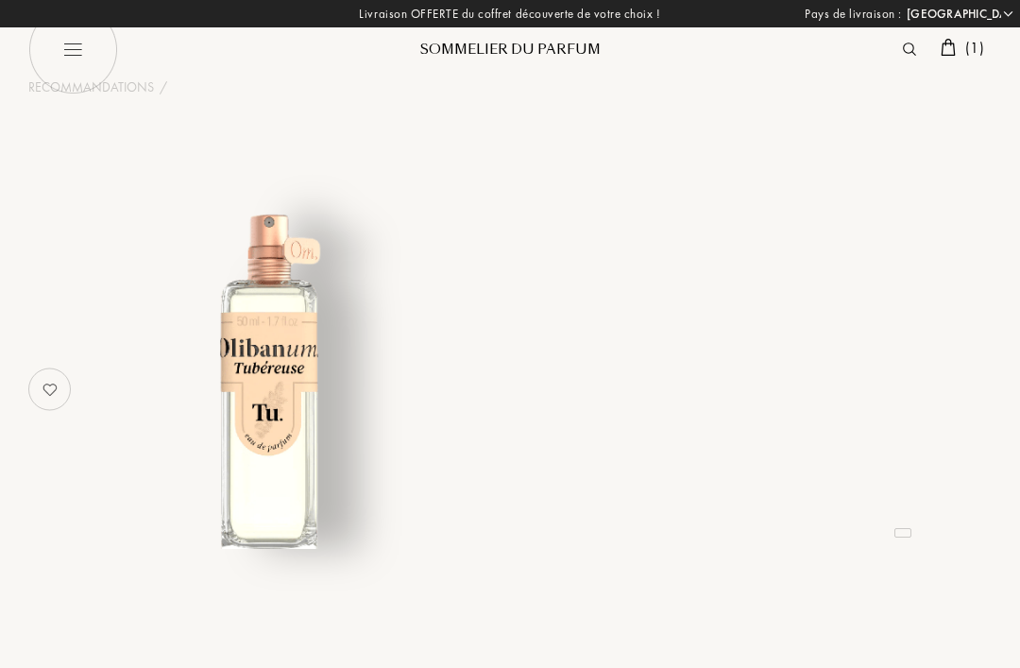
select select "FR"
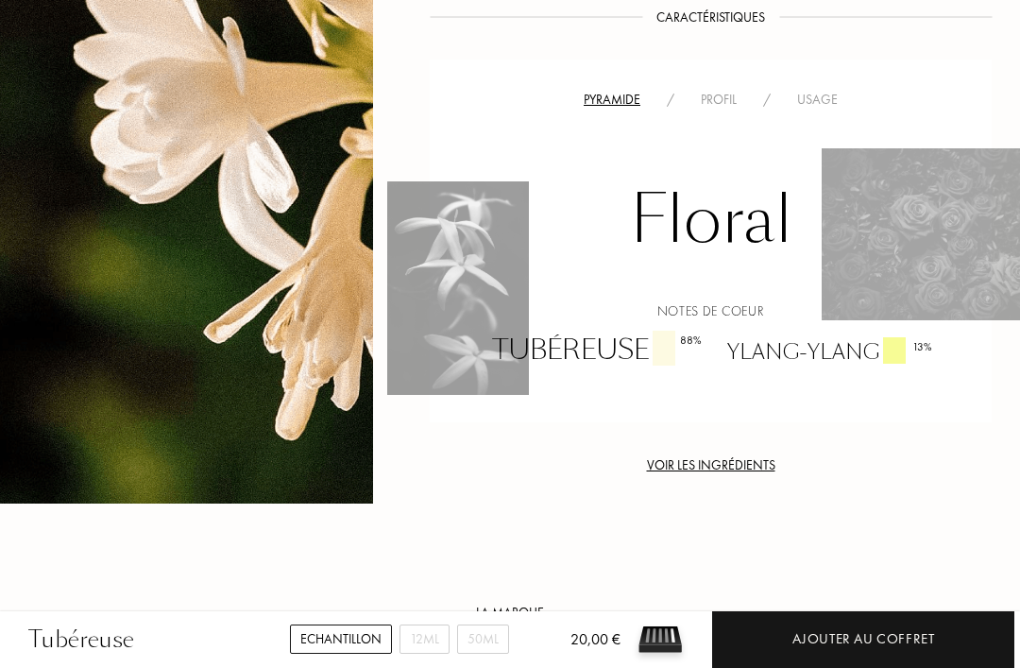
scroll to position [1145, 0]
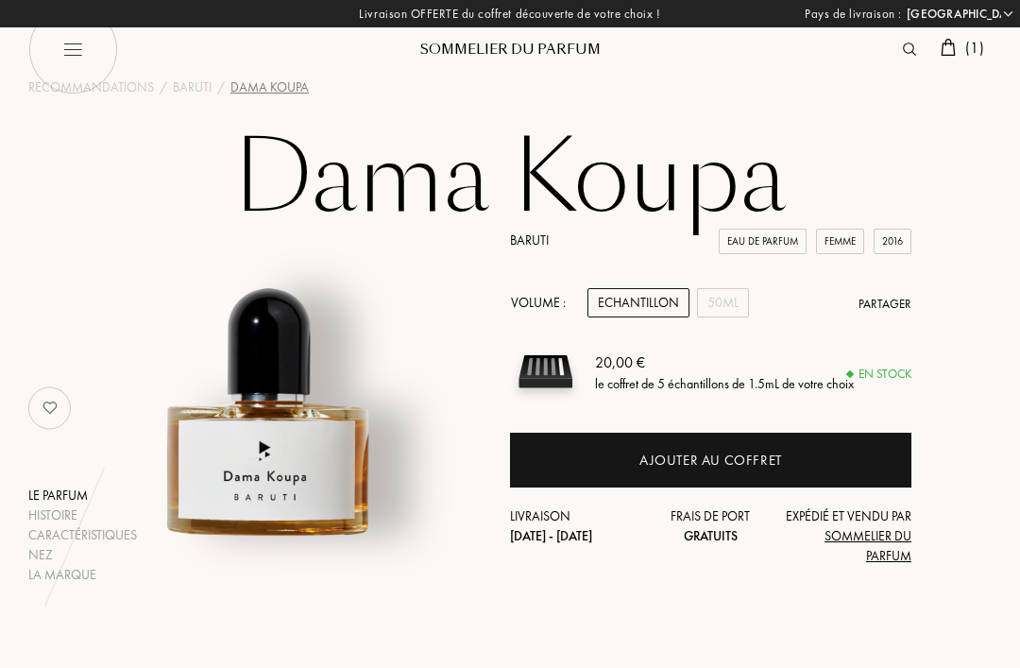
select select "FR"
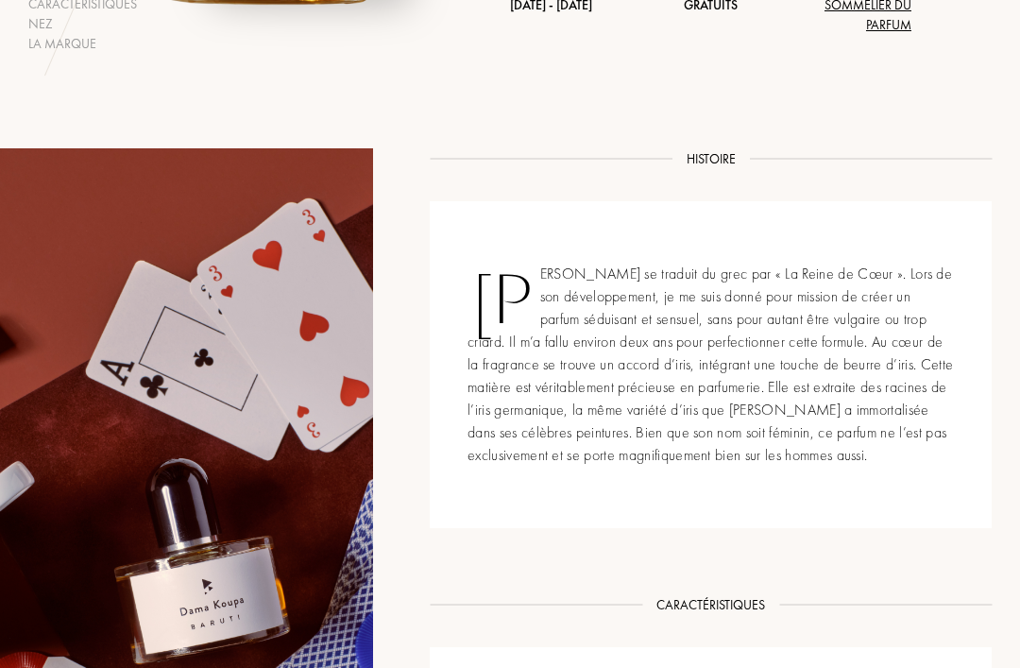
scroll to position [532, 0]
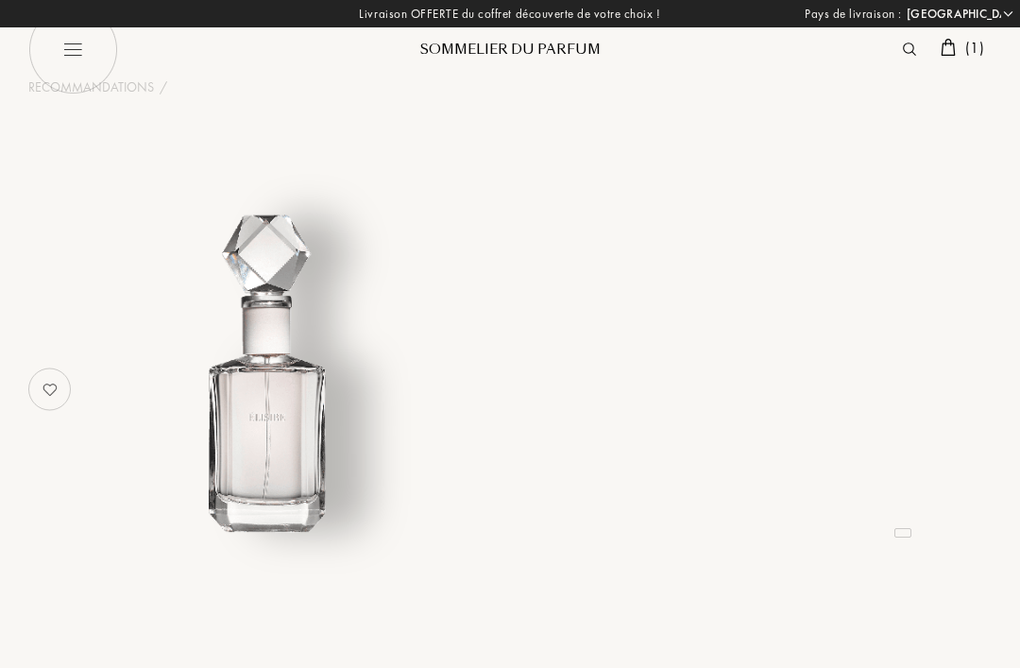
select select "FR"
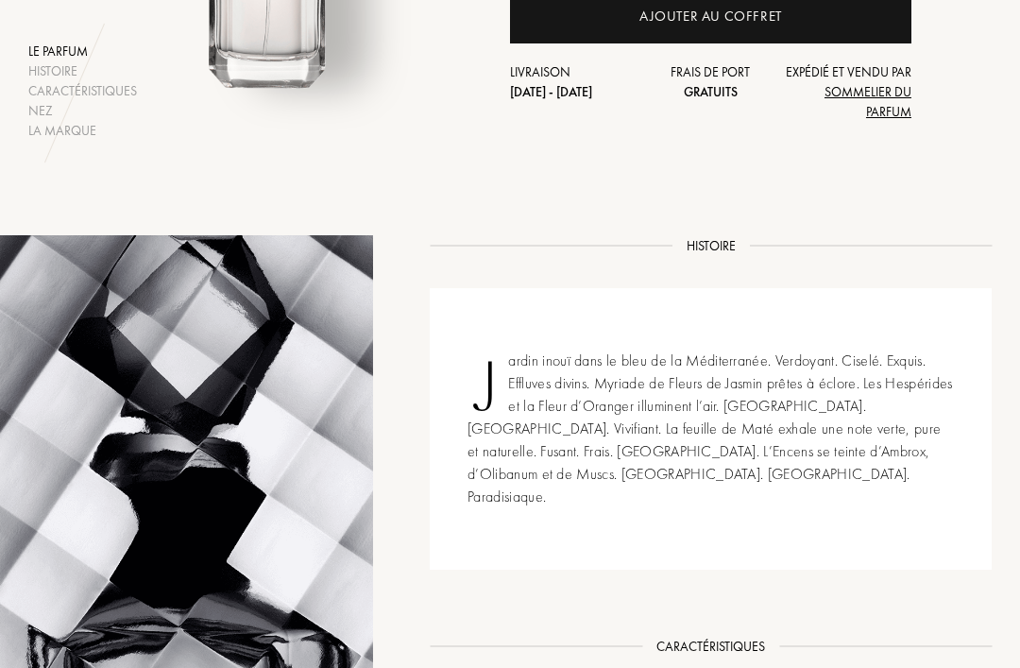
scroll to position [445, 0]
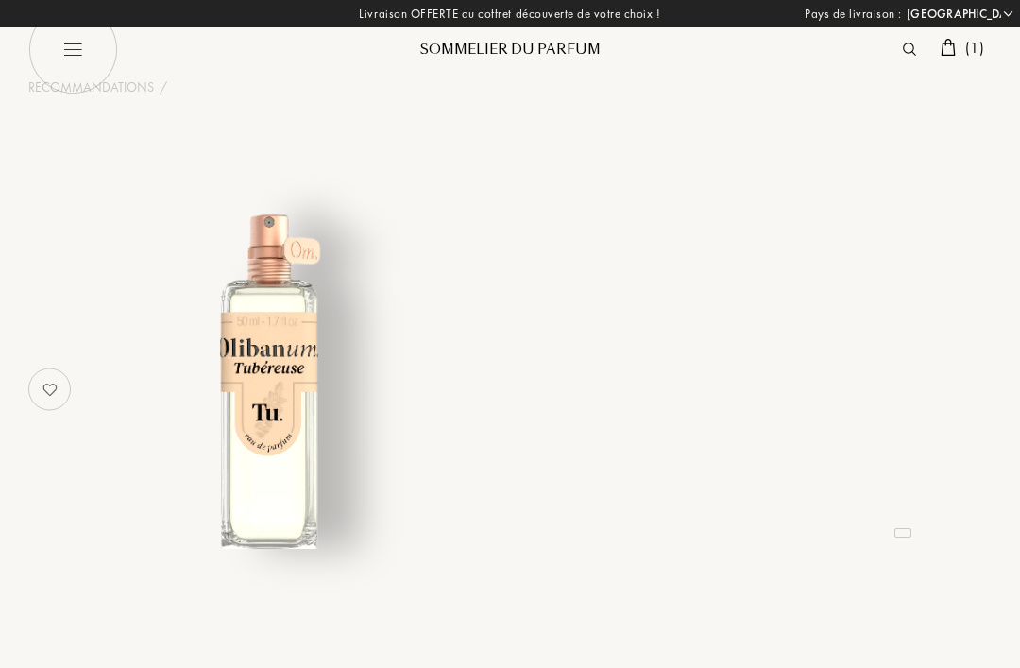
select select "FR"
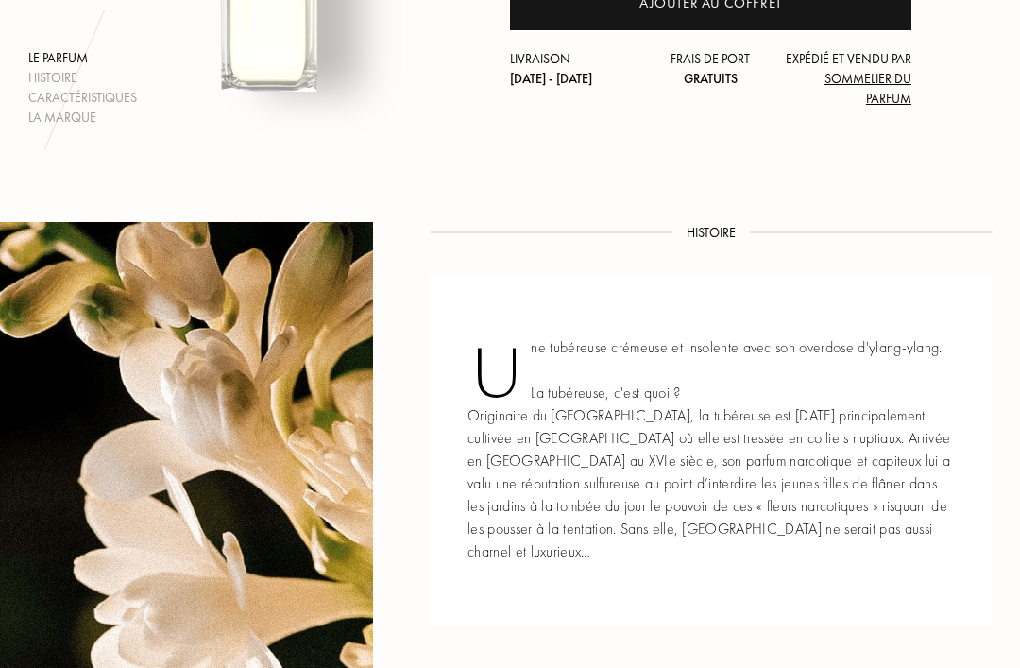
scroll to position [458, 0]
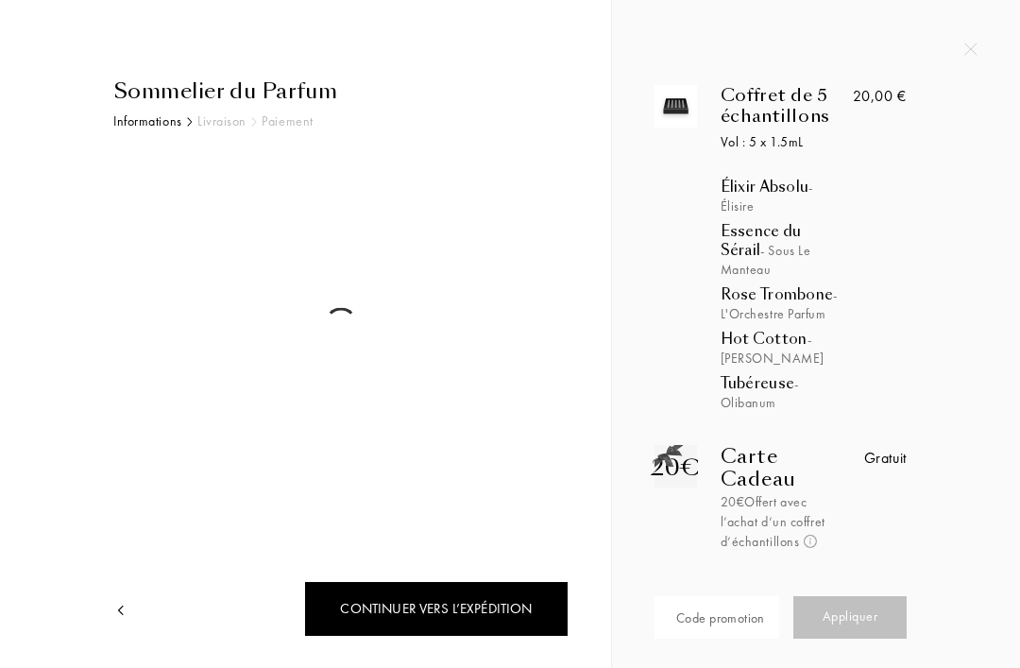
select select "FR"
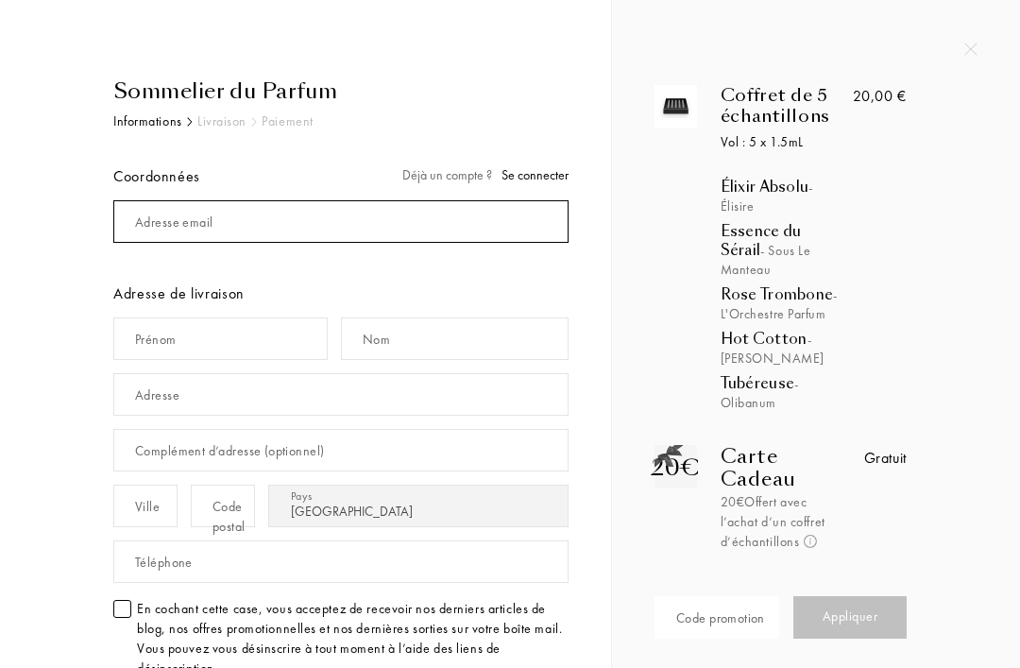
click at [542, 223] on input "mail" at bounding box center [340, 221] width 455 height 43
type input "[EMAIL_ADDRESS][DOMAIN_NAME]"
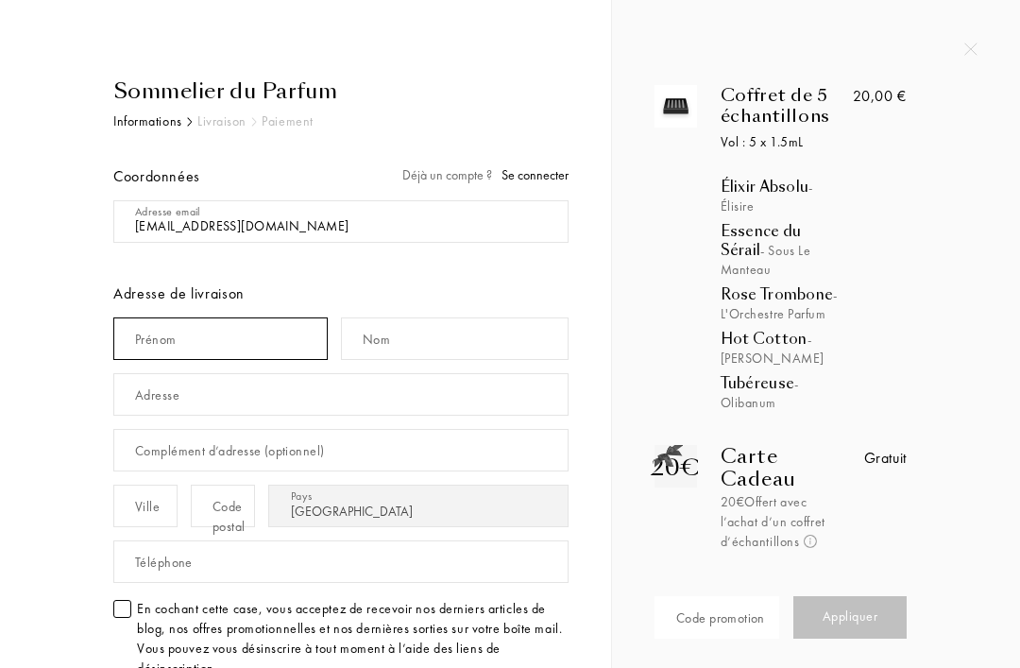
click at [281, 335] on input "text" at bounding box center [220, 338] width 214 height 43
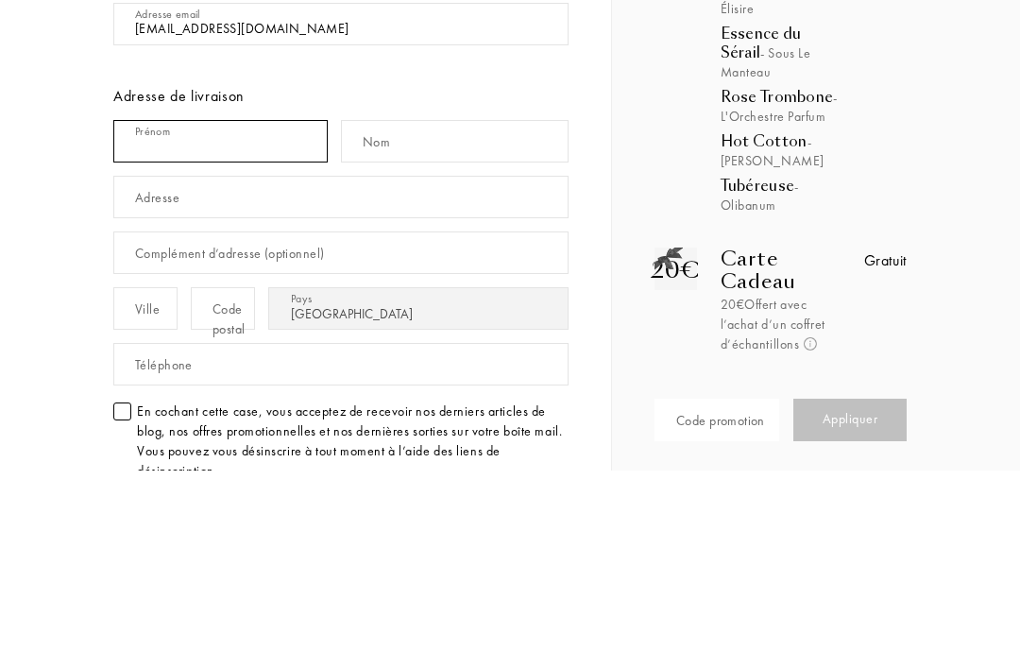
type input "[PERSON_NAME]"
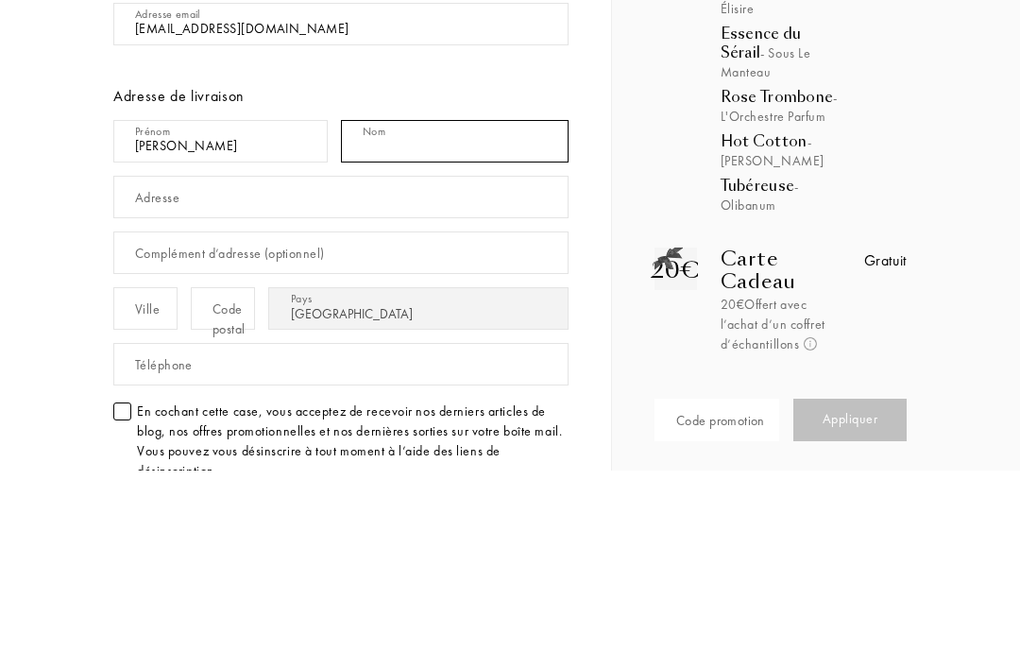
type input "Taverne"
type input "[STREET_ADDRESS][PERSON_NAME]"
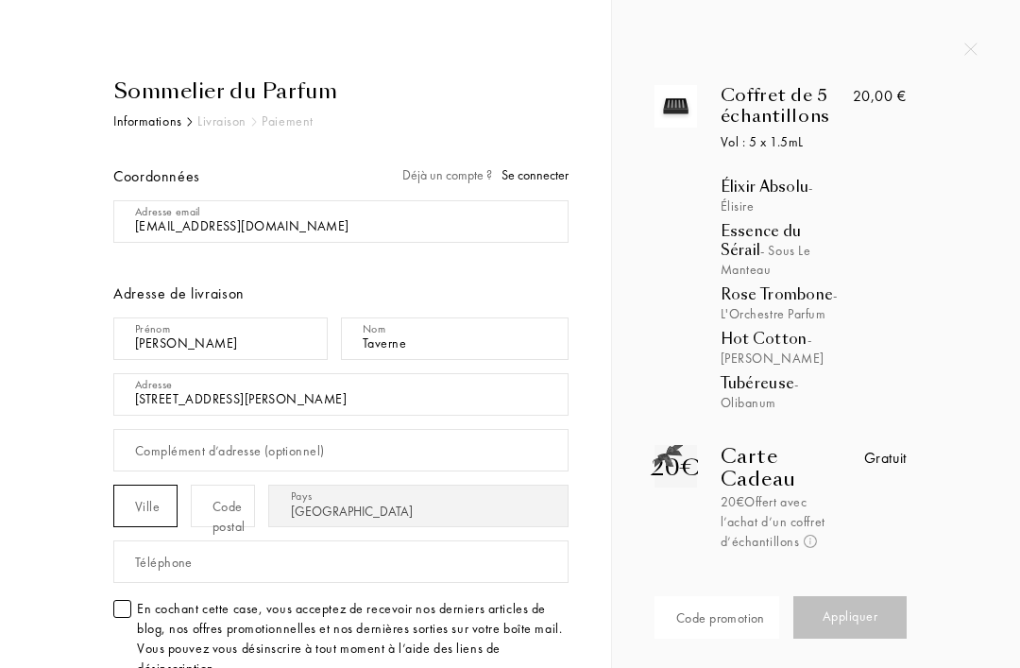
type input "Castelnau"
type input "34170"
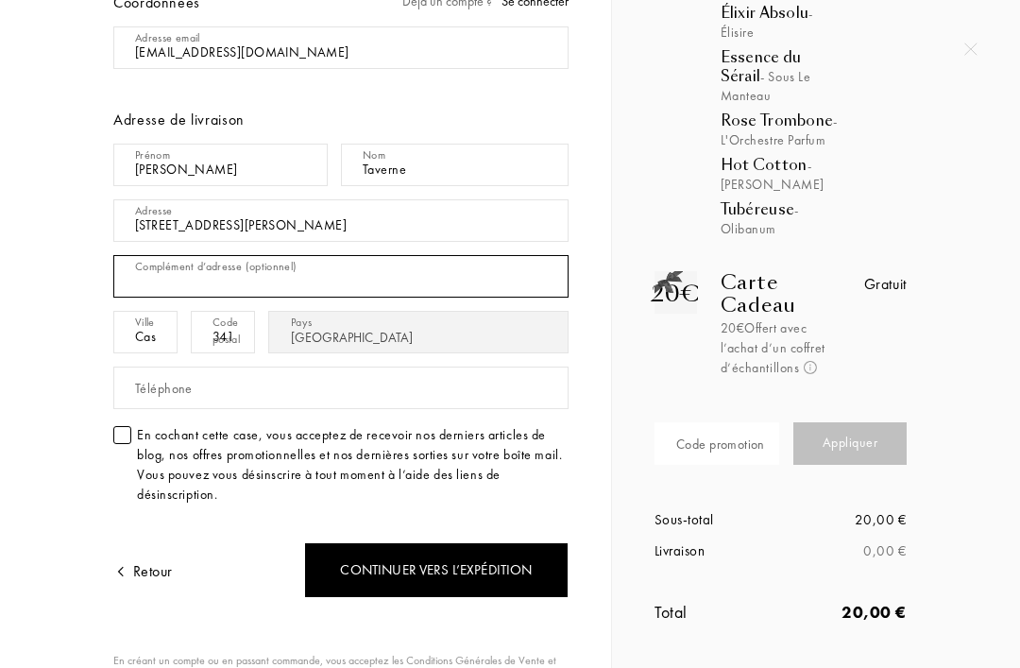
scroll to position [193, 0]
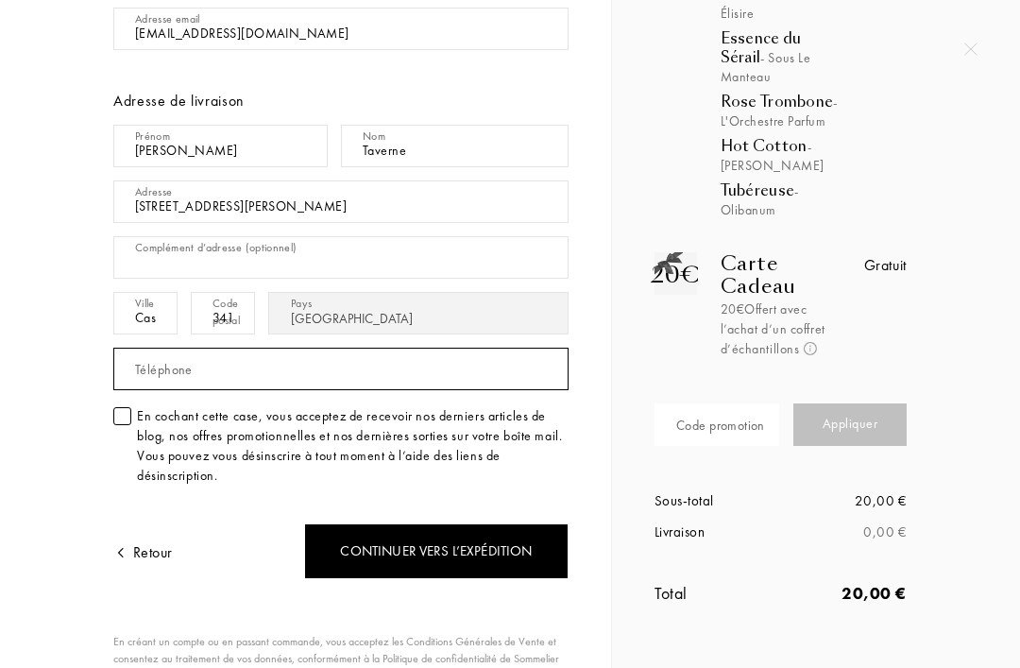
click at [432, 374] on input "text" at bounding box center [340, 369] width 455 height 43
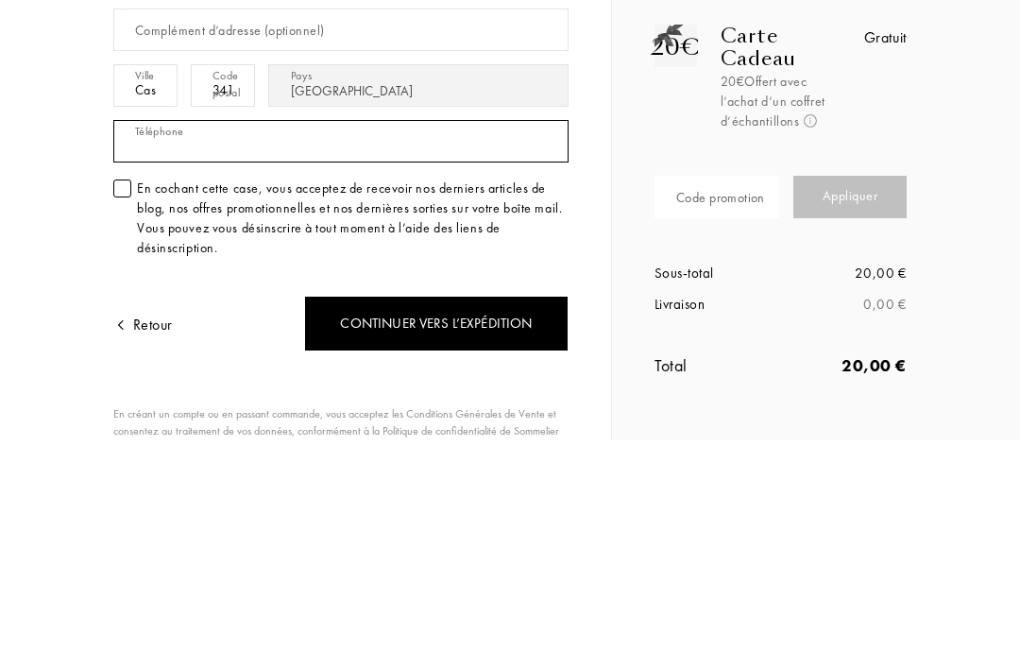
type input "625932612"
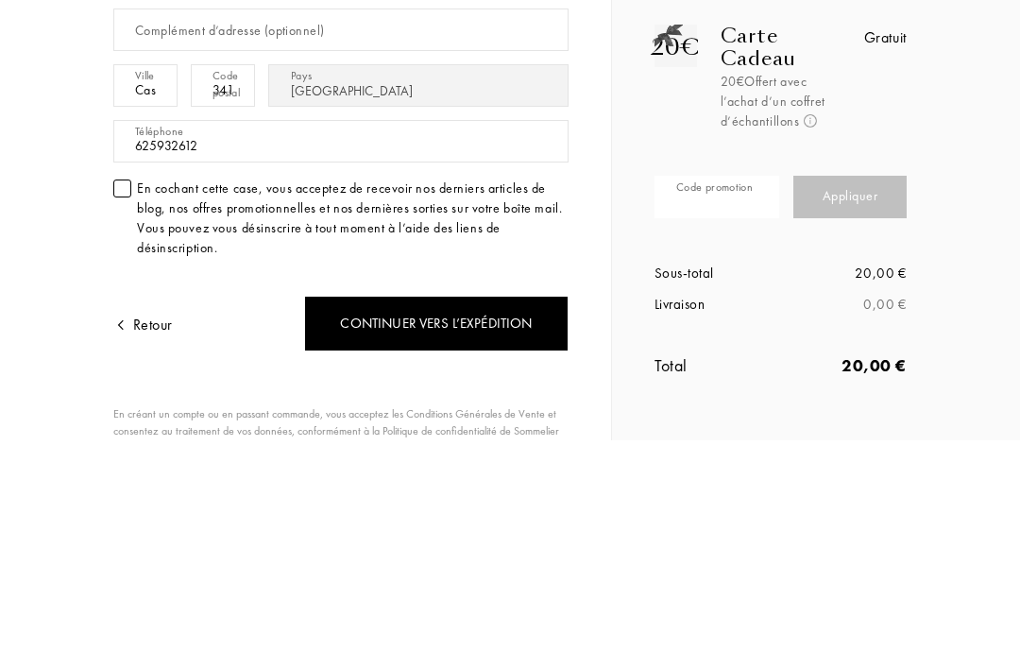
click at [122, 407] on div at bounding box center [122, 416] width 18 height 18
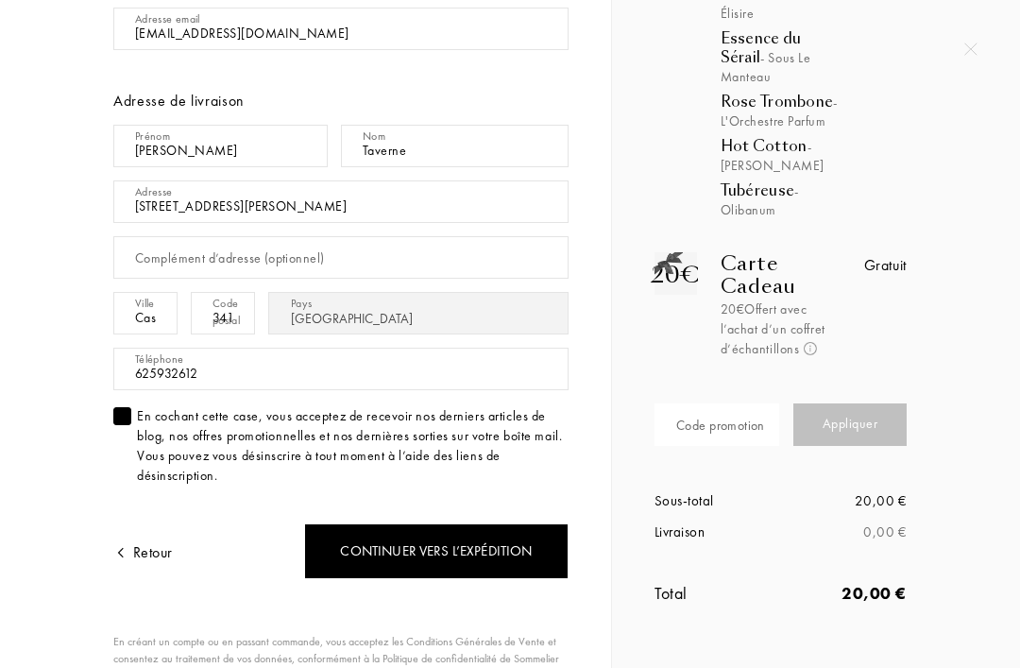
click at [537, 534] on div "Continuer vers l’expédition" at bounding box center [436, 551] width 264 height 56
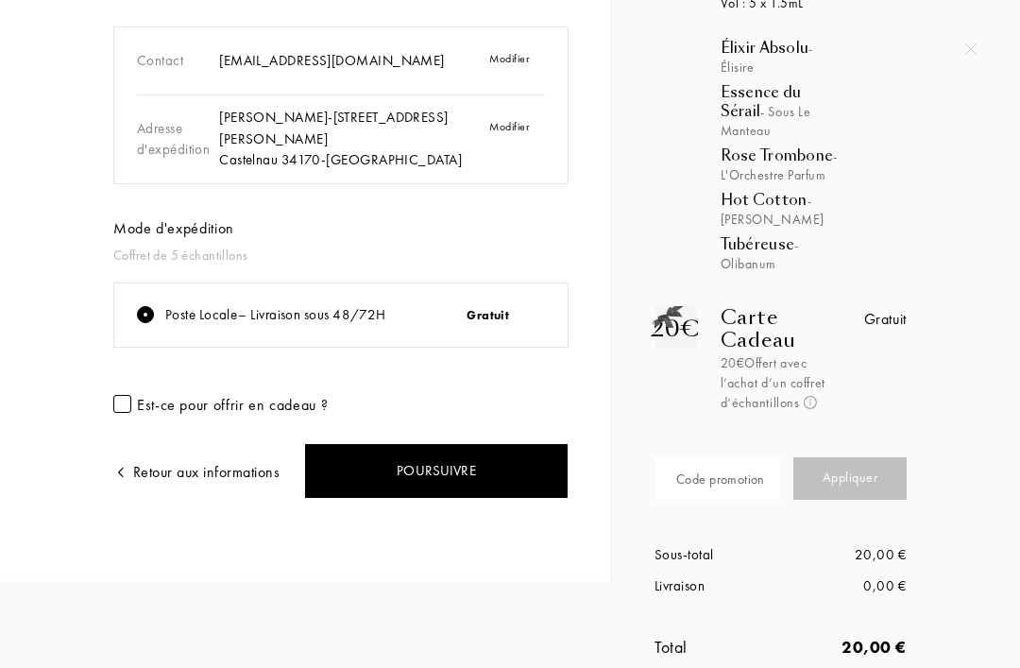
scroll to position [138, 0]
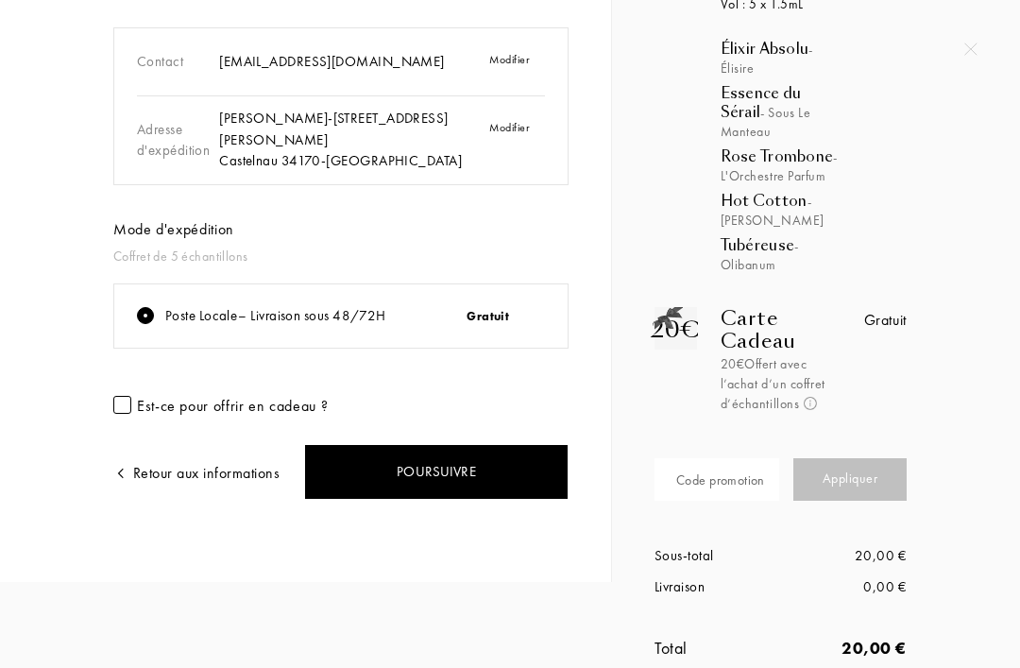
click at [533, 464] on div "Poursuivre" at bounding box center [436, 472] width 264 height 56
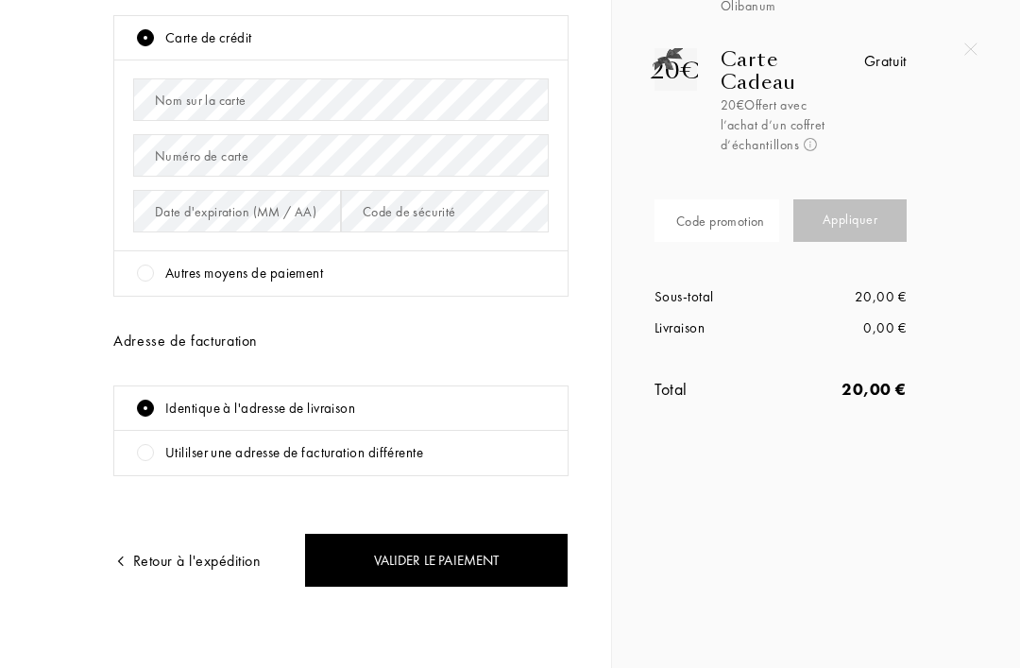
scroll to position [395, 0]
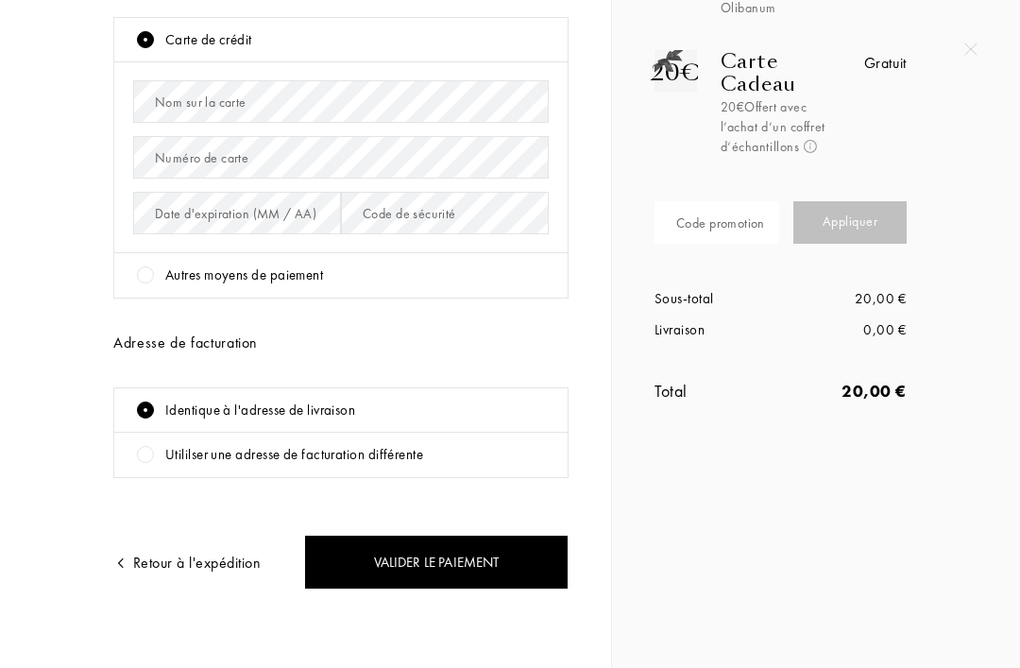
click at [515, 554] on div "Valider le paiement" at bounding box center [436, 563] width 264 height 56
click at [354, 558] on div "Valider le paiement" at bounding box center [436, 563] width 264 height 56
